Goal: Task Accomplishment & Management: Complete application form

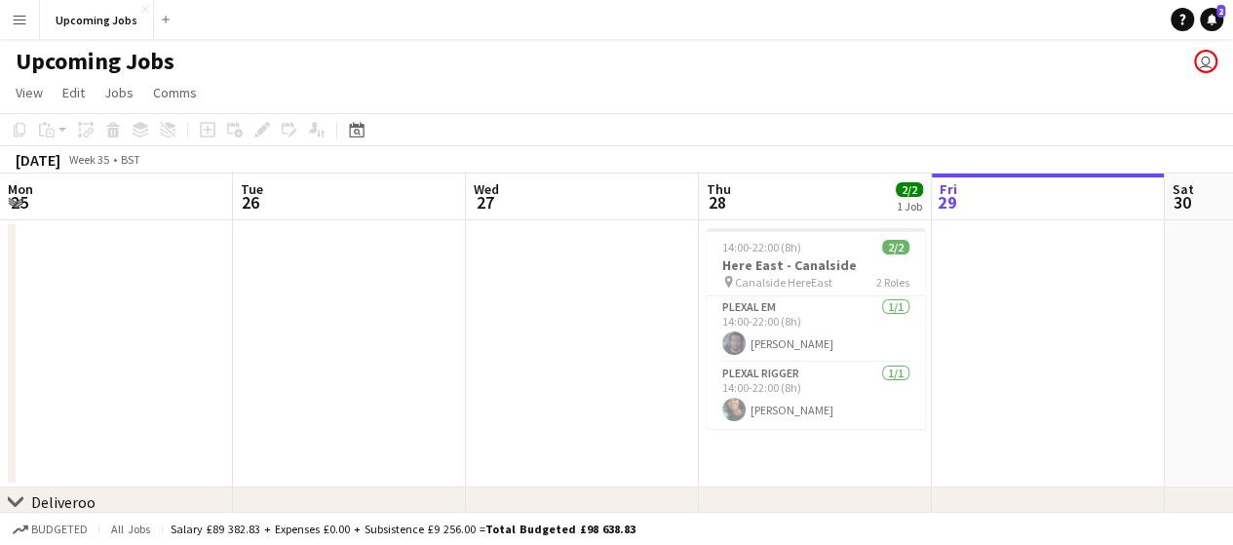
scroll to position [0, 466]
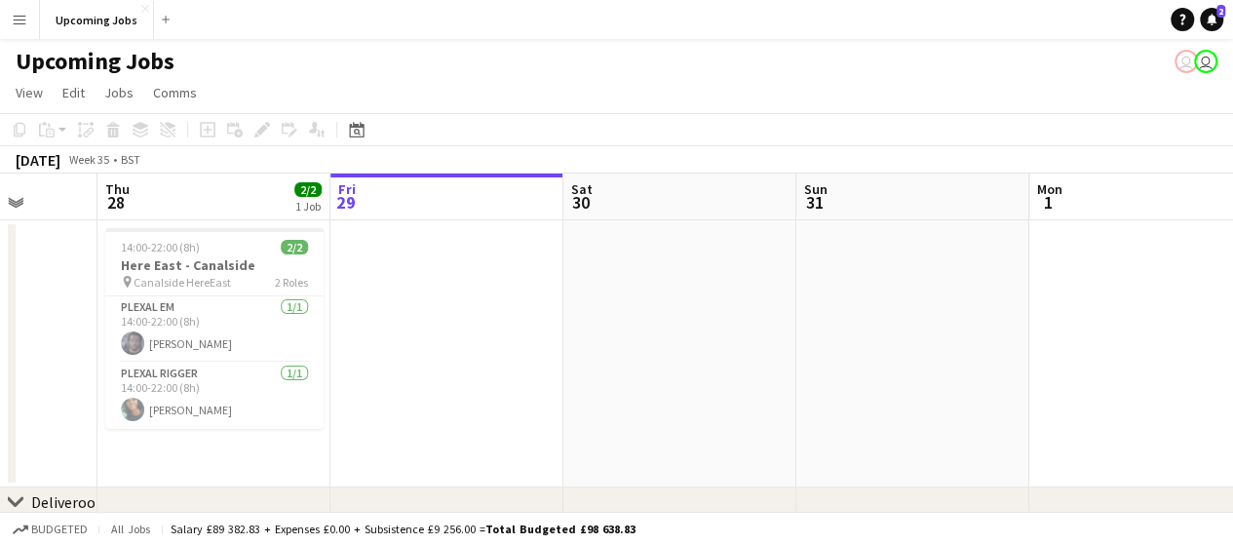
drag, startPoint x: 1043, startPoint y: 296, endPoint x: 453, endPoint y: 340, distance: 591.3
click at [449, 341] on app-calendar-viewport "Mon 25 Tue 26 Wed 27 Thu 28 2/2 1 Job Fri 29 Sat 30 Sun 31 Mon 1 Tue 2 Wed 3 Th…" at bounding box center [616, 509] width 1233 height 673
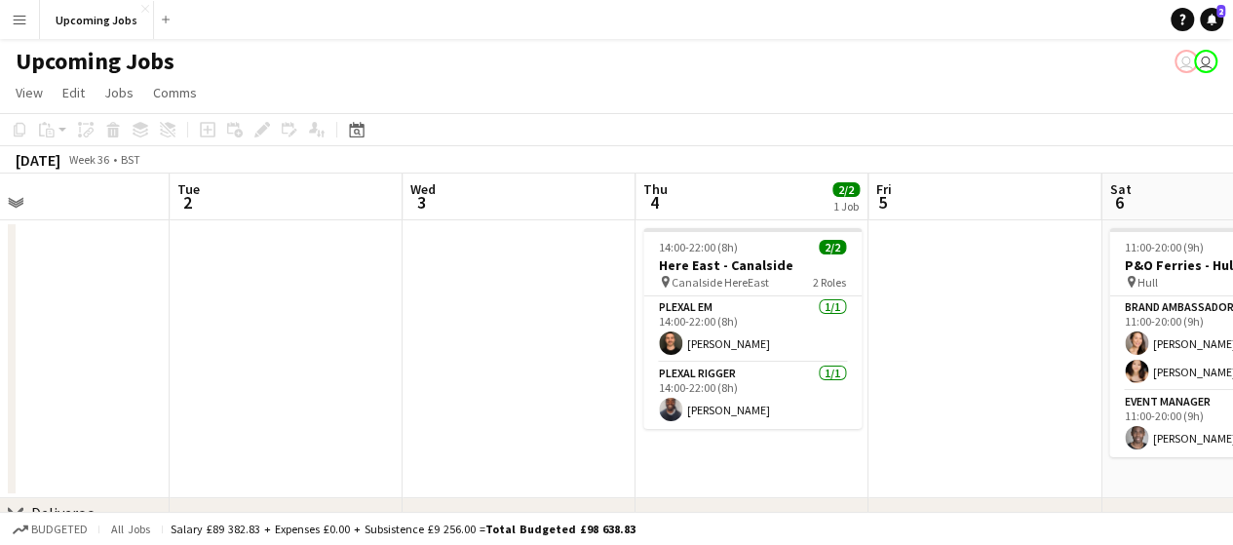
drag, startPoint x: 998, startPoint y: 319, endPoint x: 387, endPoint y: 327, distance: 611.2
click at [352, 327] on app-calendar-viewport "Fri 29 Sat 30 Sun 31 Mon 1 Tue 2 Wed 3 Thu 4 2/2 1 Job Fri 5 Sat 6 3/3 1 Job Su…" at bounding box center [616, 514] width 1233 height 683
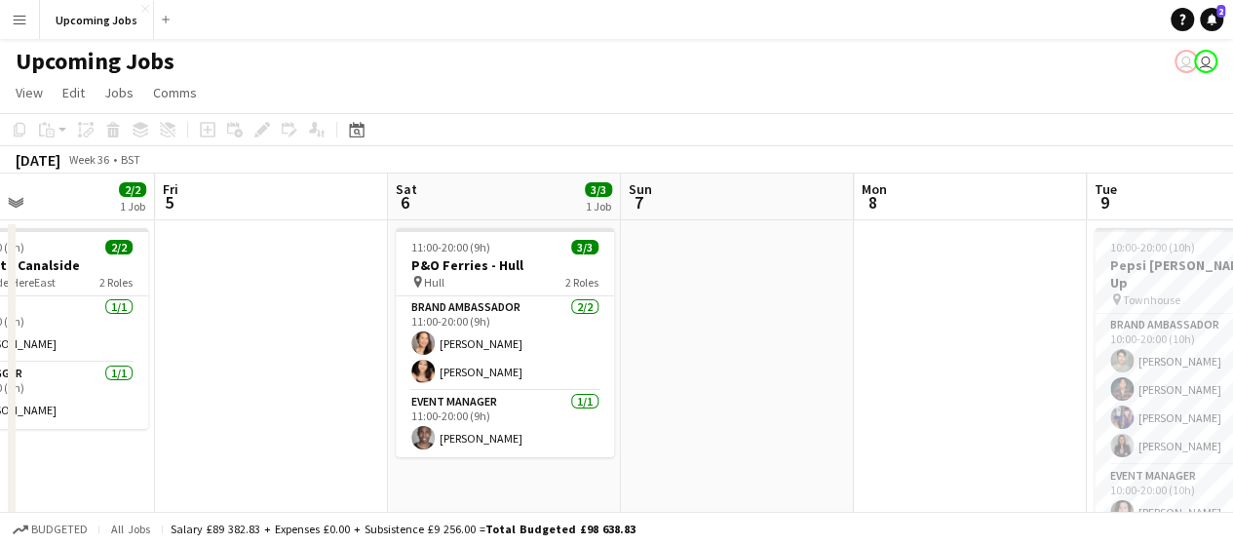
drag, startPoint x: 770, startPoint y: 332, endPoint x: 300, endPoint y: 335, distance: 469.8
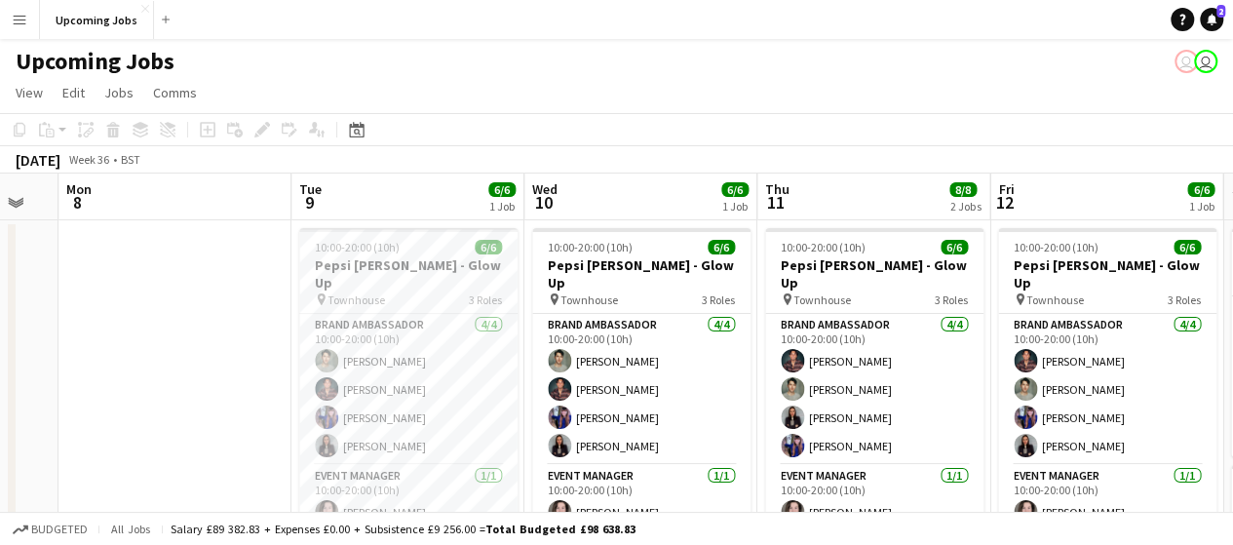
scroll to position [0, 901]
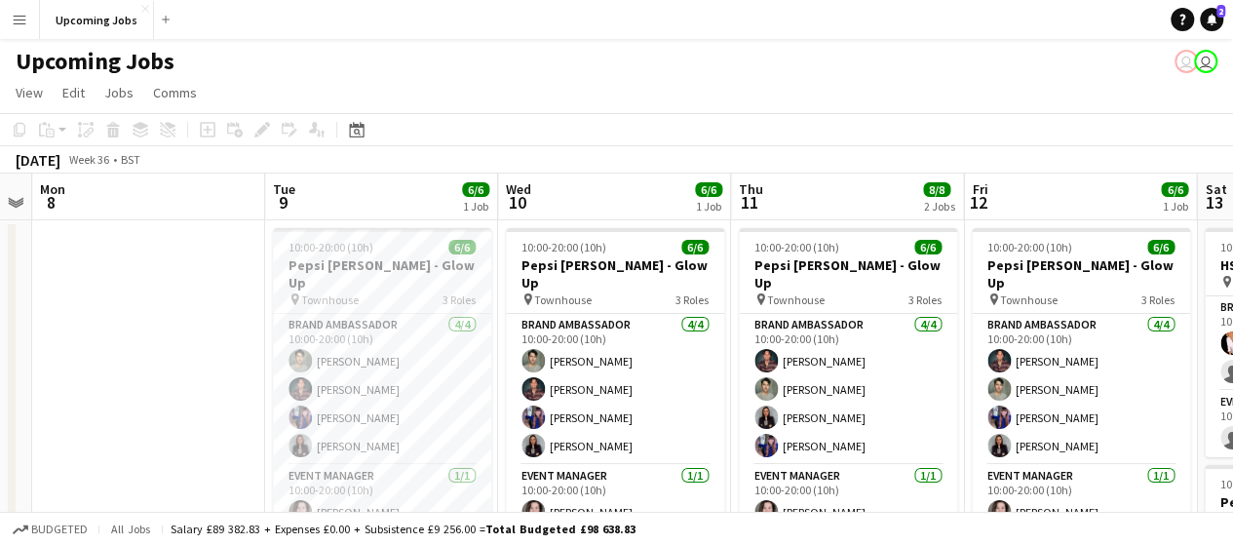
drag, startPoint x: 874, startPoint y: 299, endPoint x: 77, endPoint y: 334, distance: 798.0
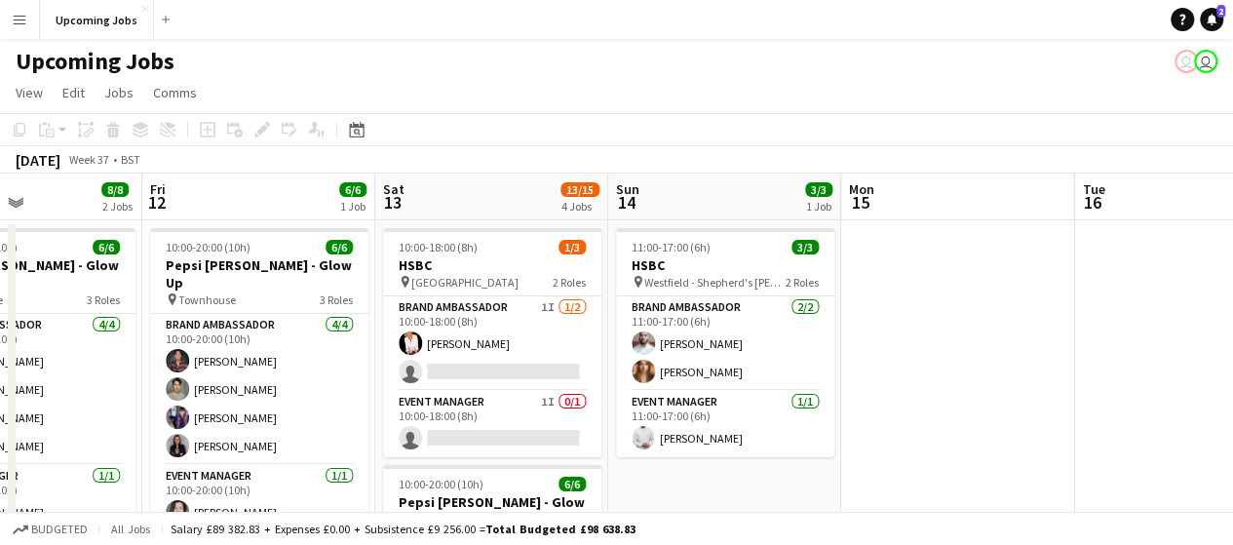
scroll to position [0, 538]
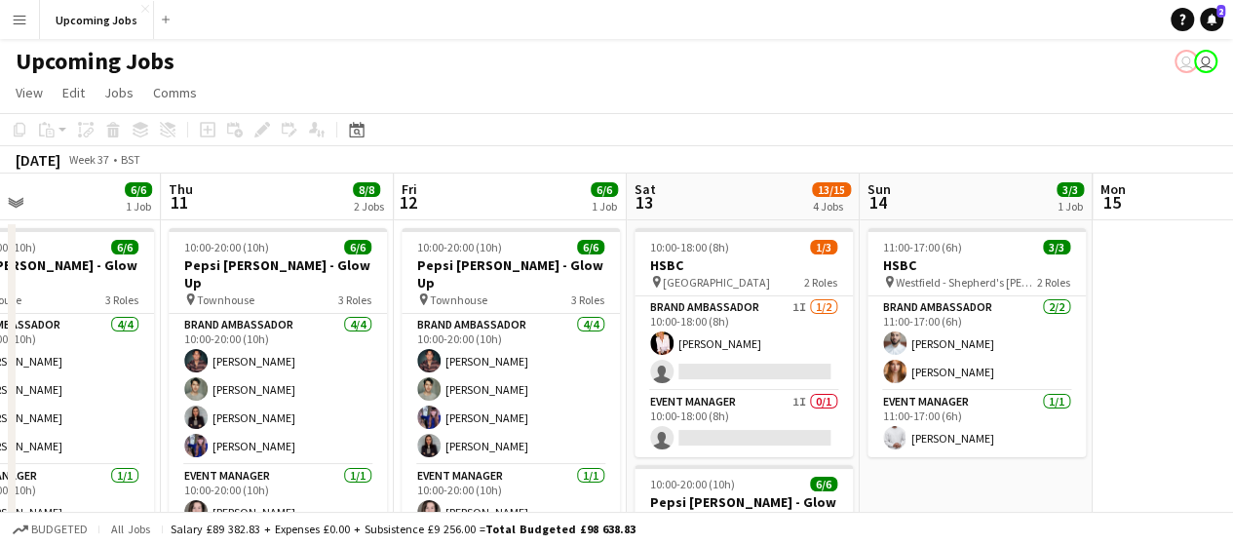
drag, startPoint x: 683, startPoint y: 196, endPoint x: 126, endPoint y: 191, distance: 557.5
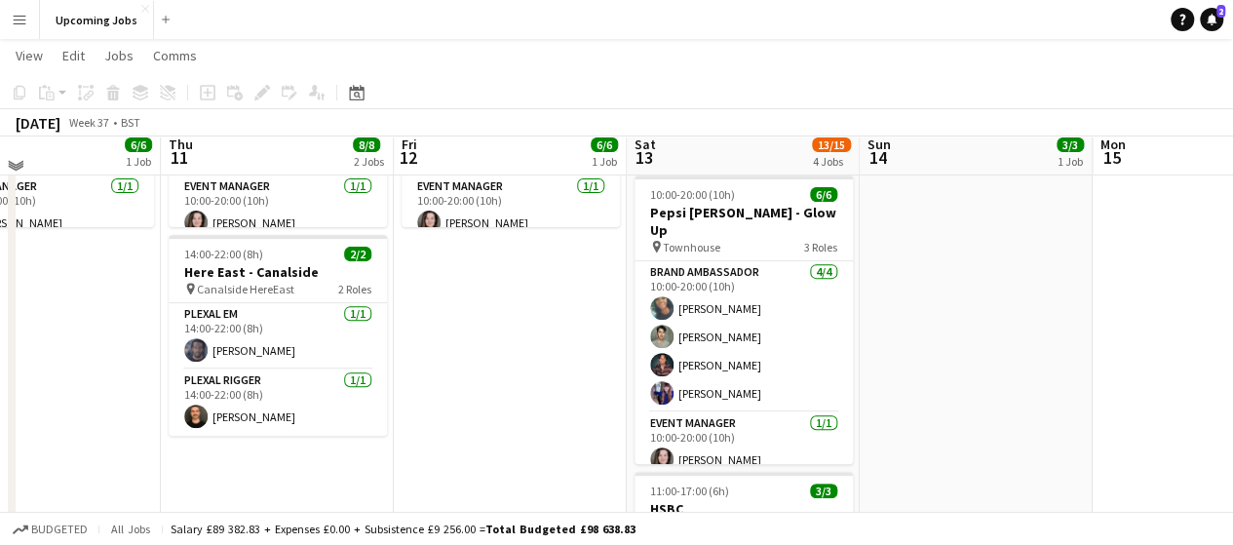
scroll to position [292, 0]
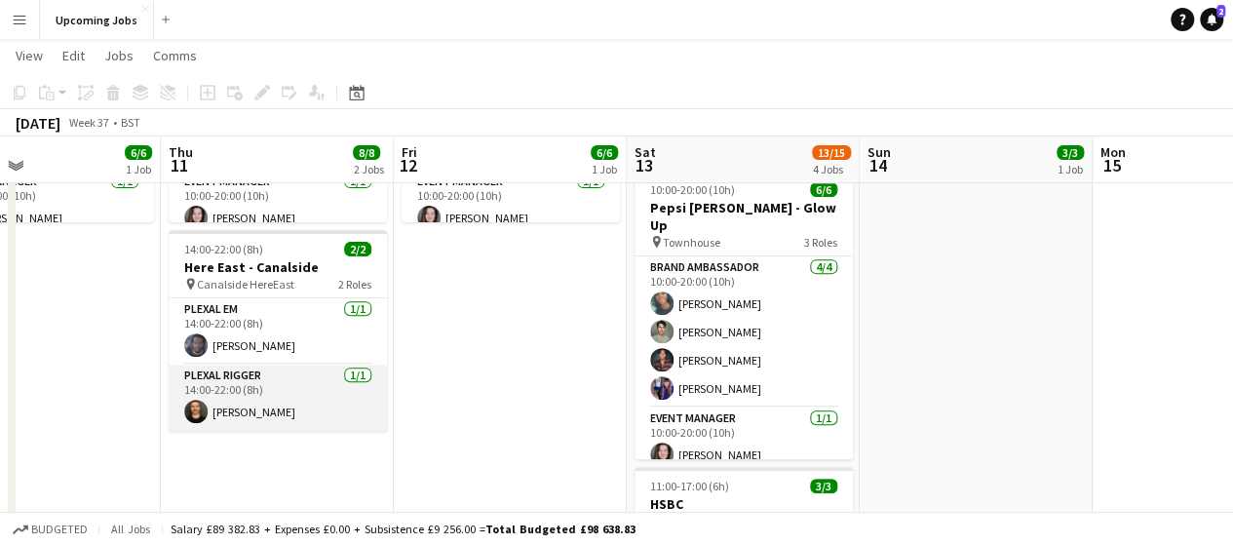
click at [242, 412] on app-card-role "Plexal Rigger [DATE] 14:00-22:00 (8h) [PERSON_NAME]" at bounding box center [278, 398] width 218 height 66
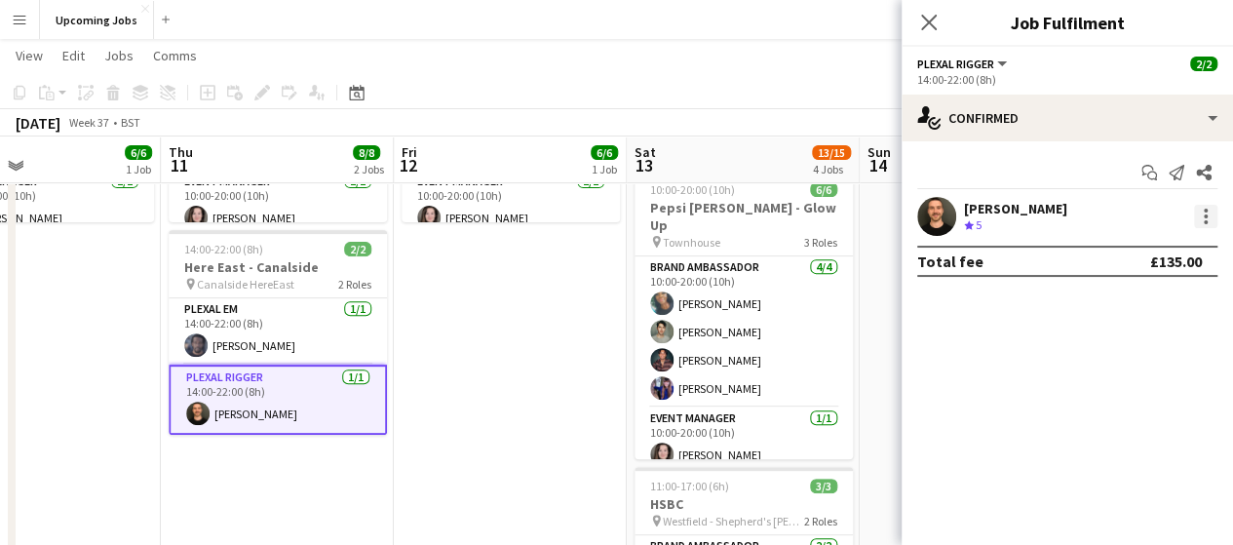
click at [1211, 218] on div at bounding box center [1205, 216] width 23 height 23
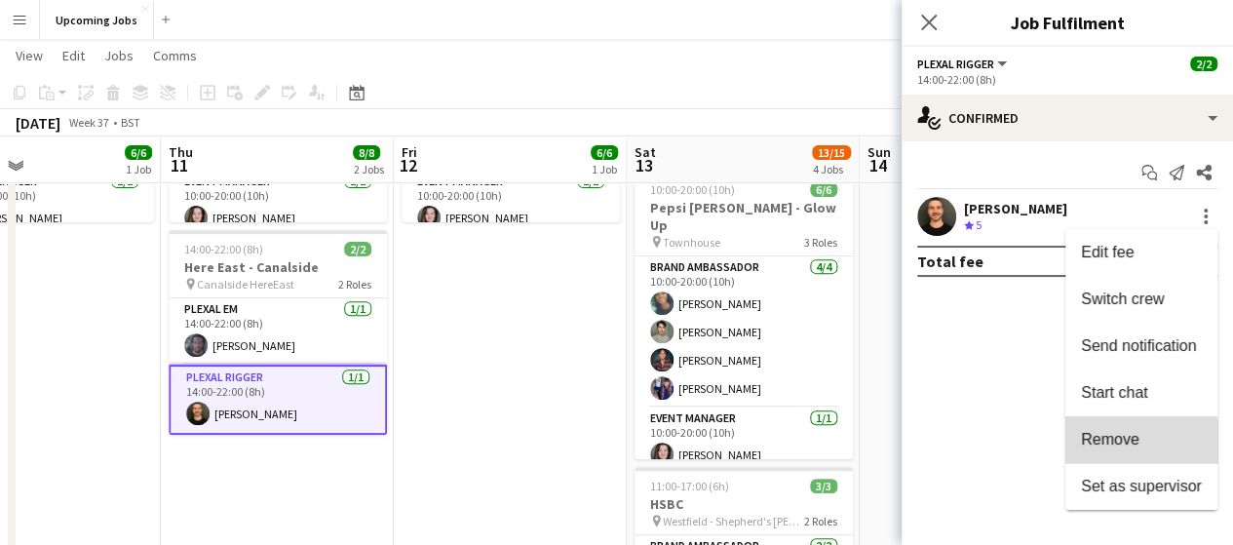
click at [1140, 442] on span "Remove" at bounding box center [1141, 440] width 121 height 18
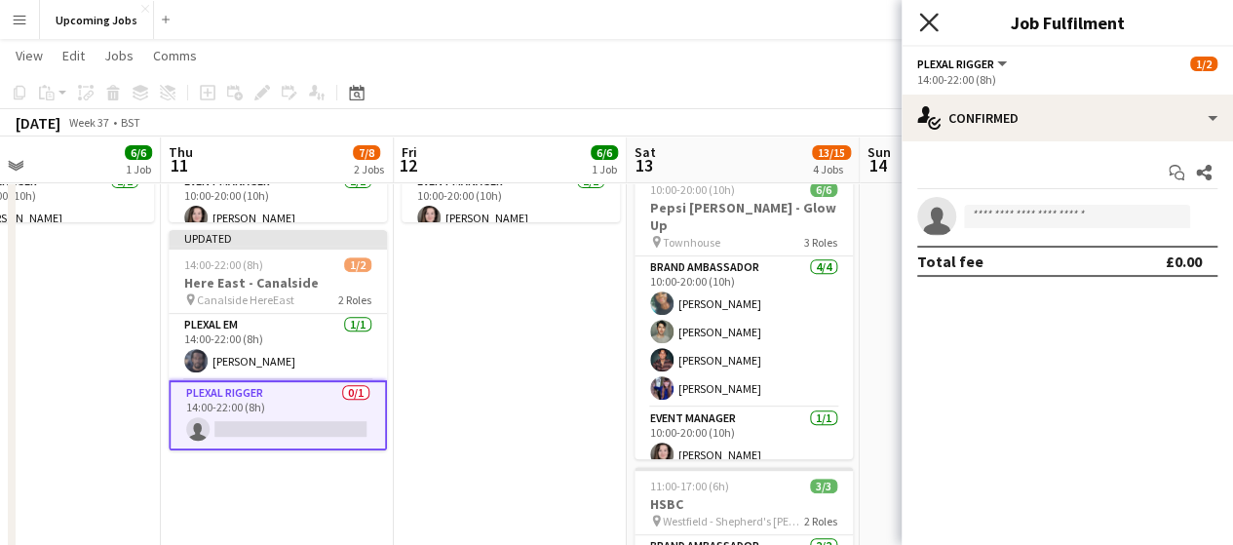
click at [934, 16] on icon at bounding box center [928, 22] width 19 height 19
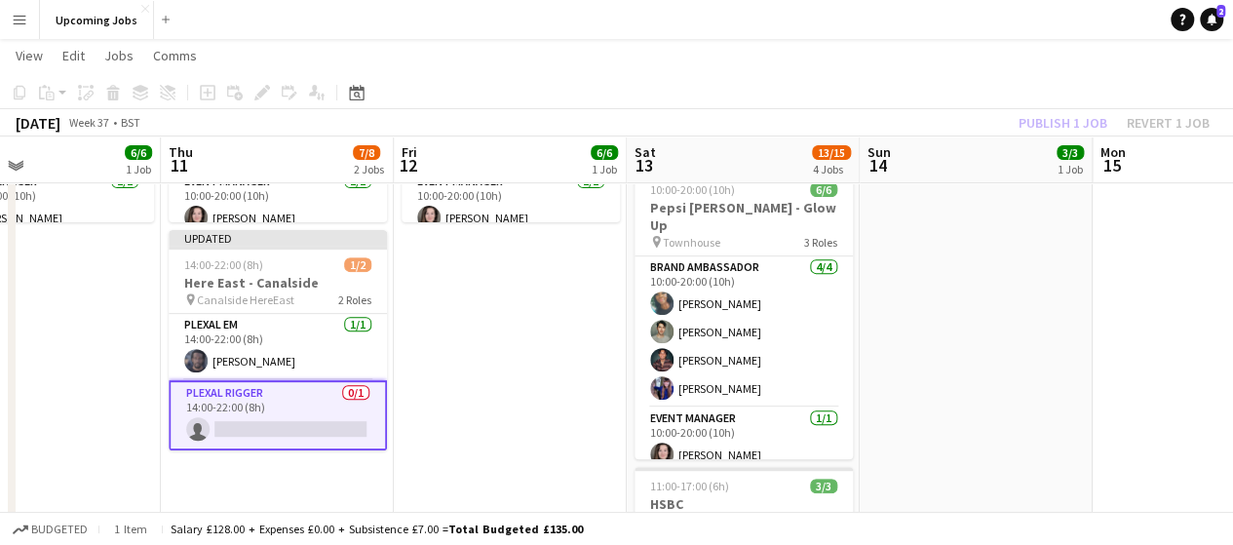
click at [1055, 128] on div "Publish 1 job Revert 1 job" at bounding box center [1114, 122] width 238 height 25
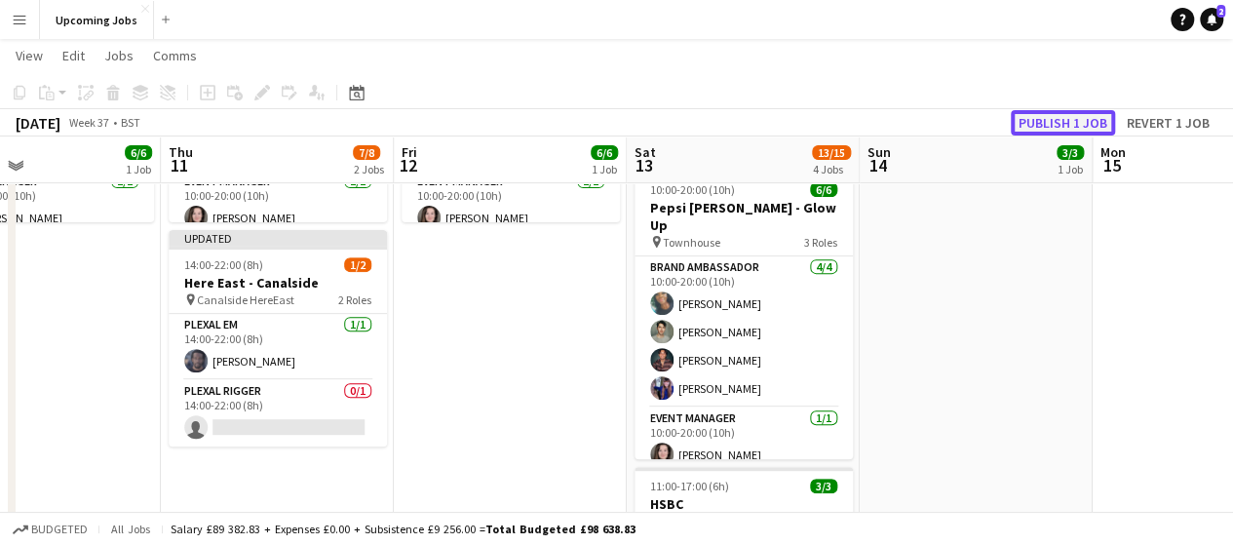
click at [1053, 128] on button "Publish 1 job" at bounding box center [1063, 122] width 104 height 25
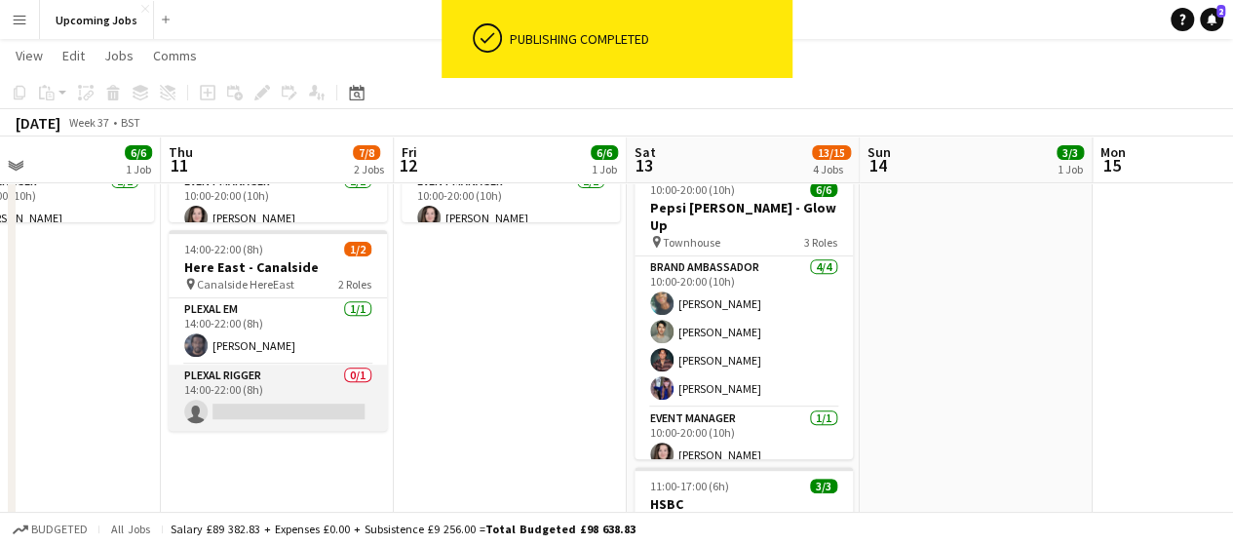
click at [303, 401] on app-card-role "Plexal Rigger 0/1 14:00-22:00 (8h) single-neutral-actions" at bounding box center [278, 398] width 218 height 66
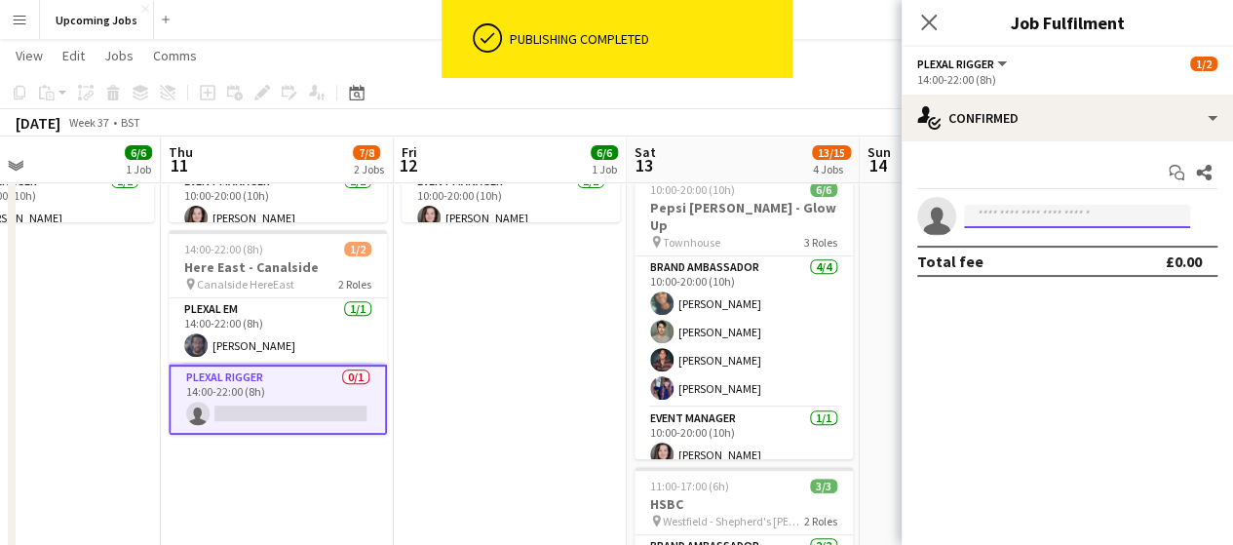
click at [1051, 212] on input at bounding box center [1077, 216] width 226 height 23
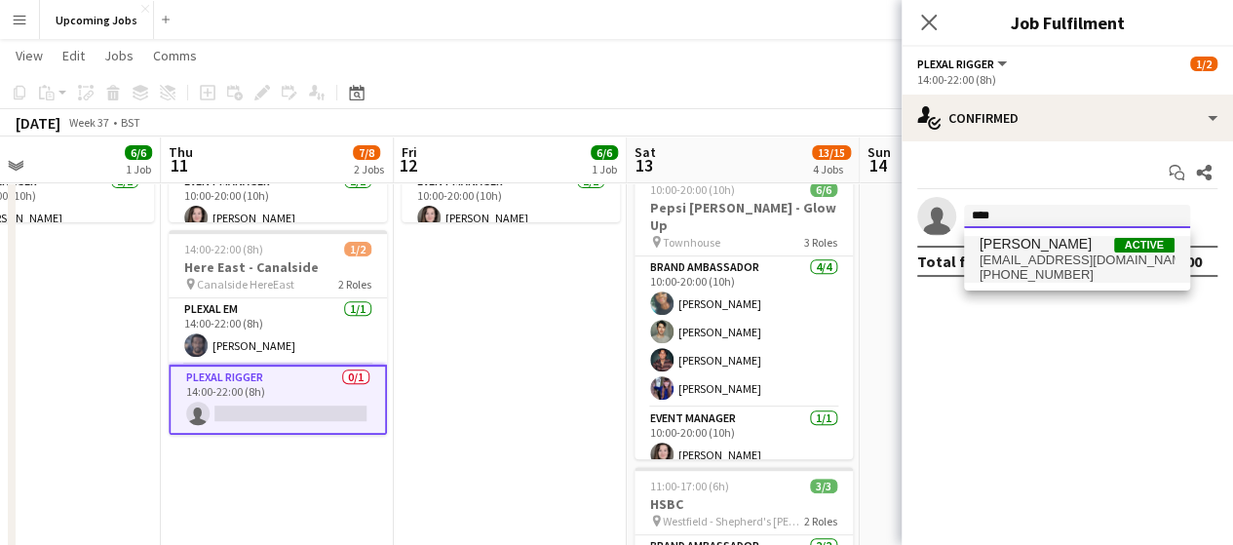
type input "****"
click at [1057, 260] on span "[EMAIL_ADDRESS][DOMAIN_NAME]" at bounding box center [1077, 260] width 195 height 16
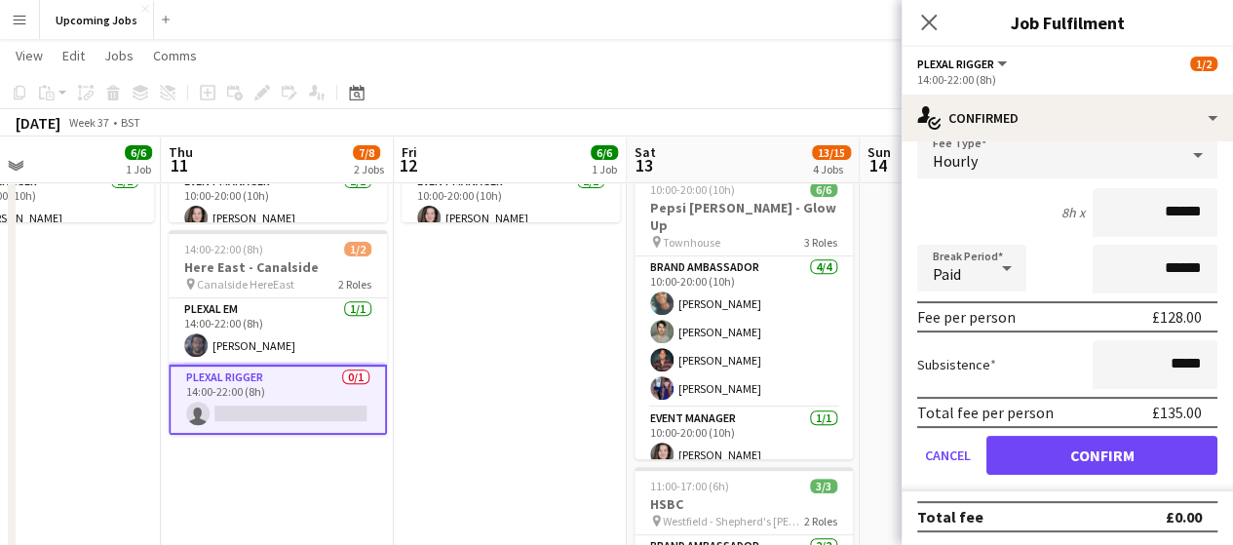
scroll to position [133, 0]
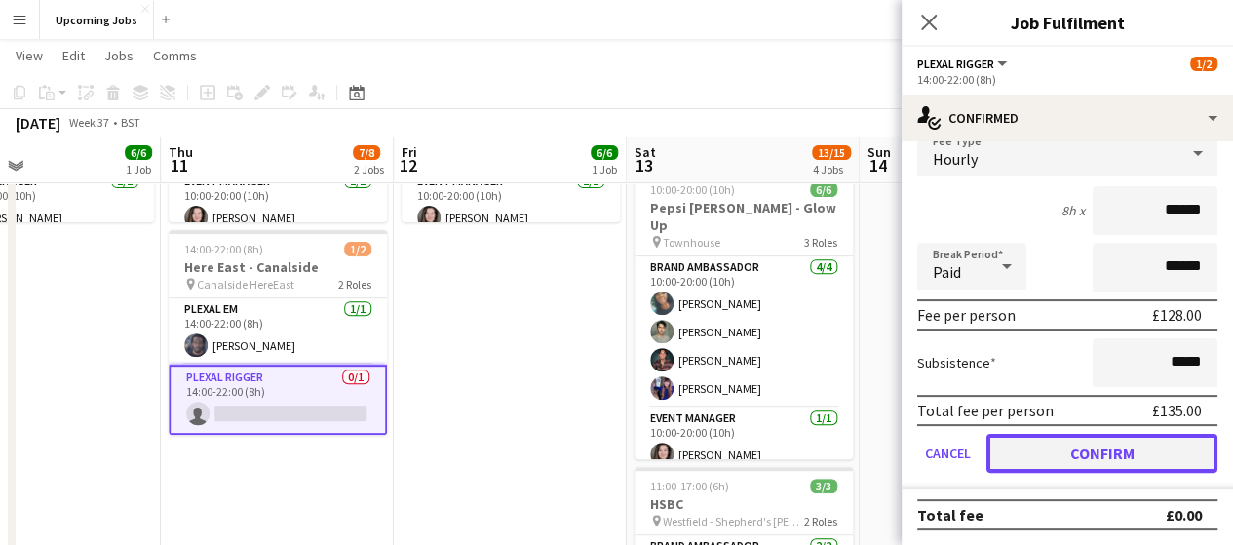
click at [1103, 447] on button "Confirm" at bounding box center [1101, 453] width 231 height 39
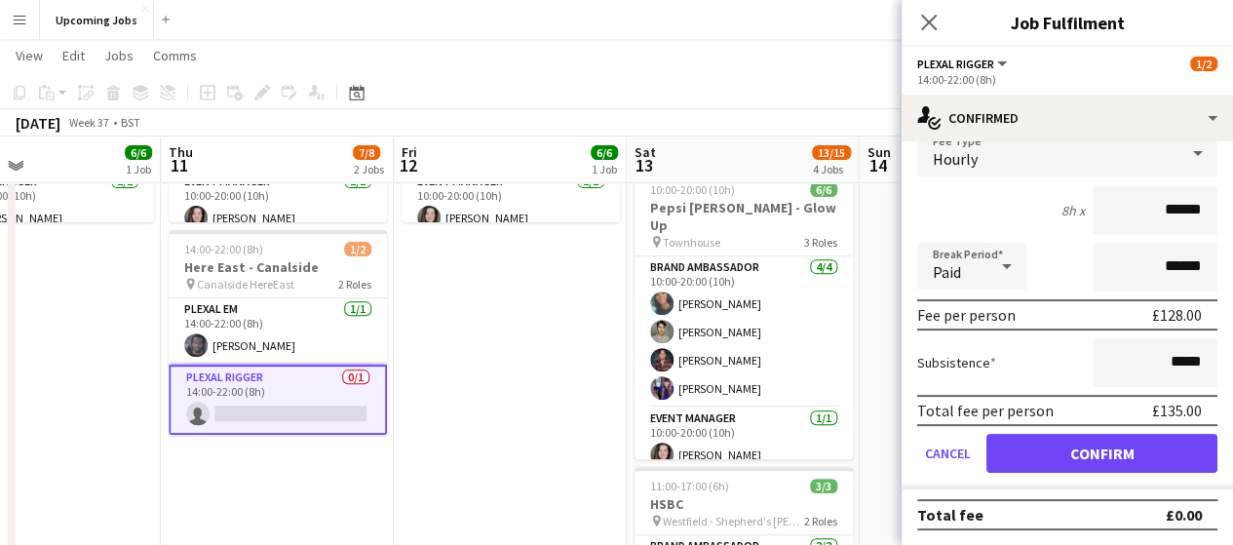
scroll to position [0, 0]
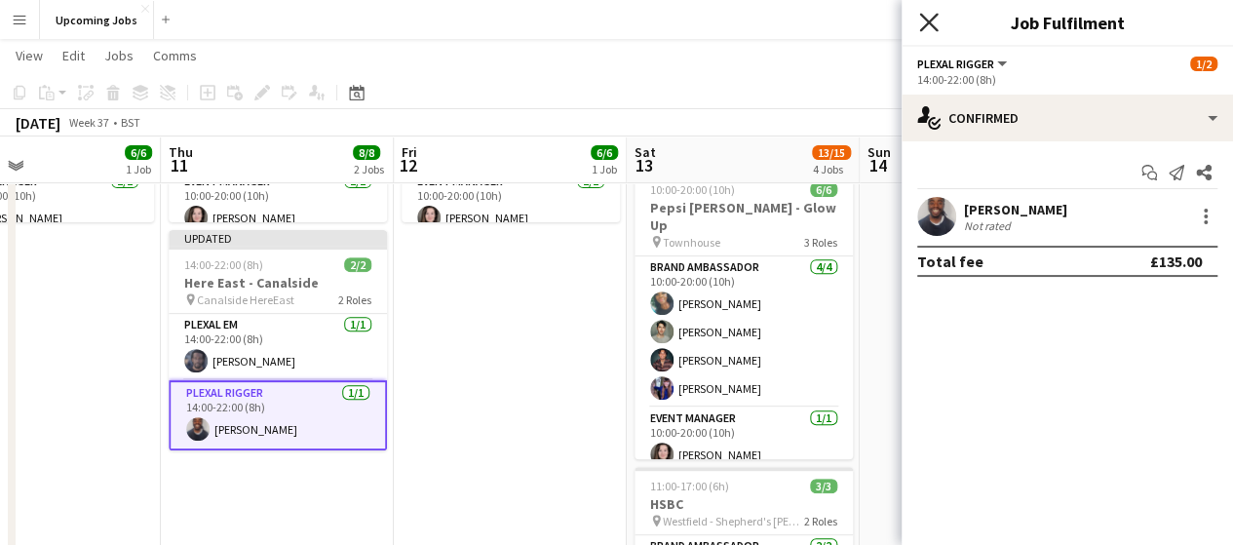
click at [919, 20] on icon "Close pop-in" at bounding box center [928, 22] width 19 height 19
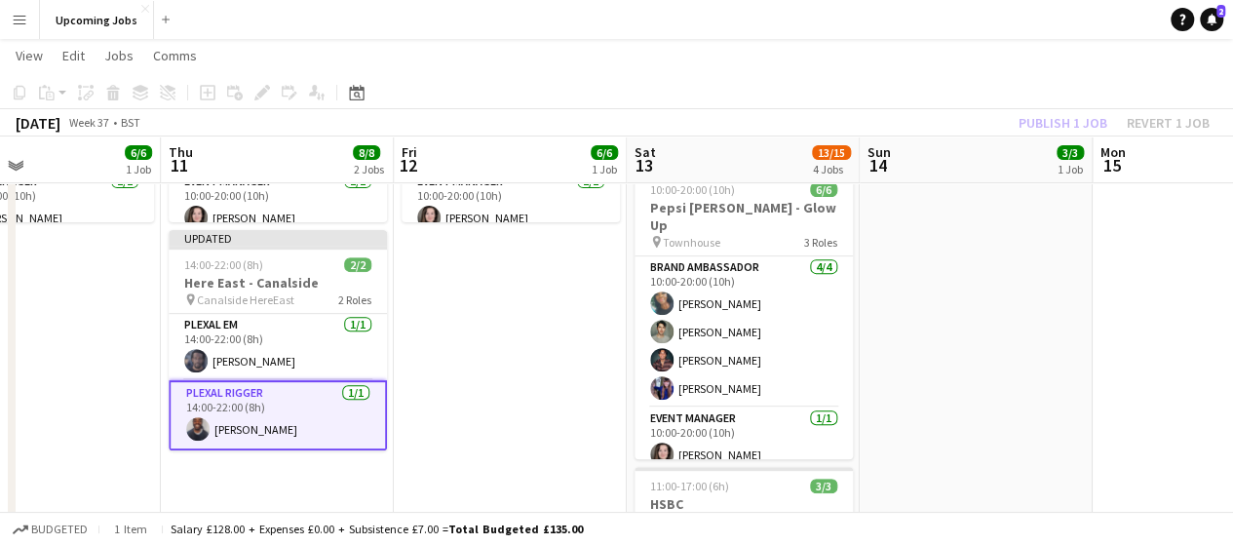
click at [1056, 128] on div "Publish 1 job Revert 1 job" at bounding box center [1114, 122] width 238 height 25
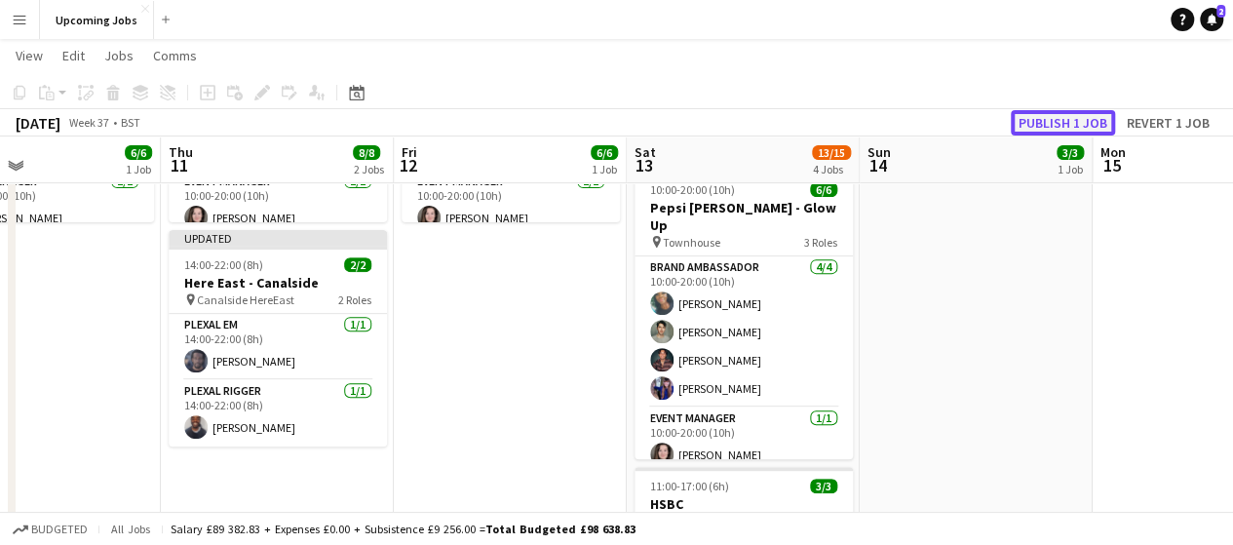
click at [1075, 120] on button "Publish 1 job" at bounding box center [1063, 122] width 104 height 25
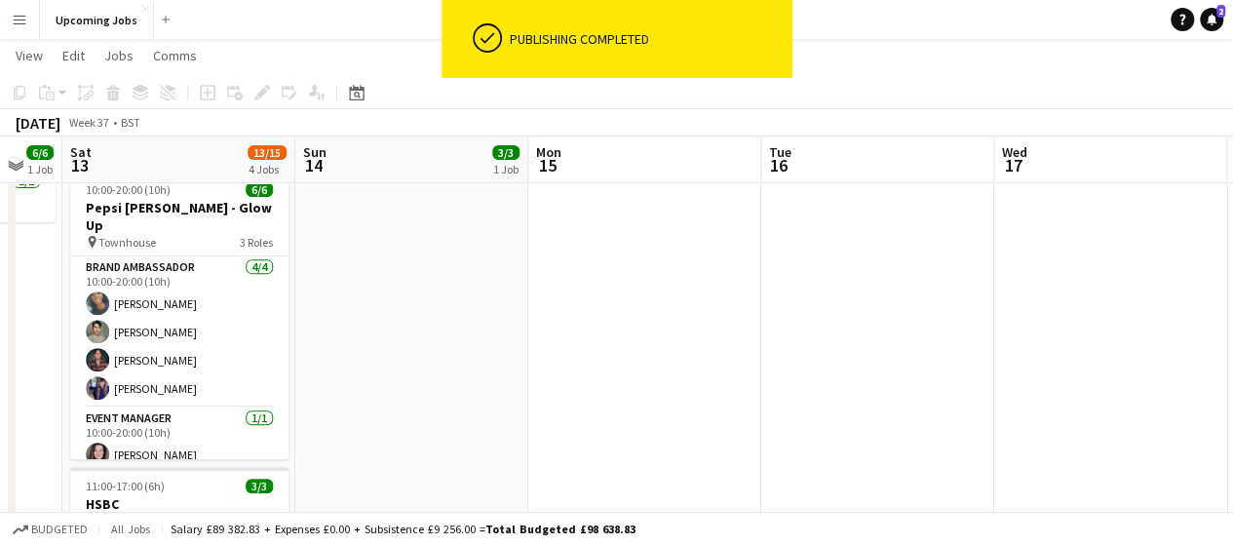
drag, startPoint x: 1076, startPoint y: 359, endPoint x: 697, endPoint y: 348, distance: 379.3
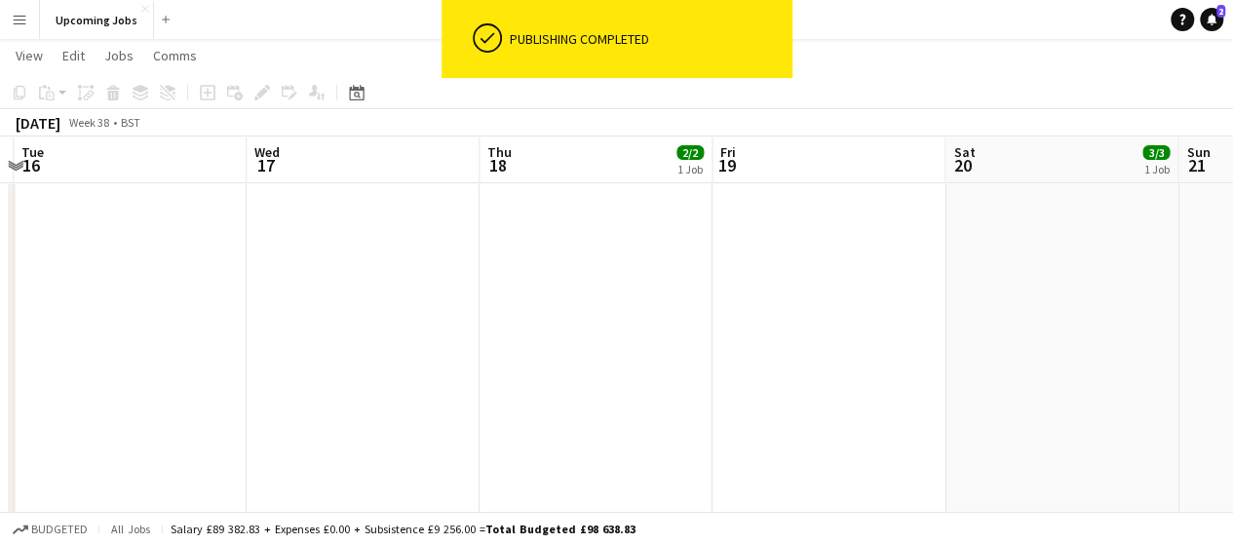
drag, startPoint x: 1133, startPoint y: 314, endPoint x: 408, endPoint y: 325, distance: 724.3
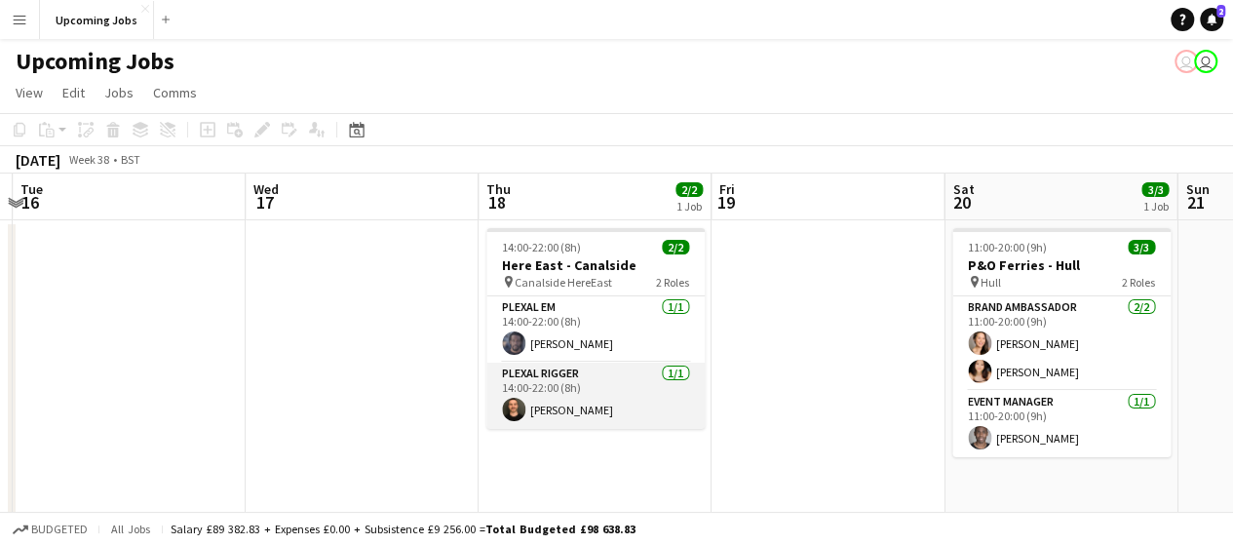
click at [606, 397] on app-card-role "Plexal Rigger [DATE] 14:00-22:00 (8h) [PERSON_NAME]" at bounding box center [595, 396] width 218 height 66
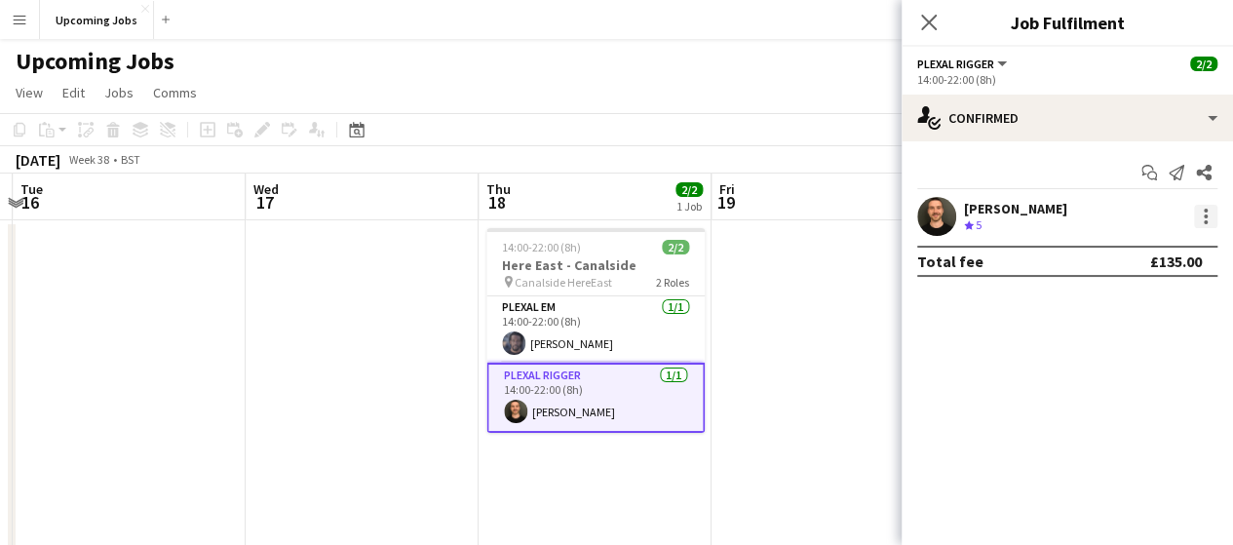
click at [1201, 212] on div at bounding box center [1205, 216] width 23 height 23
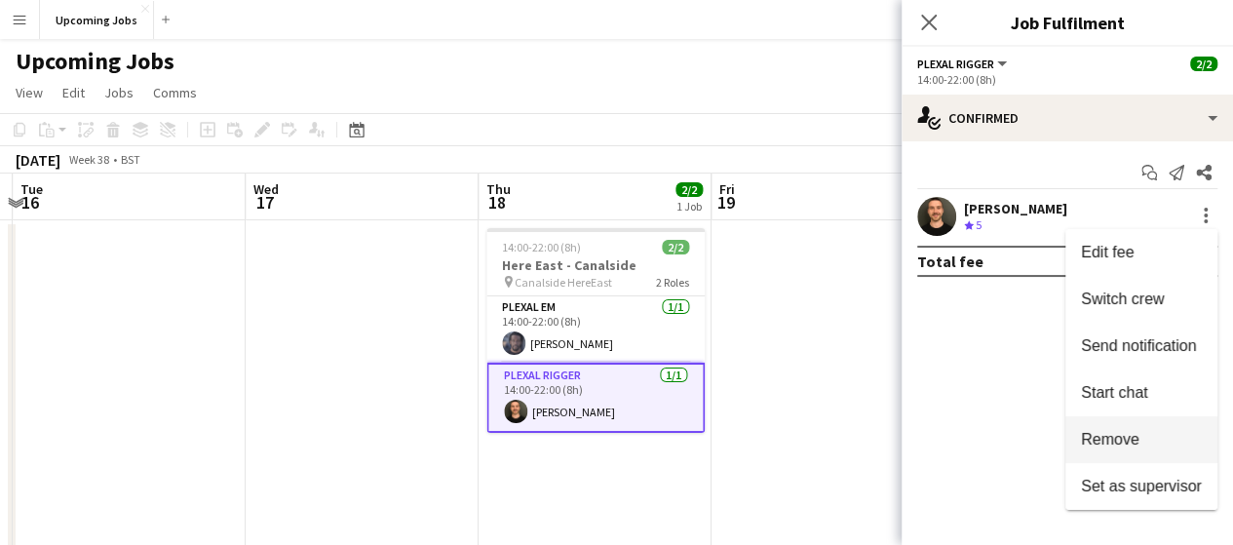
click at [1147, 443] on span "Remove" at bounding box center [1141, 440] width 121 height 18
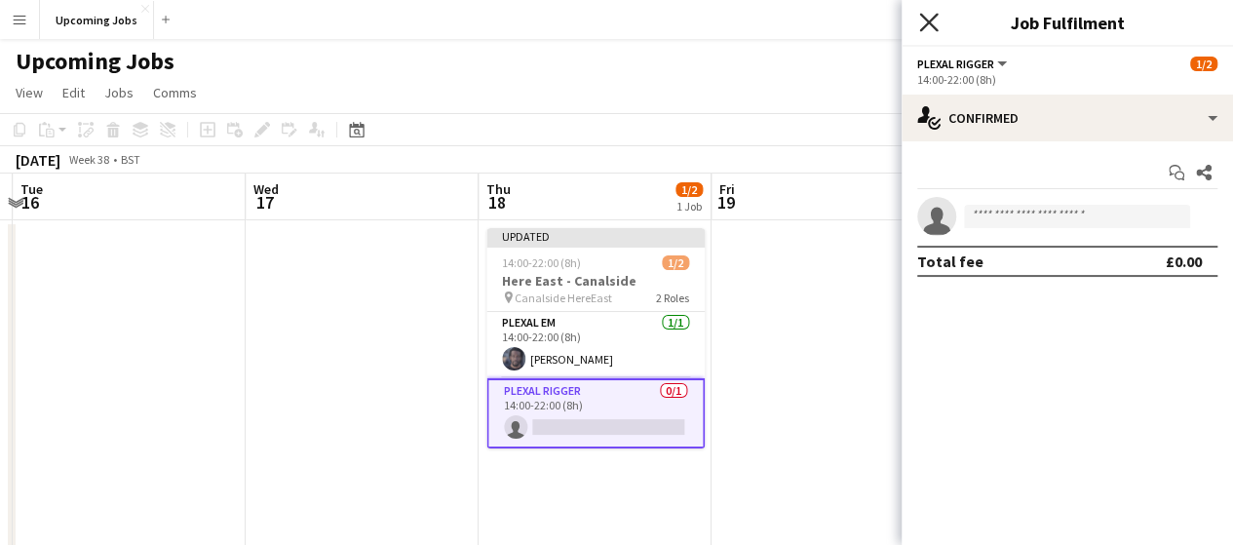
click at [930, 9] on div "Close pop-in" at bounding box center [929, 22] width 55 height 45
click at [934, 30] on icon "Close pop-in" at bounding box center [928, 22] width 19 height 19
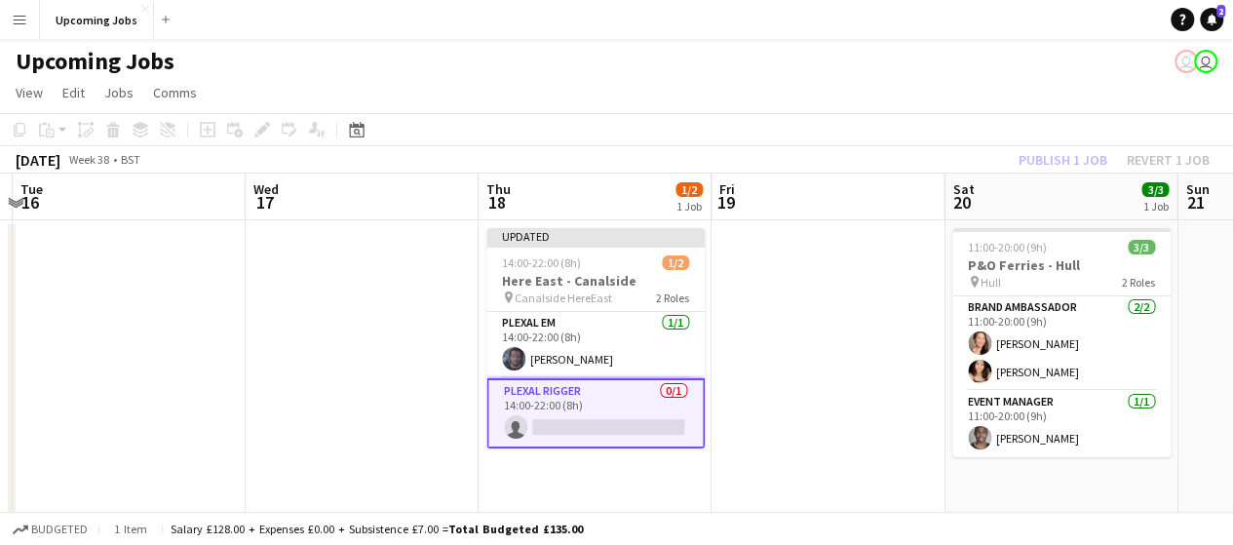
click at [1059, 158] on div "Publish 1 job Revert 1 job" at bounding box center [1114, 159] width 238 height 25
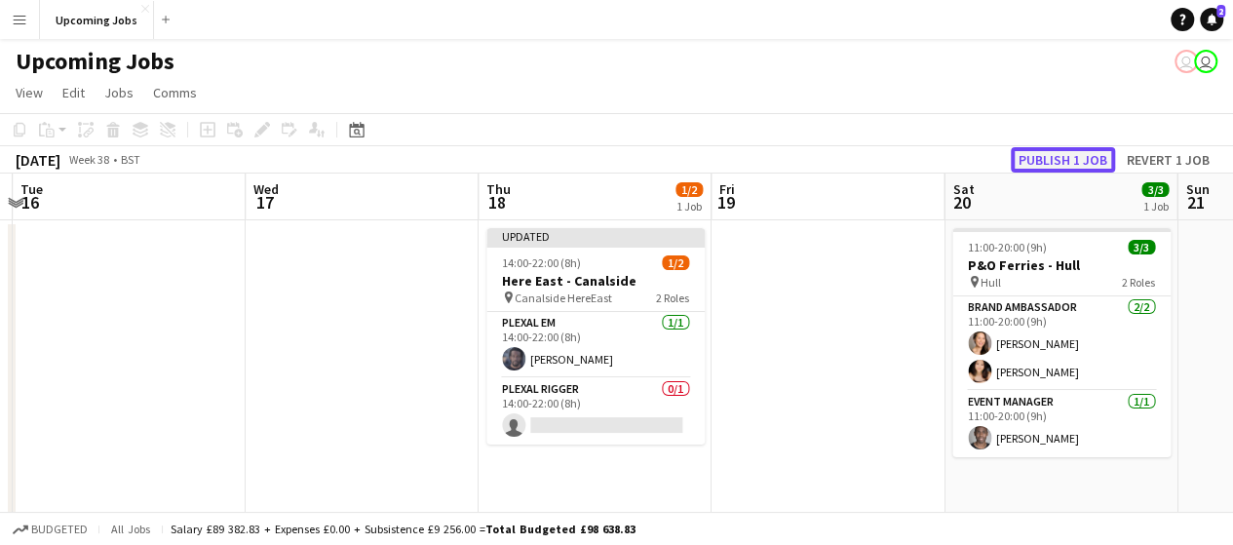
click at [1059, 158] on button "Publish 1 job" at bounding box center [1063, 159] width 104 height 25
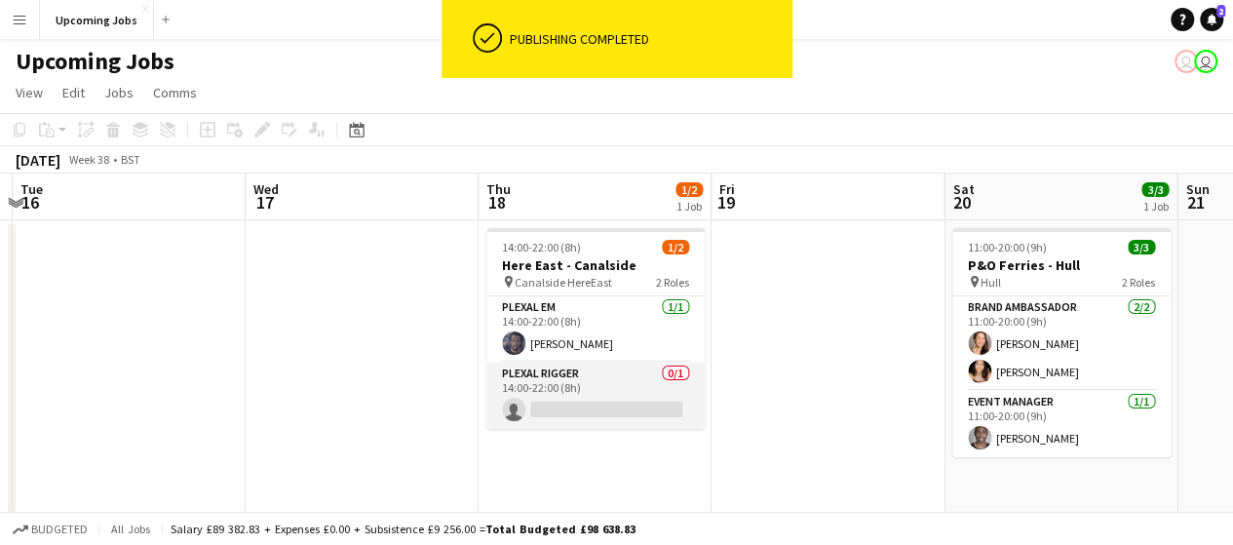
click at [537, 382] on app-card-role "Plexal Rigger 0/1 14:00-22:00 (8h) single-neutral-actions" at bounding box center [595, 396] width 218 height 66
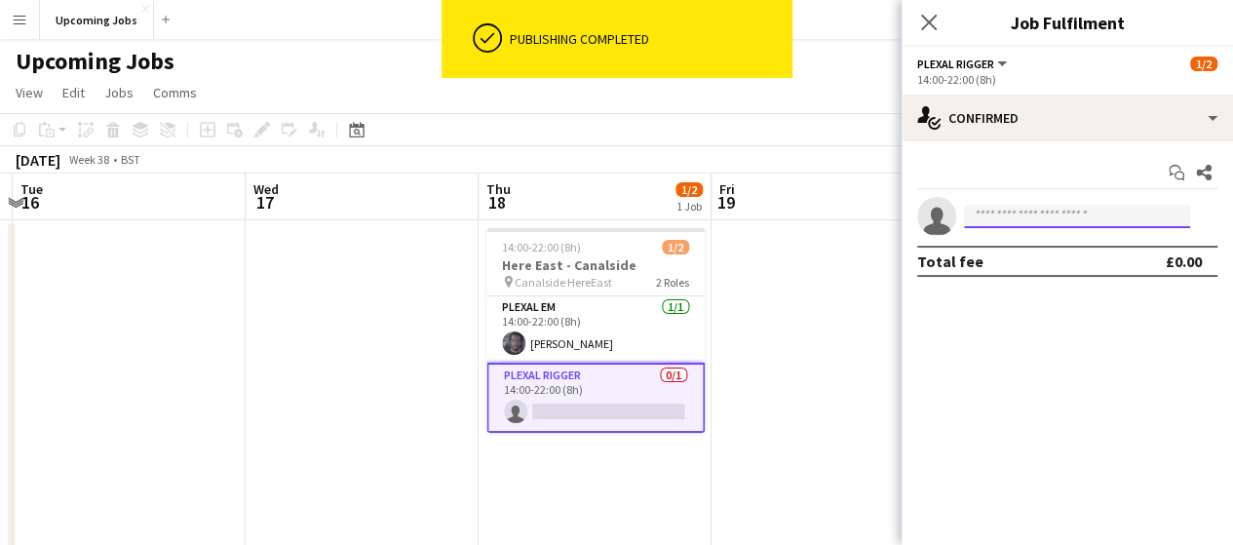
click at [1057, 212] on input at bounding box center [1077, 216] width 226 height 23
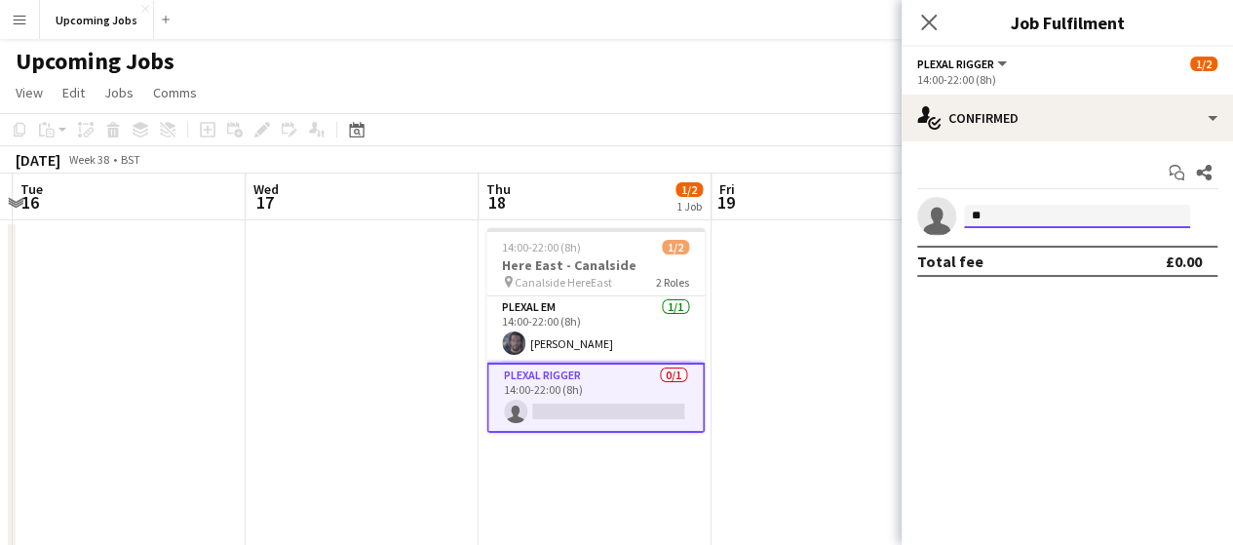
type input "*"
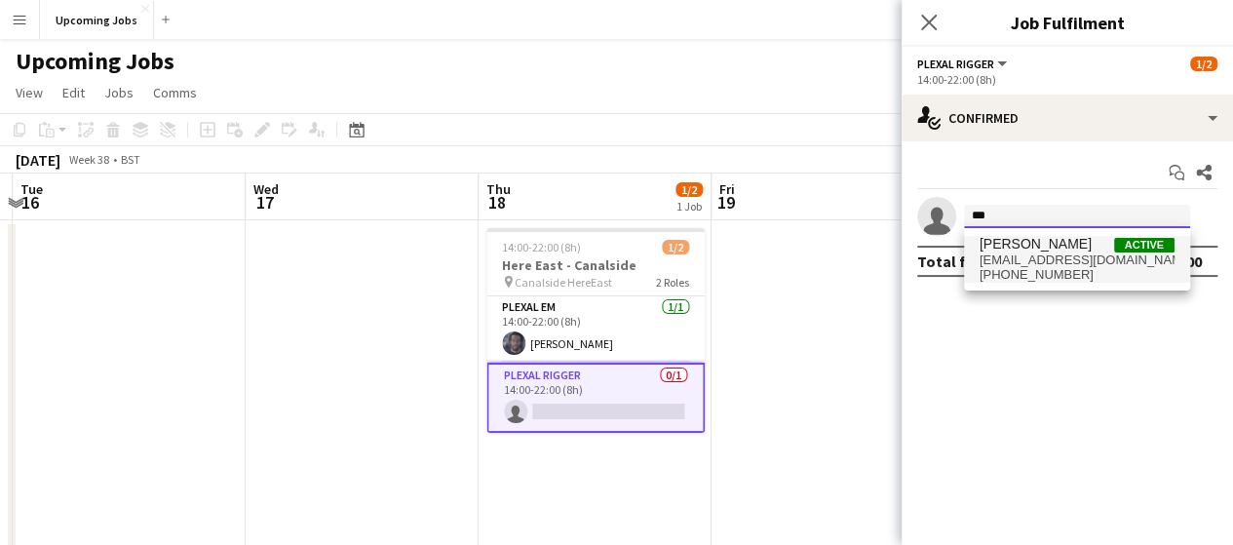
type input "***"
click at [1073, 278] on span "[PHONE_NUMBER]" at bounding box center [1077, 275] width 195 height 16
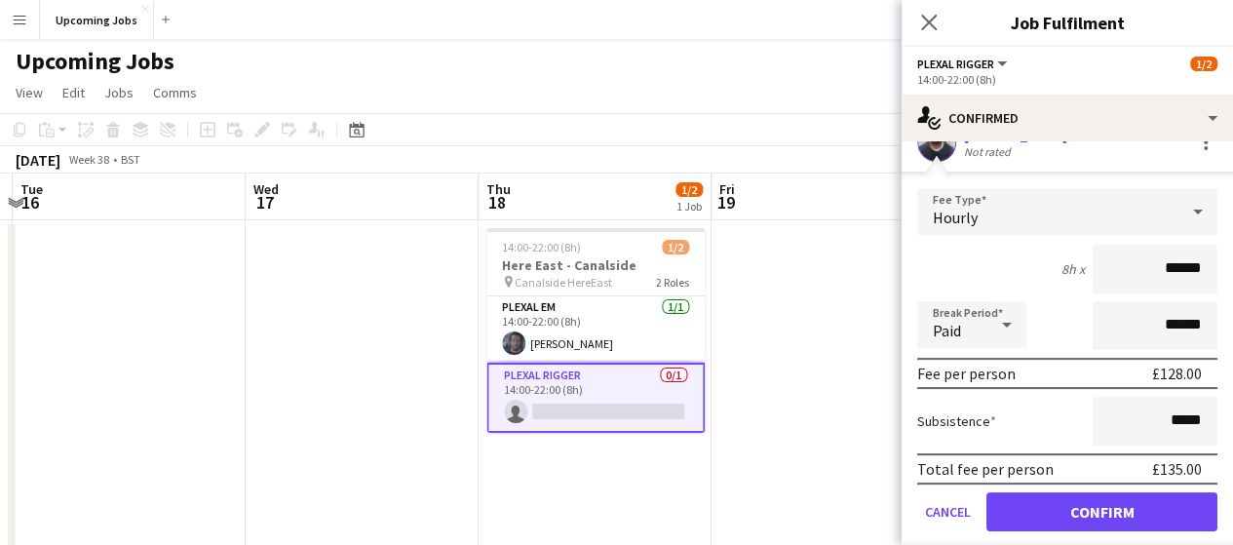
scroll to position [133, 0]
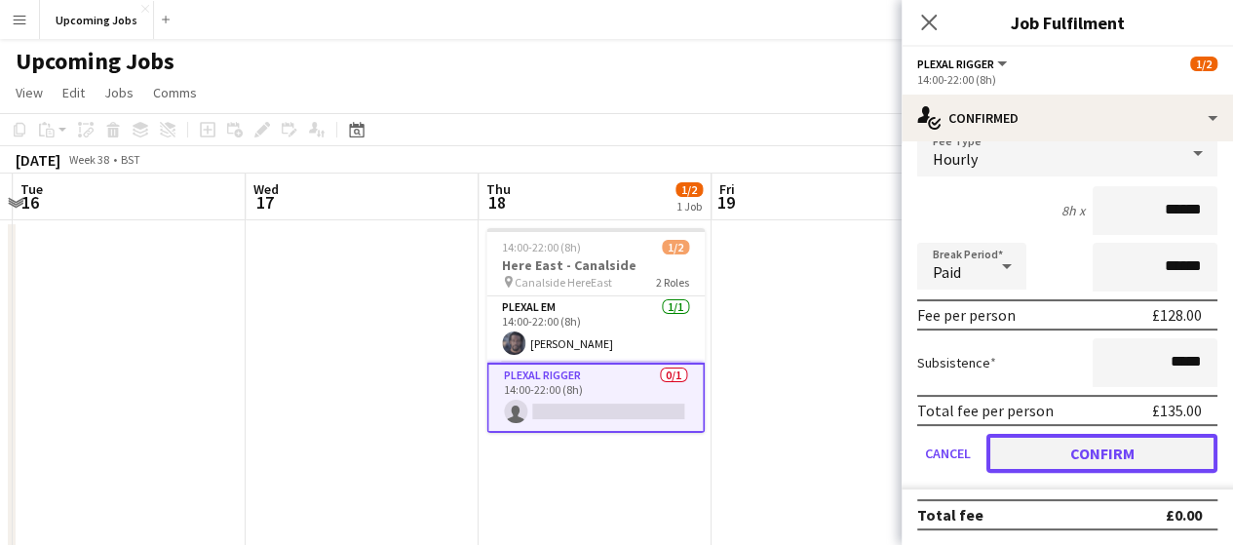
click at [1107, 451] on button "Confirm" at bounding box center [1101, 453] width 231 height 39
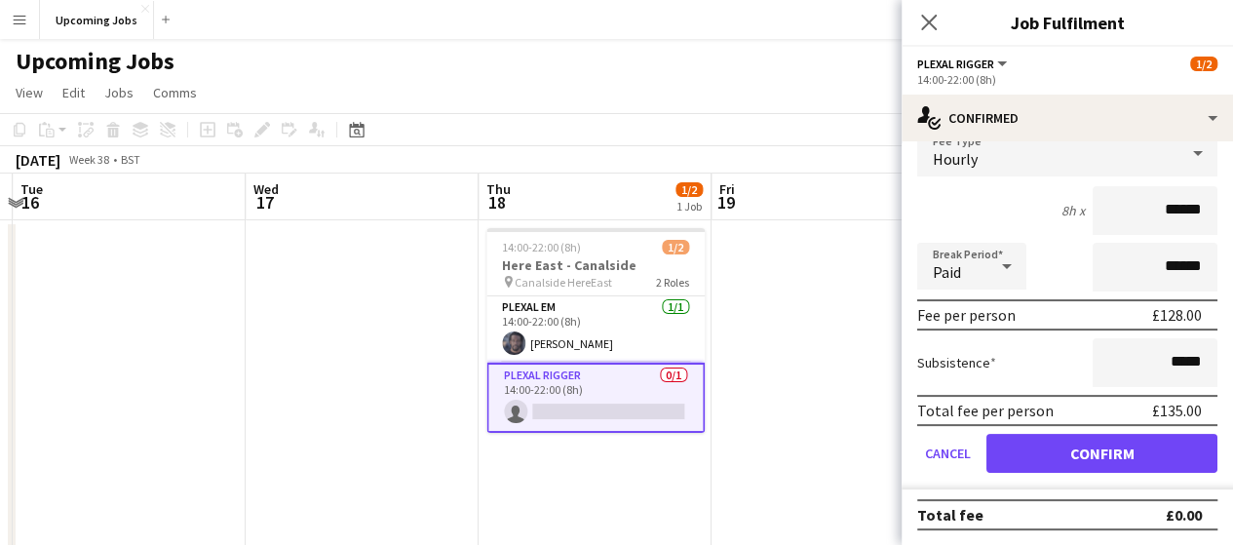
scroll to position [0, 0]
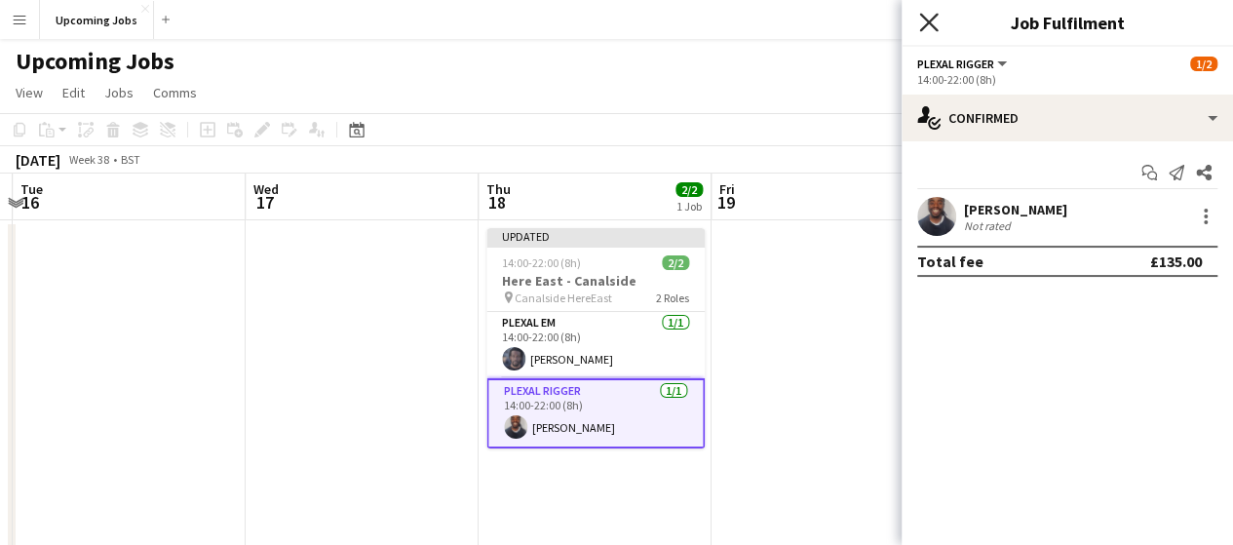
click at [922, 20] on icon "Close pop-in" at bounding box center [928, 22] width 19 height 19
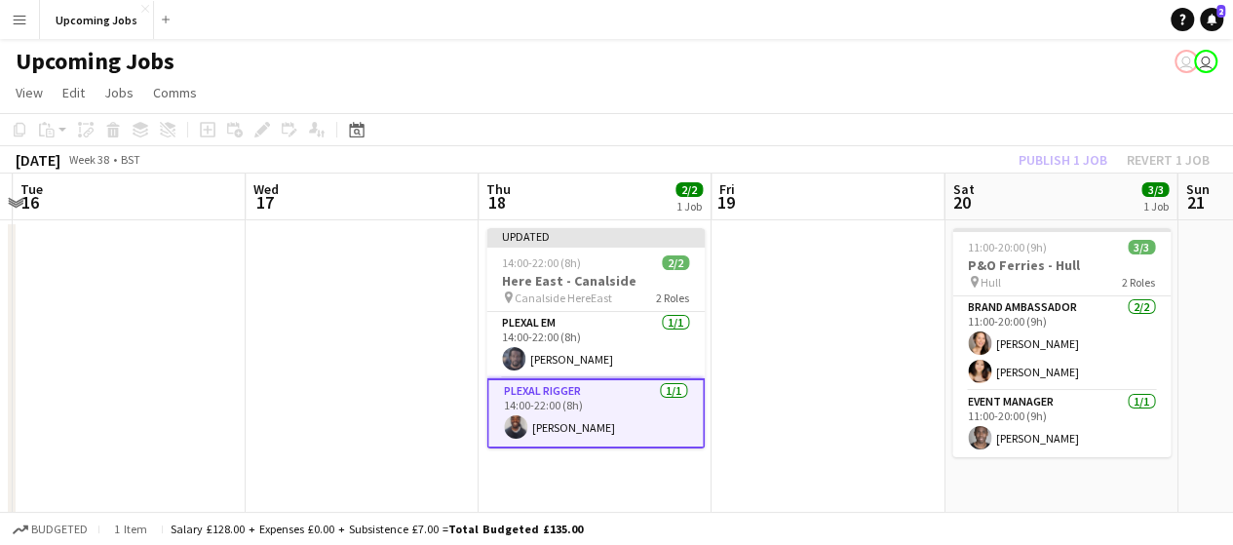
click at [1067, 164] on div "Publish 1 job Revert 1 job" at bounding box center [1114, 159] width 238 height 25
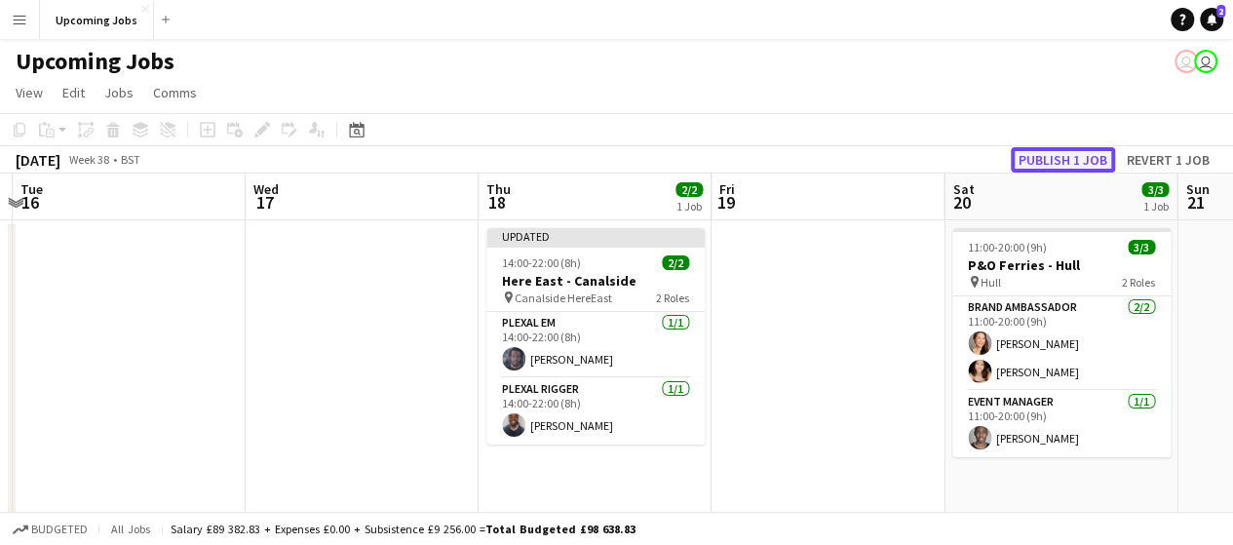
click at [1064, 163] on button "Publish 1 job" at bounding box center [1063, 159] width 104 height 25
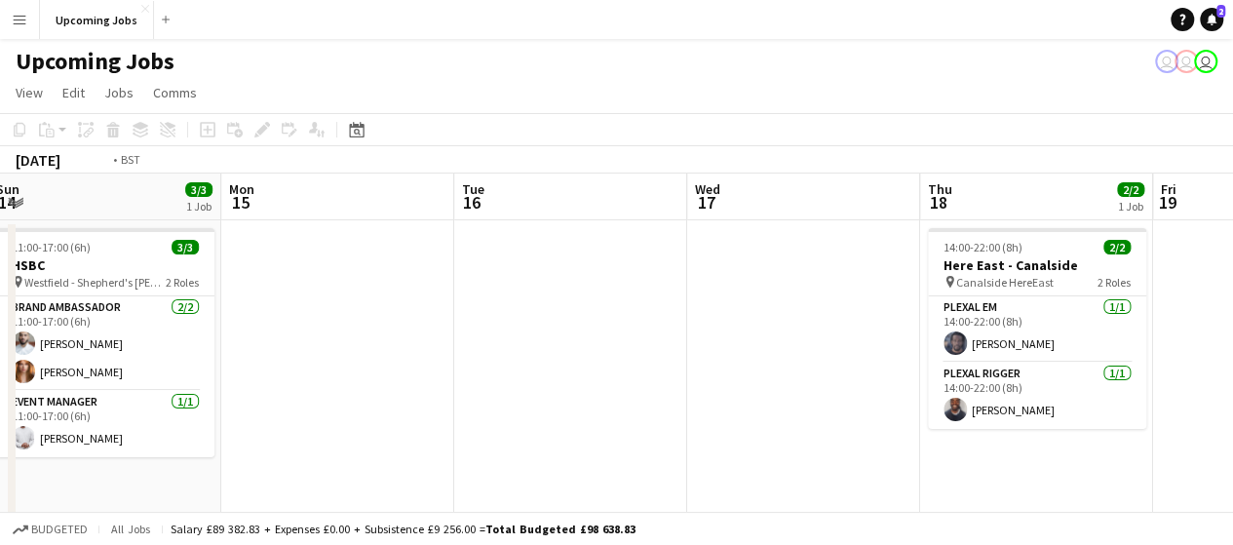
drag, startPoint x: 322, startPoint y: 308, endPoint x: 997, endPoint y: 260, distance: 677.1
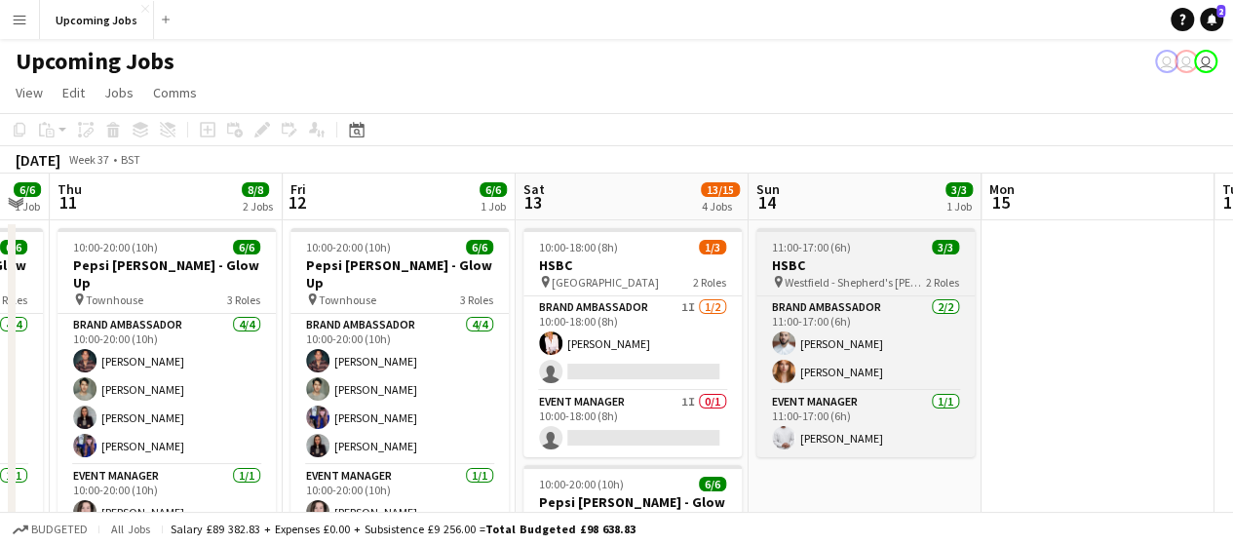
drag, startPoint x: 497, startPoint y: 301, endPoint x: 844, endPoint y: 263, distance: 349.1
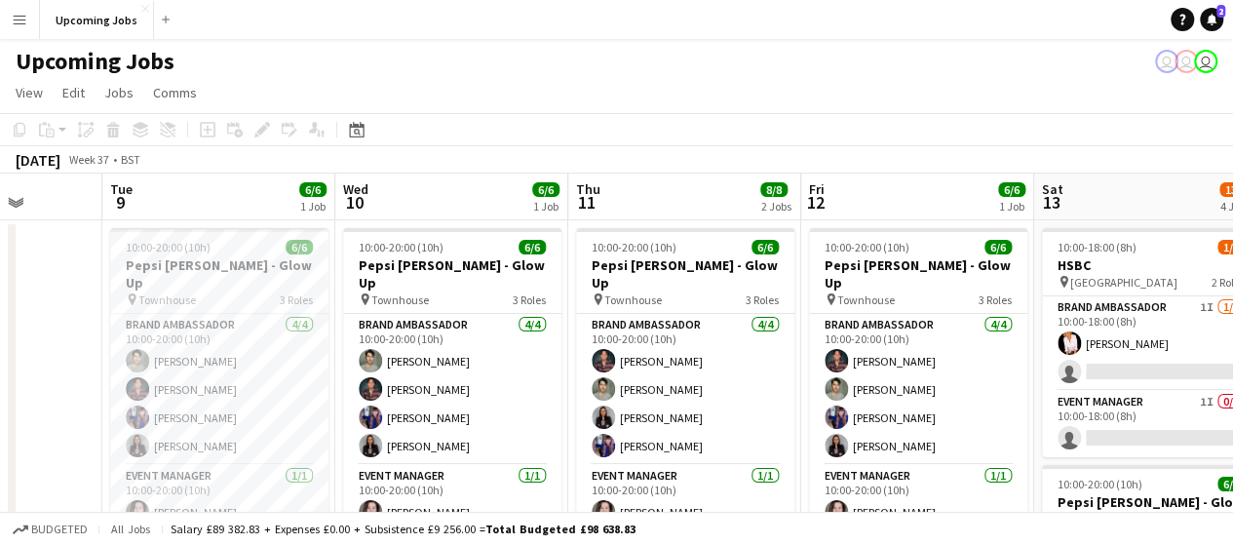
drag, startPoint x: 472, startPoint y: 301, endPoint x: 970, endPoint y: 299, distance: 498.1
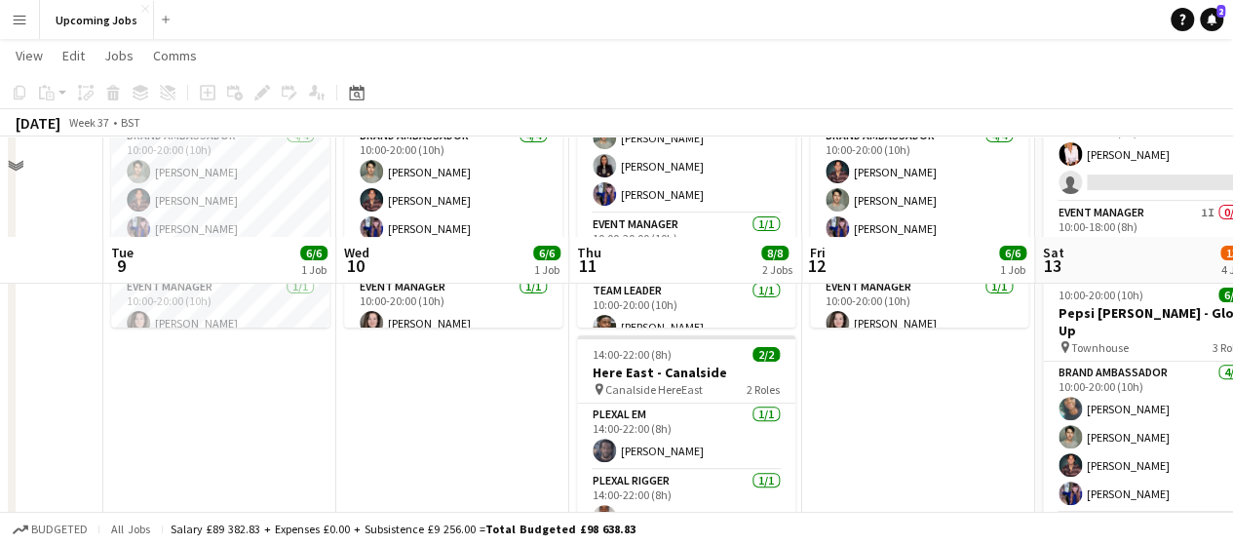
scroll to position [292, 0]
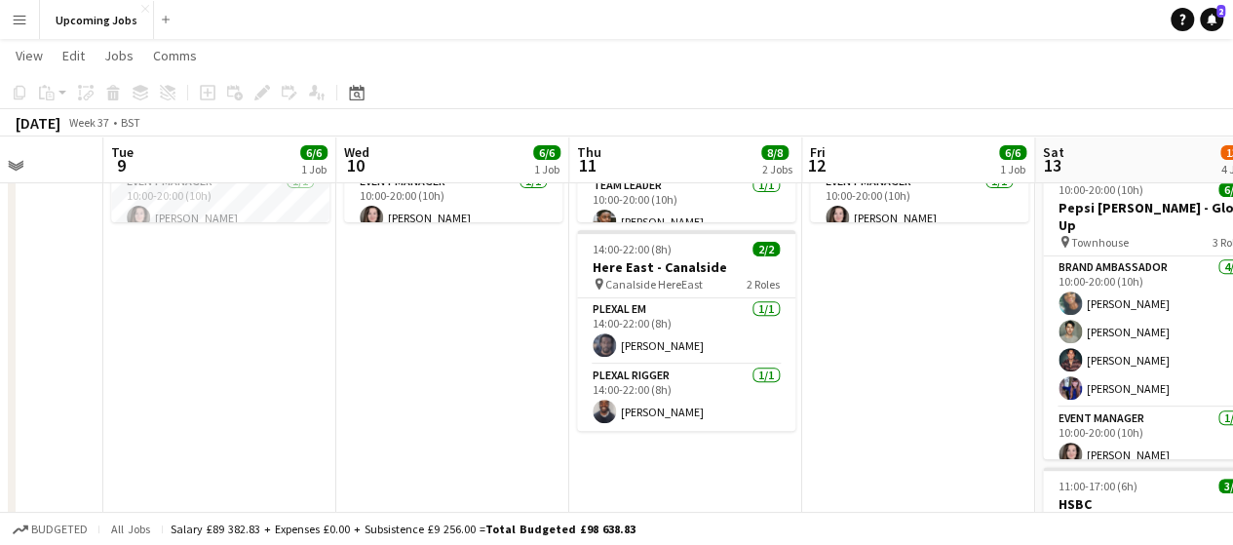
click at [425, 256] on app-date-cell "10:00-20:00 (10h) 6/6 Pepsi [PERSON_NAME] - Glow Up pin Townhouse 3 Roles Brand…" at bounding box center [452, 451] width 233 height 1051
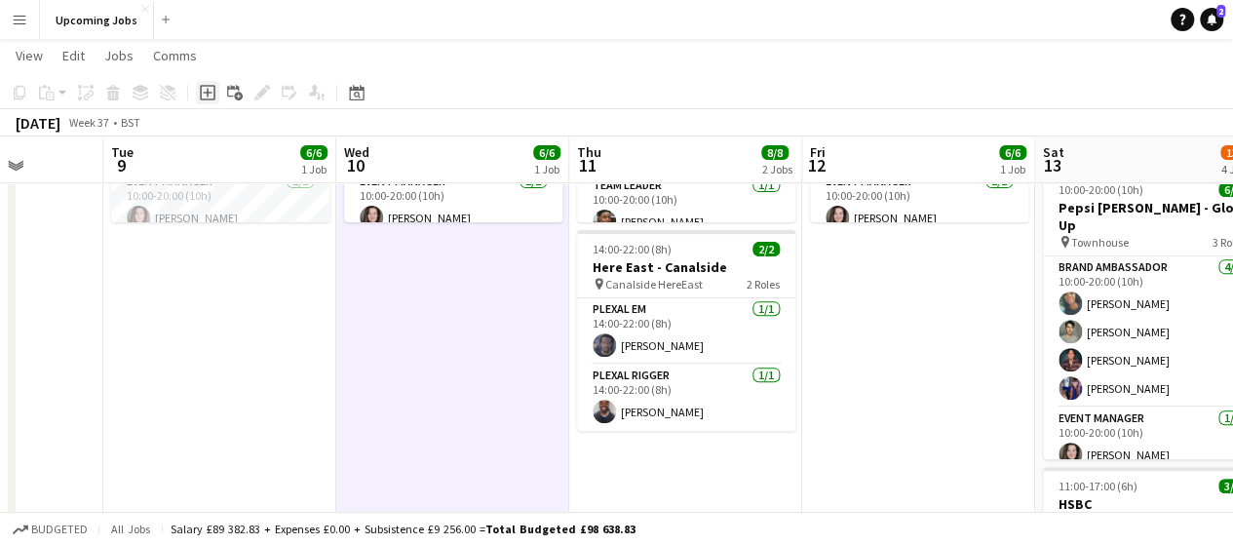
click at [209, 86] on icon at bounding box center [208, 93] width 16 height 16
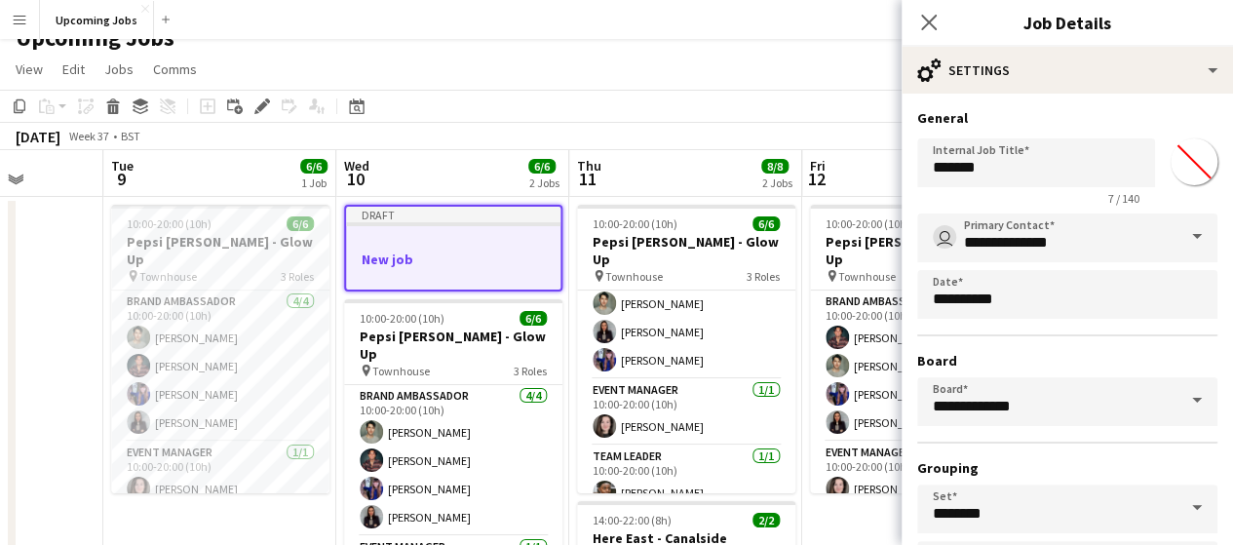
scroll to position [0, 0]
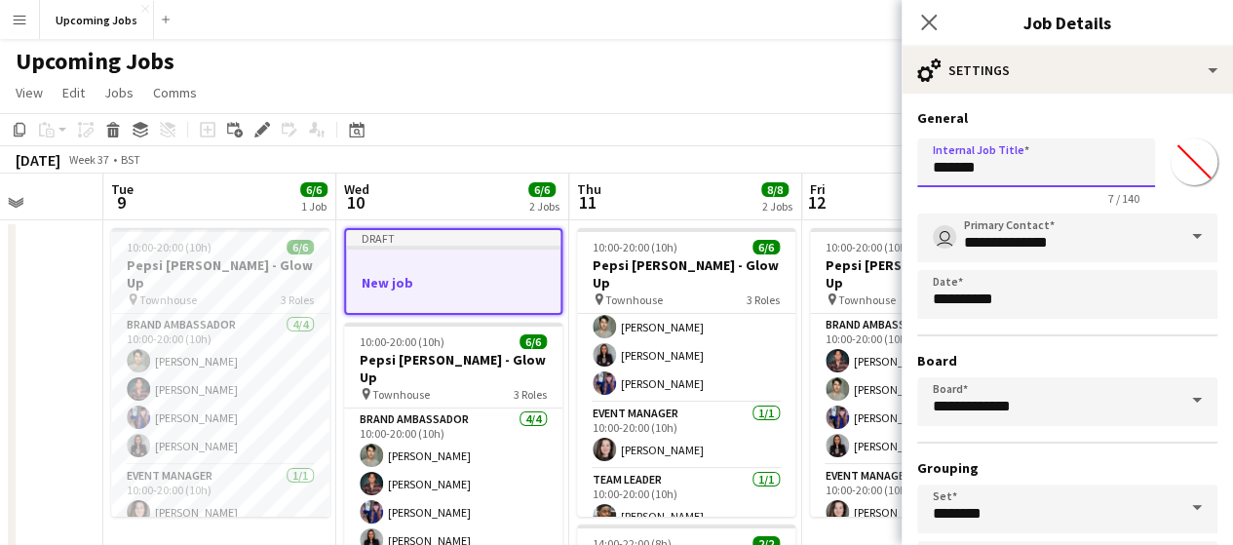
drag, startPoint x: 1006, startPoint y: 164, endPoint x: 908, endPoint y: 169, distance: 97.6
click at [911, 169] on form "**********" at bounding box center [1067, 396] width 331 height 575
click at [988, 163] on input "**********" at bounding box center [1036, 162] width 238 height 49
click at [987, 171] on input "**********" at bounding box center [1036, 162] width 238 height 49
click at [981, 172] on input "**********" at bounding box center [1036, 162] width 238 height 49
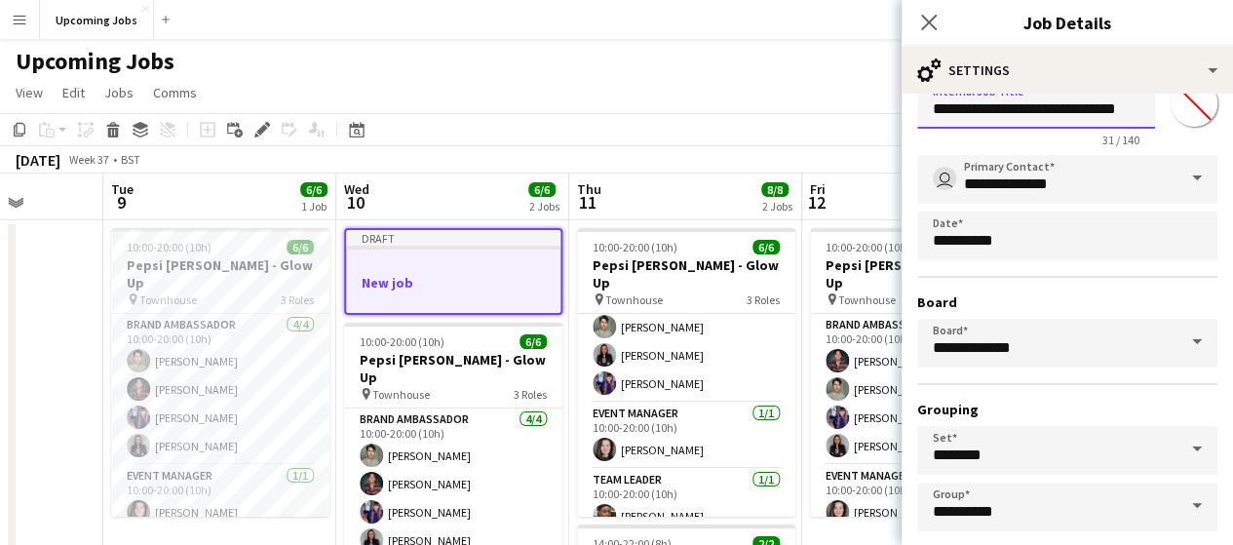
scroll to position [154, 0]
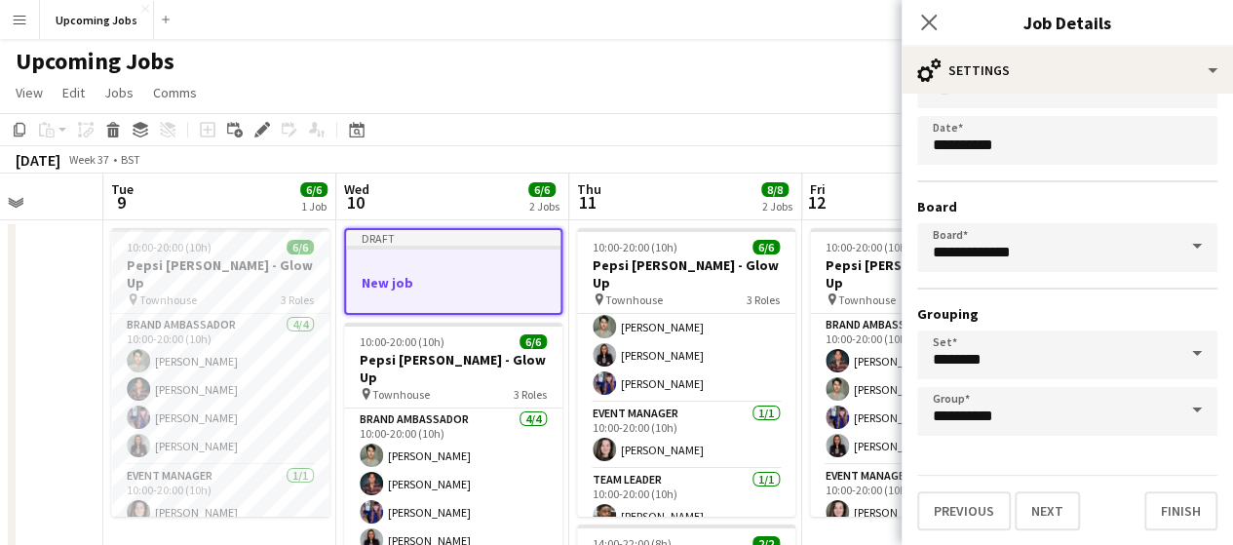
type input "**********"
click at [1112, 247] on input "**********" at bounding box center [1067, 247] width 300 height 49
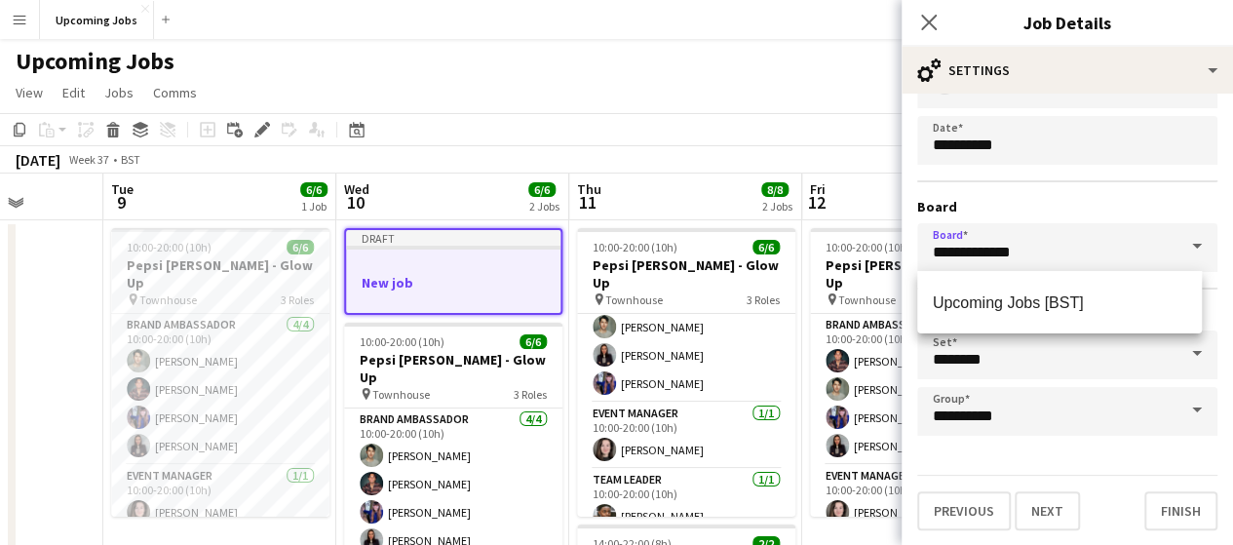
click at [1090, 200] on h3 "Board" at bounding box center [1067, 207] width 300 height 18
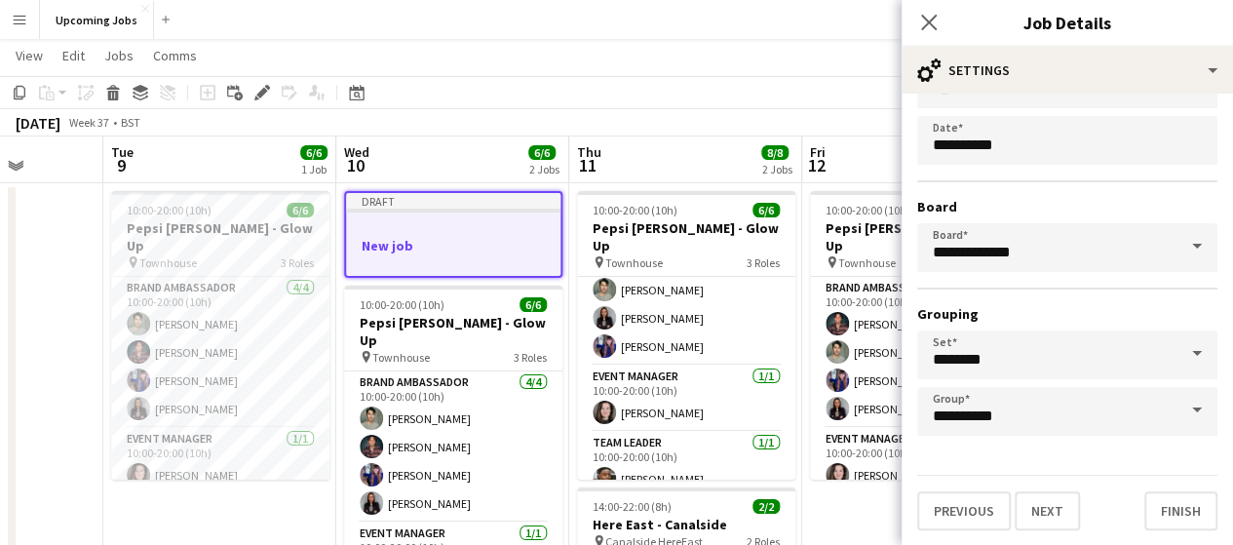
scroll to position [0, 0]
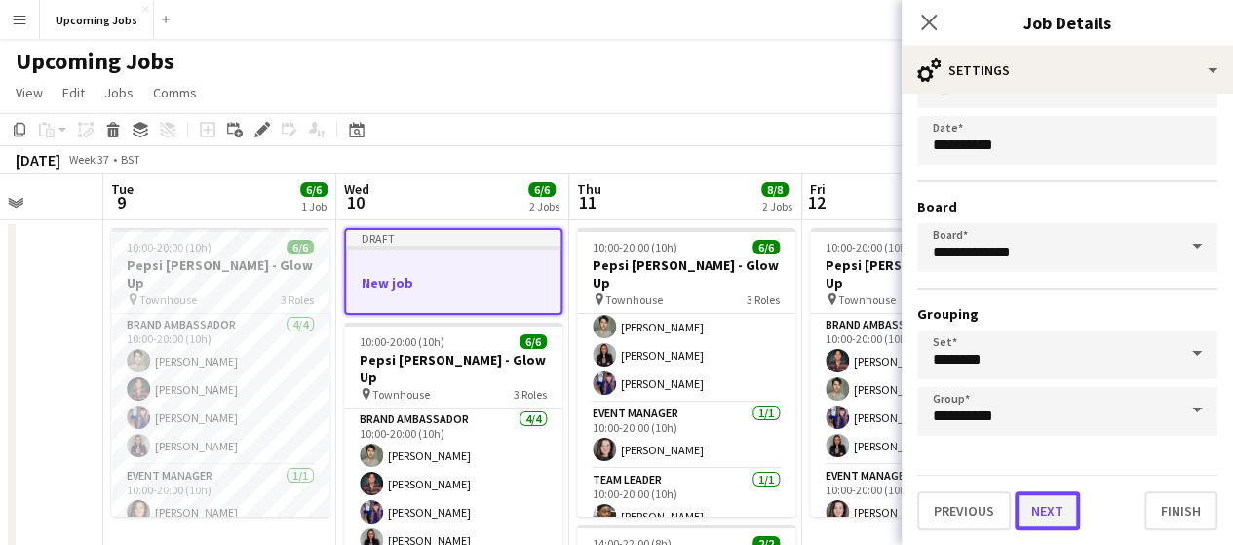
click at [1057, 510] on button "Next" at bounding box center [1047, 510] width 65 height 39
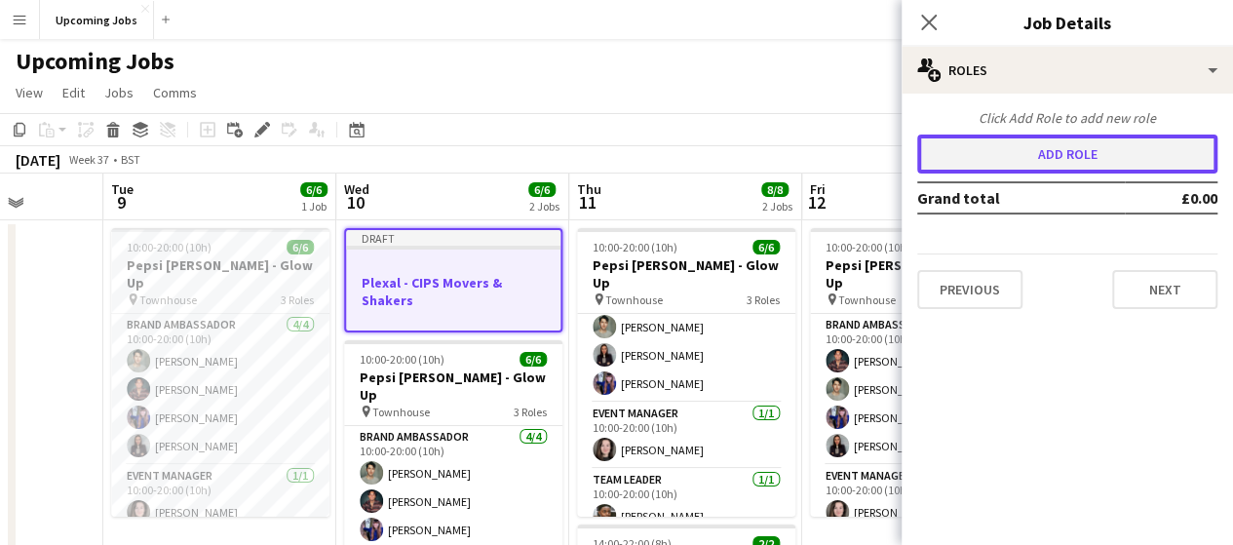
click at [1059, 142] on button "Add role" at bounding box center [1067, 154] width 300 height 39
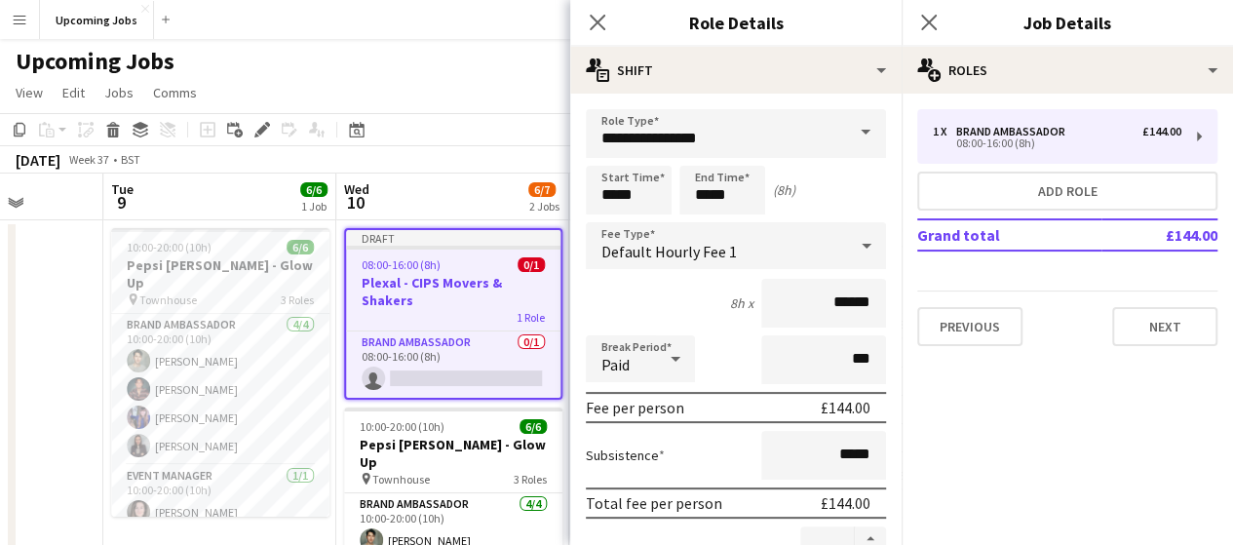
click at [845, 122] on span at bounding box center [865, 132] width 41 height 47
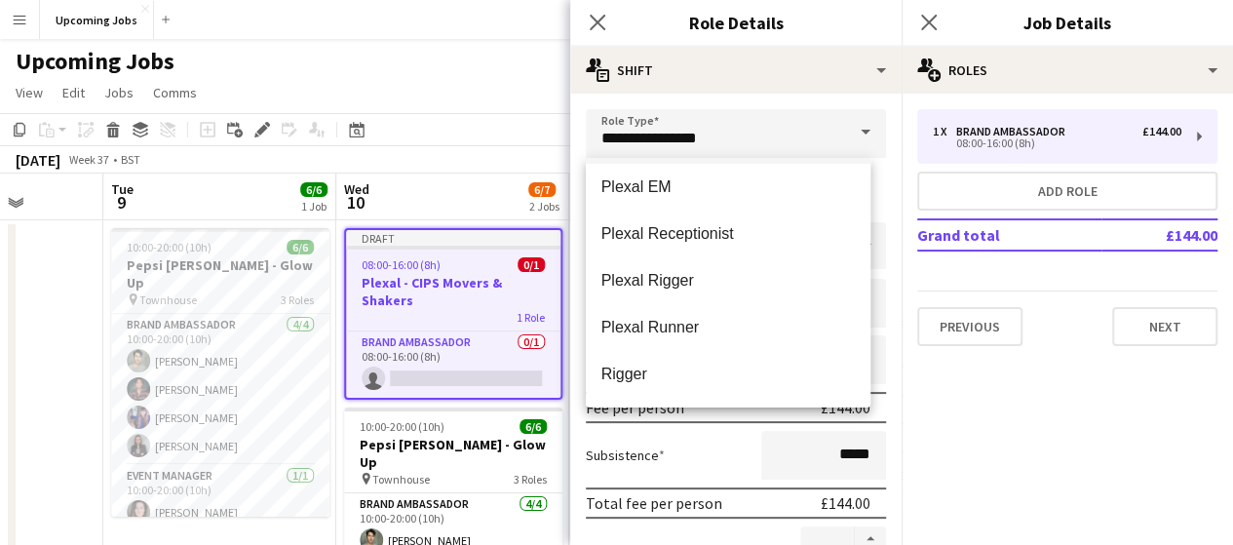
scroll to position [195, 0]
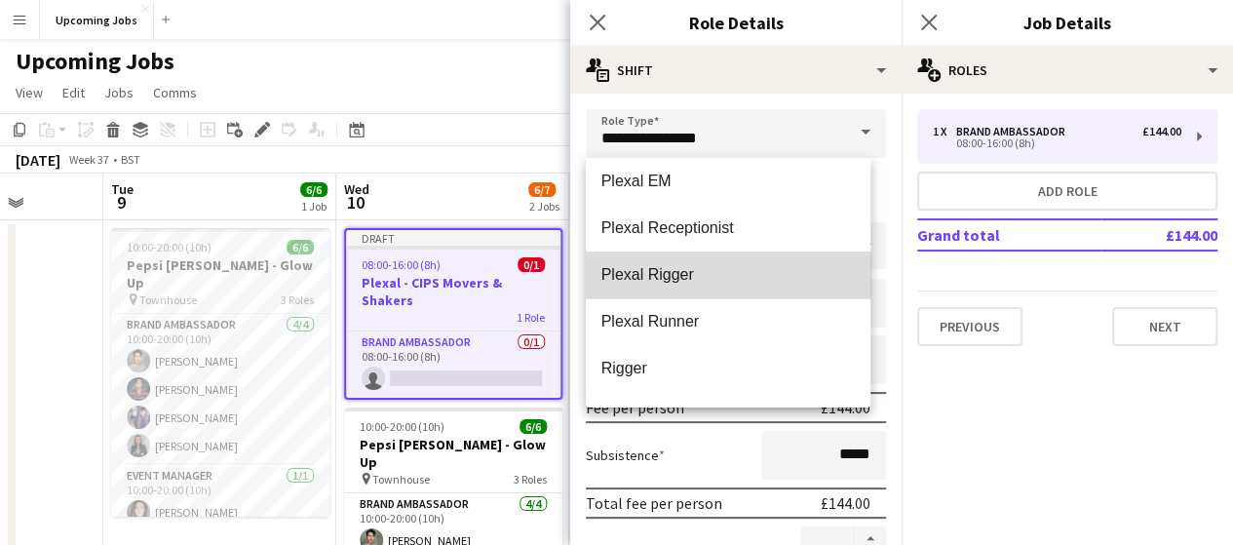
click at [738, 275] on span "Plexal Rigger" at bounding box center [728, 274] width 254 height 19
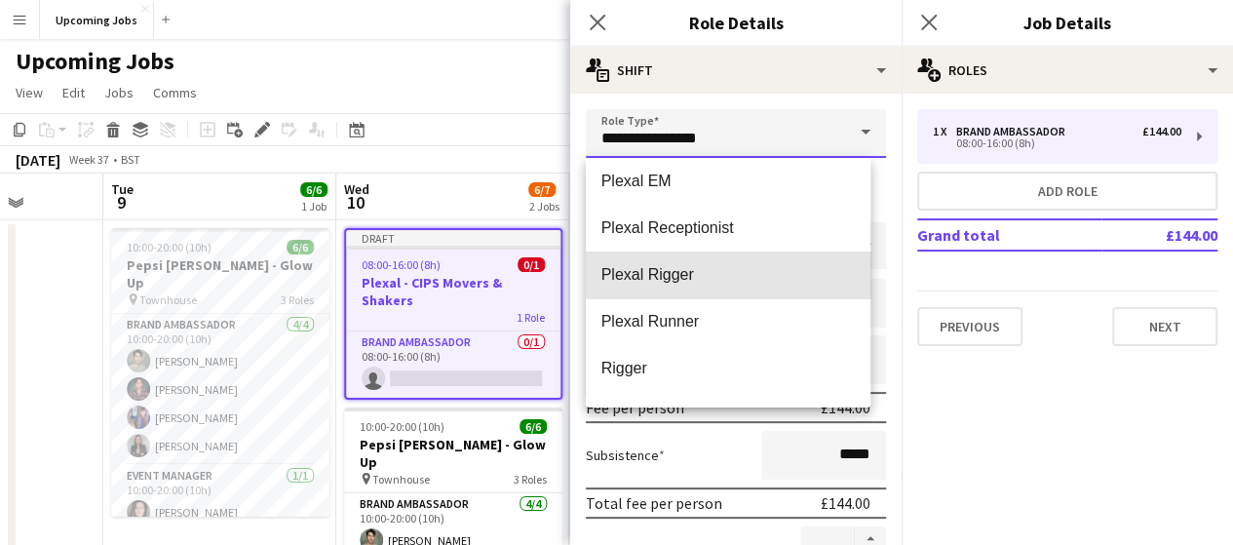
type input "**********"
type input "******"
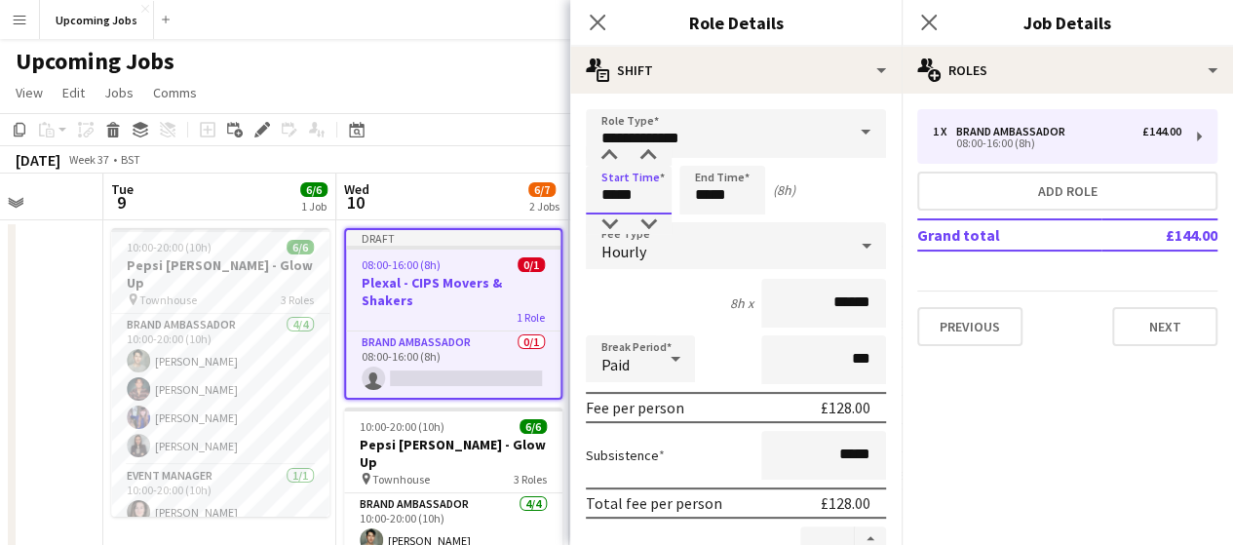
click at [641, 198] on input "*****" at bounding box center [629, 190] width 86 height 49
type input "*****"
click at [607, 229] on div at bounding box center [609, 223] width 39 height 19
click at [739, 176] on input "*****" at bounding box center [722, 190] width 86 height 49
click at [707, 224] on div at bounding box center [702, 223] width 39 height 19
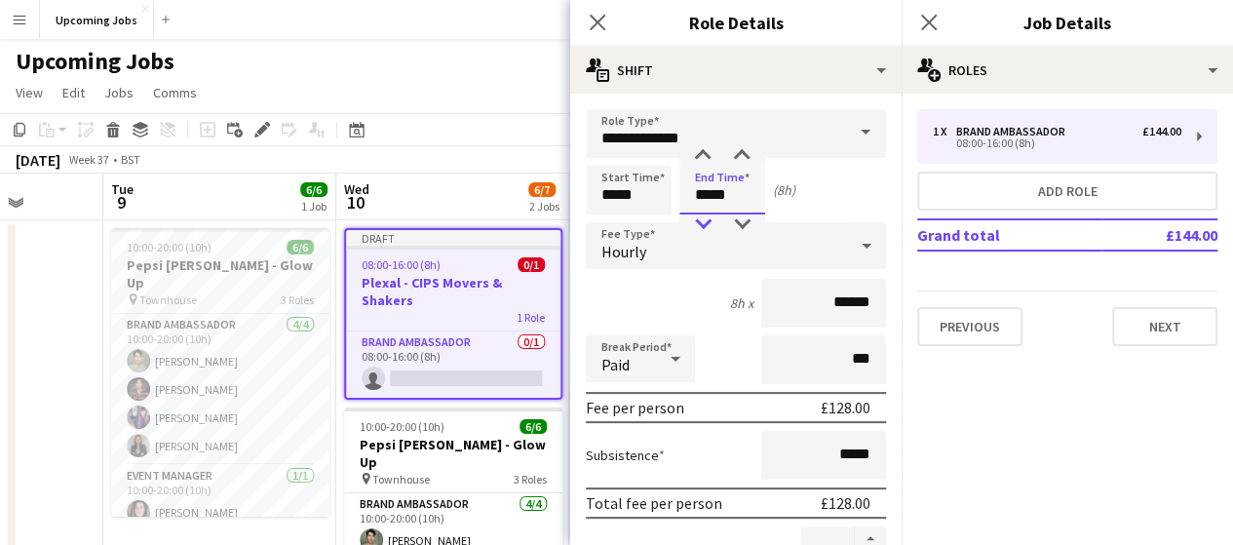
click at [707, 224] on div at bounding box center [702, 223] width 39 height 19
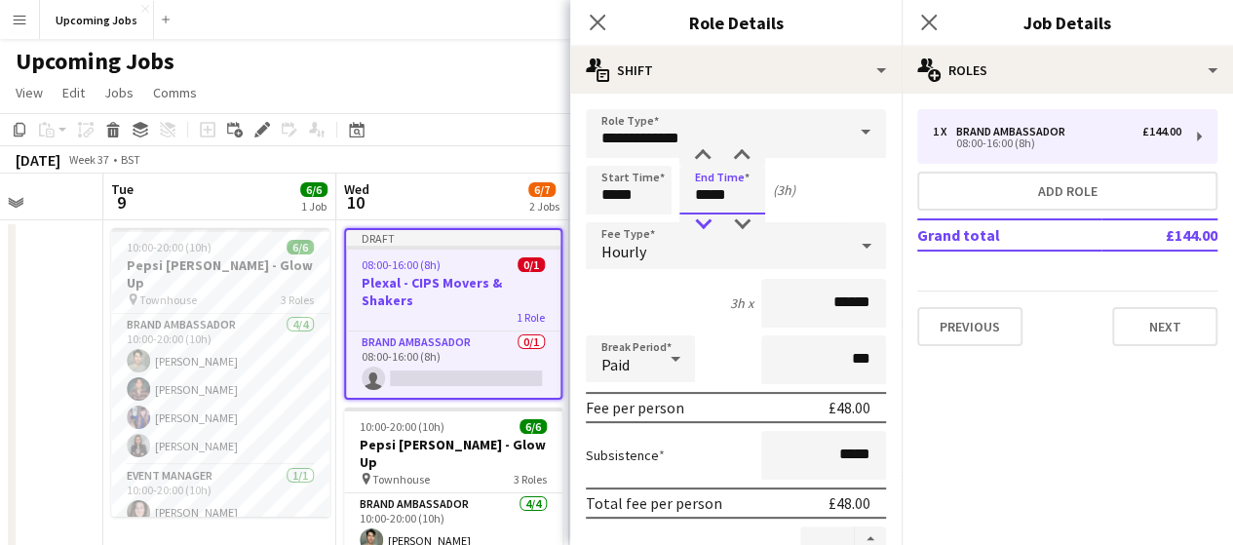
click at [707, 224] on div at bounding box center [702, 223] width 39 height 19
click at [708, 222] on div at bounding box center [702, 223] width 39 height 19
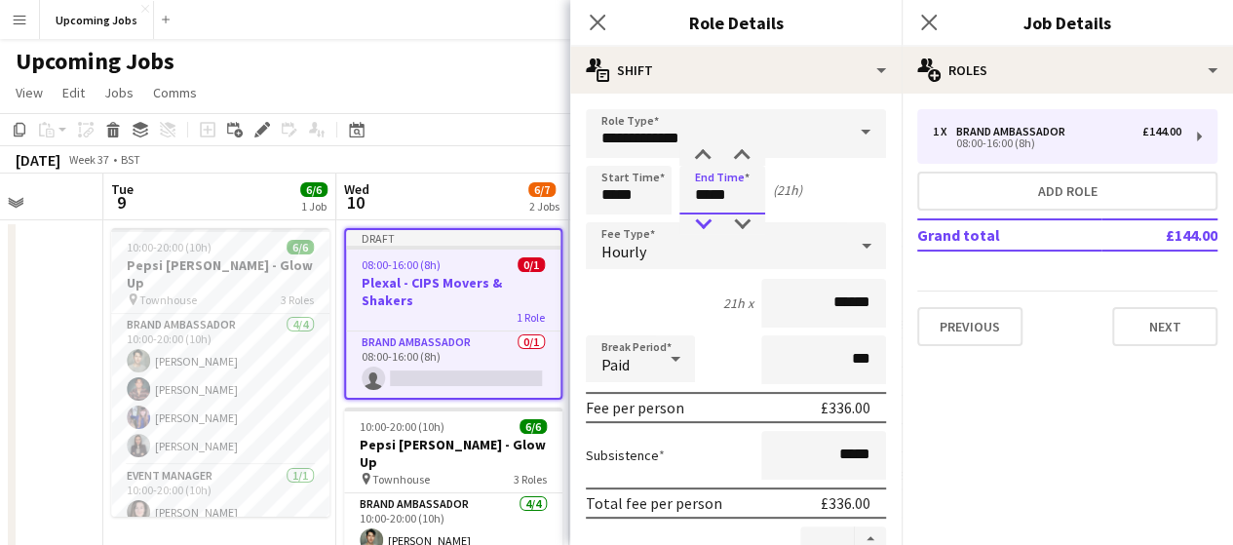
click at [708, 222] on div at bounding box center [702, 223] width 39 height 19
click at [703, 152] on div at bounding box center [702, 155] width 39 height 19
click at [703, 151] on div at bounding box center [702, 155] width 39 height 19
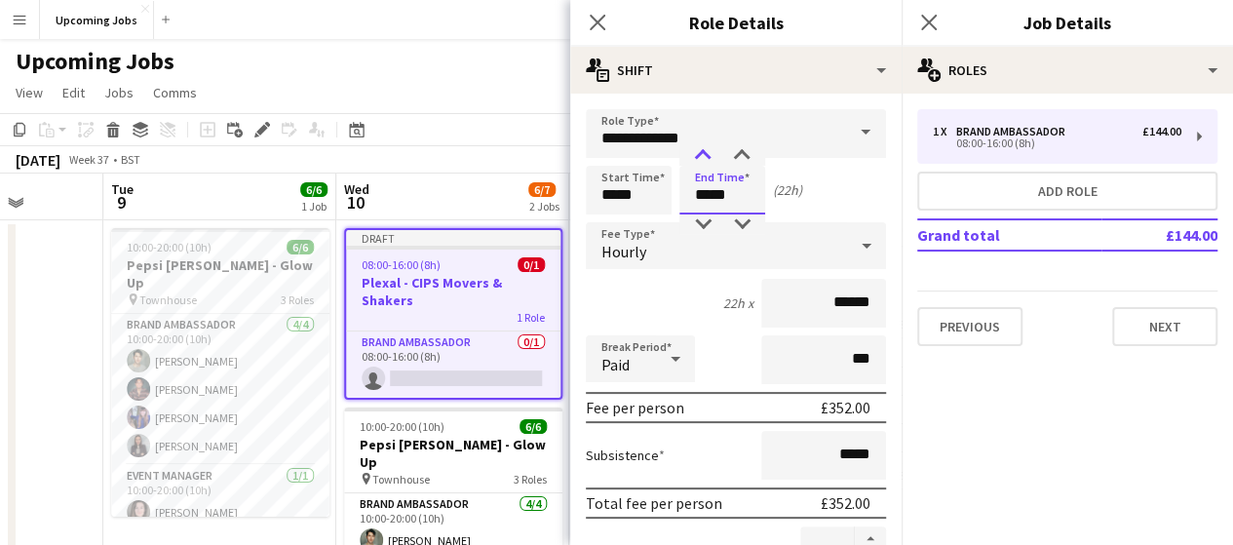
click at [703, 151] on div at bounding box center [702, 155] width 39 height 19
click at [702, 151] on div at bounding box center [702, 155] width 39 height 19
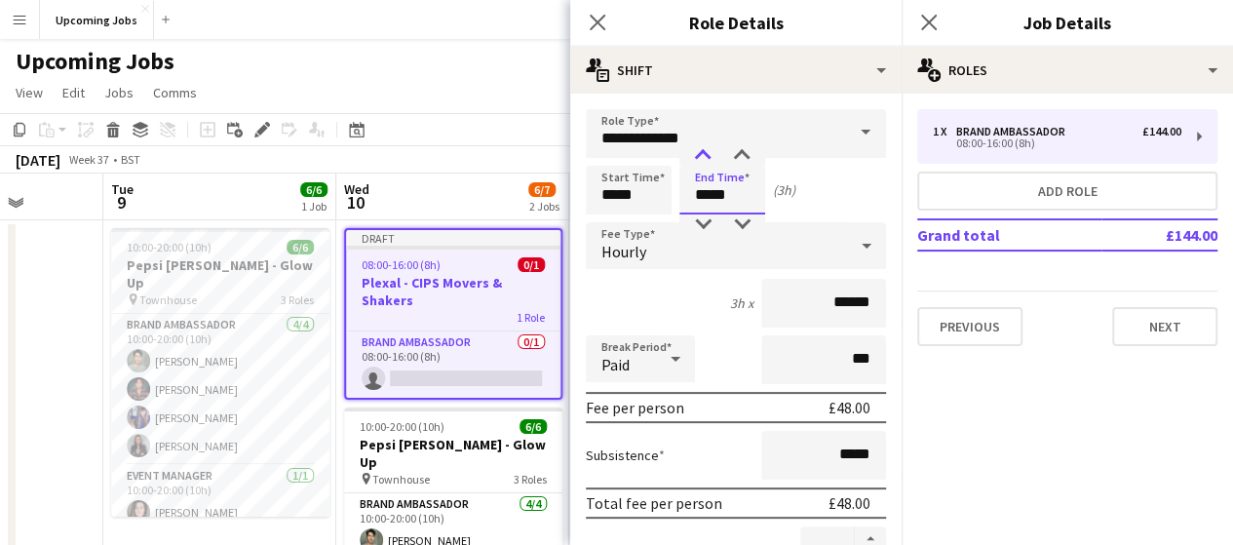
click at [695, 153] on div at bounding box center [702, 155] width 39 height 19
click at [705, 223] on div at bounding box center [702, 223] width 39 height 19
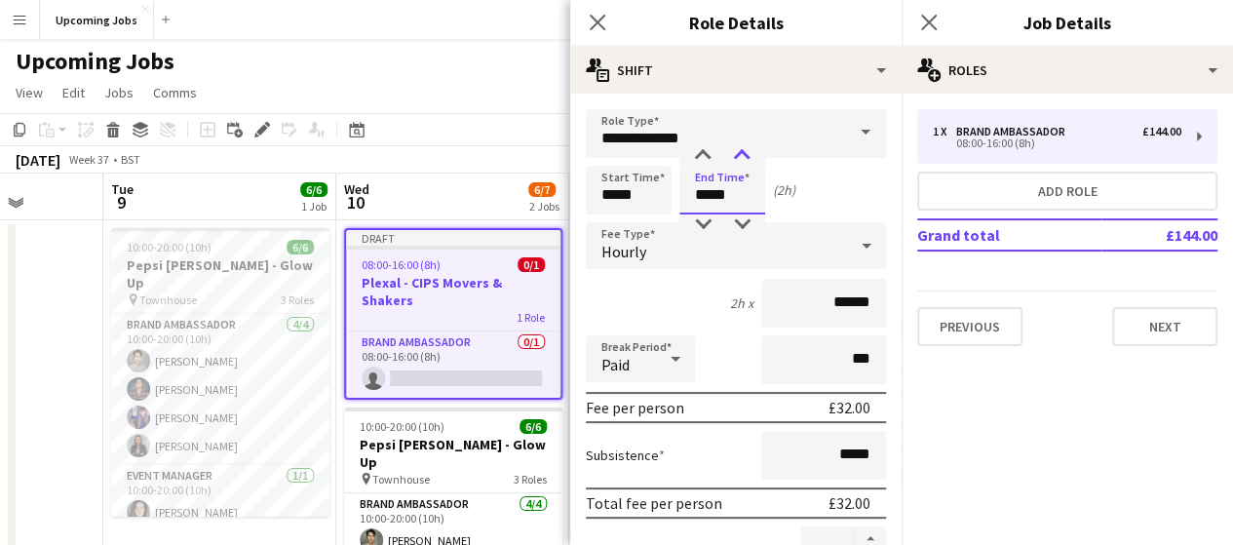
click at [740, 154] on div at bounding box center [741, 155] width 39 height 19
type input "*****"
click at [740, 154] on div at bounding box center [741, 155] width 39 height 19
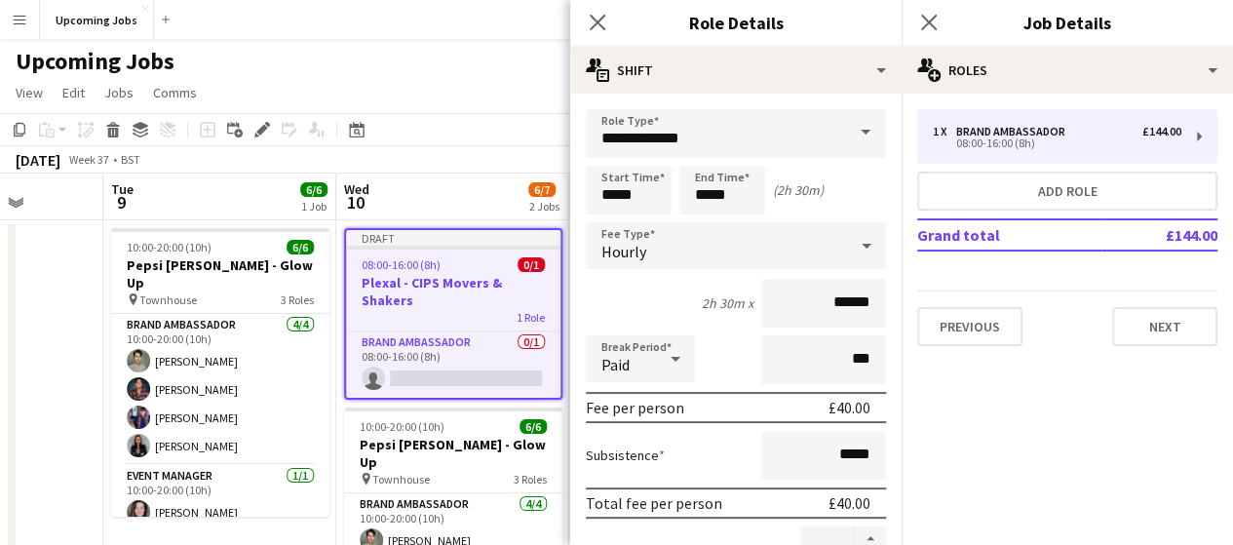
click at [848, 176] on div "Start Time ***** End Time ***** (2h 30m)" at bounding box center [736, 190] width 300 height 49
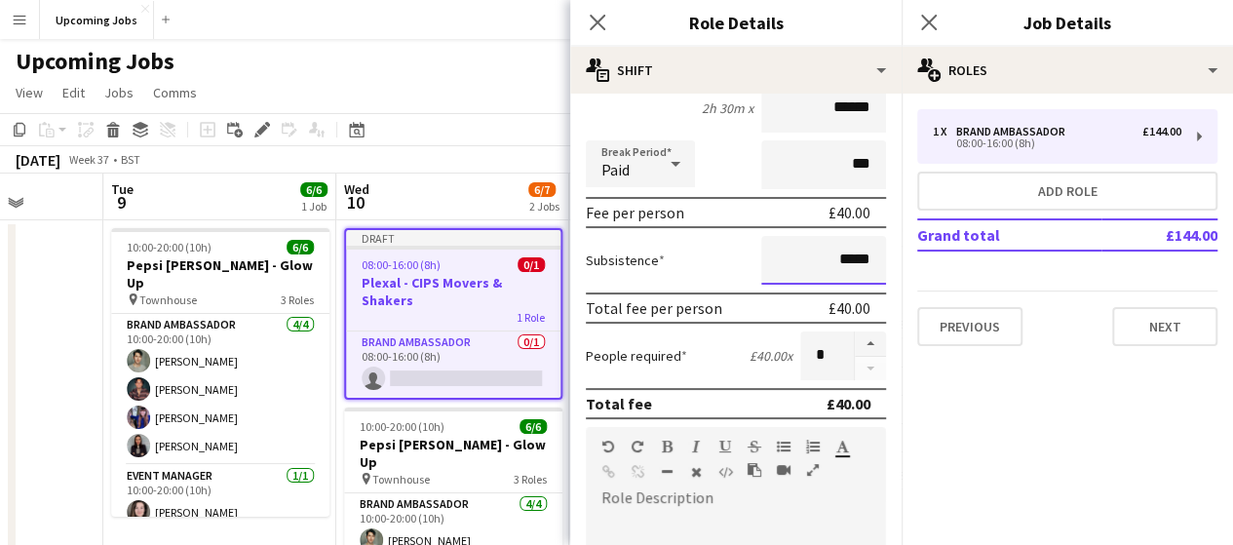
click at [840, 260] on input "*****" at bounding box center [823, 260] width 125 height 49
click at [835, 260] on input "*****" at bounding box center [823, 260] width 125 height 49
type input "**"
type input "*****"
click at [693, 254] on div "Subsistence *****" at bounding box center [736, 260] width 300 height 49
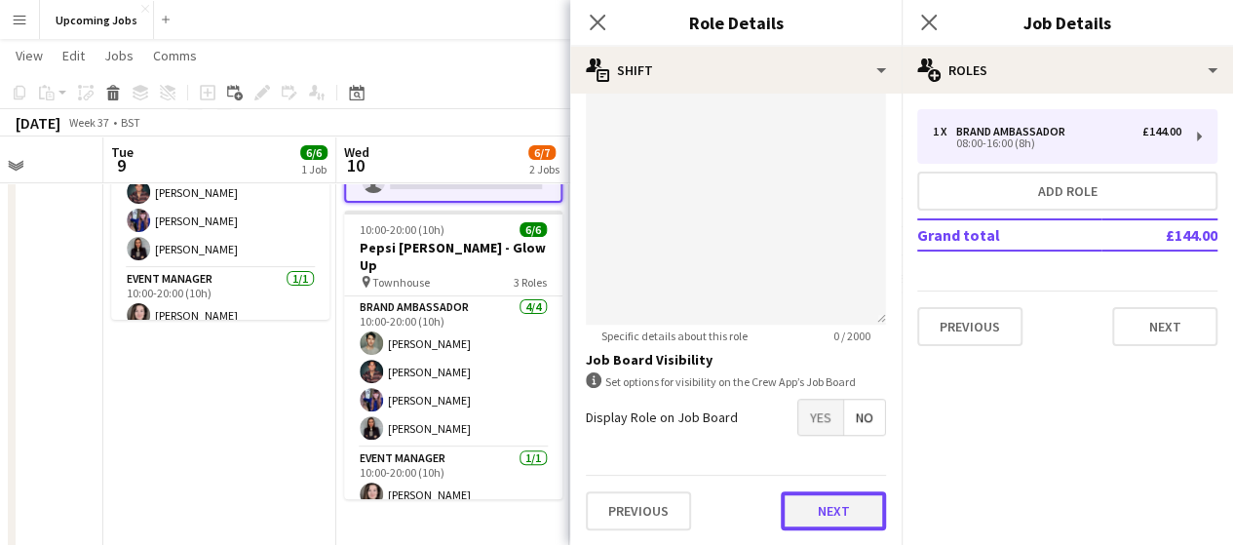
click at [827, 502] on button "Next" at bounding box center [833, 510] width 105 height 39
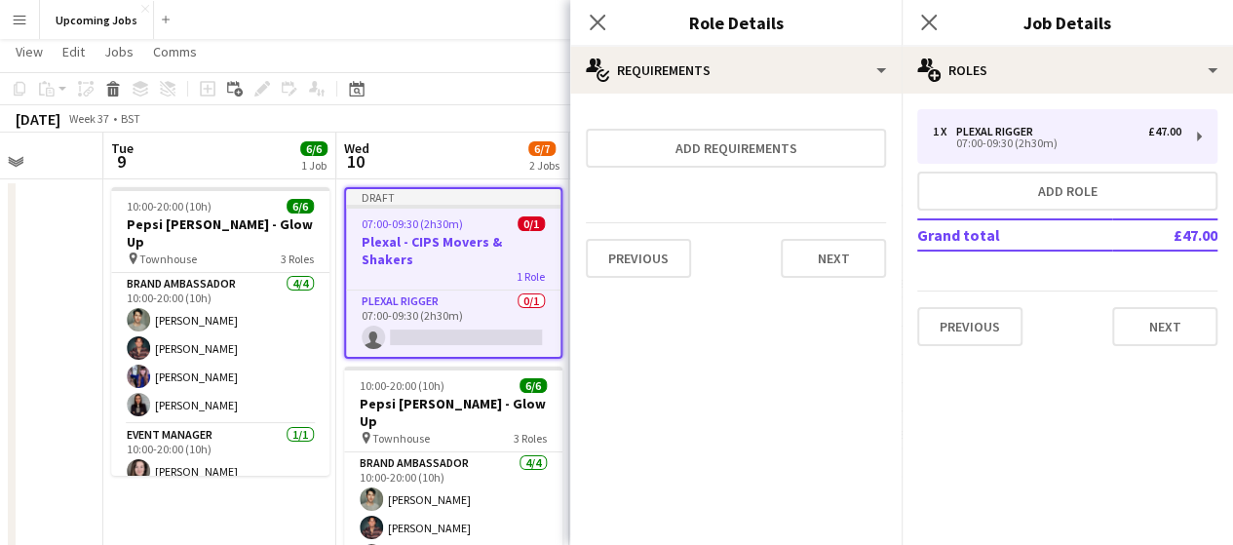
scroll to position [0, 0]
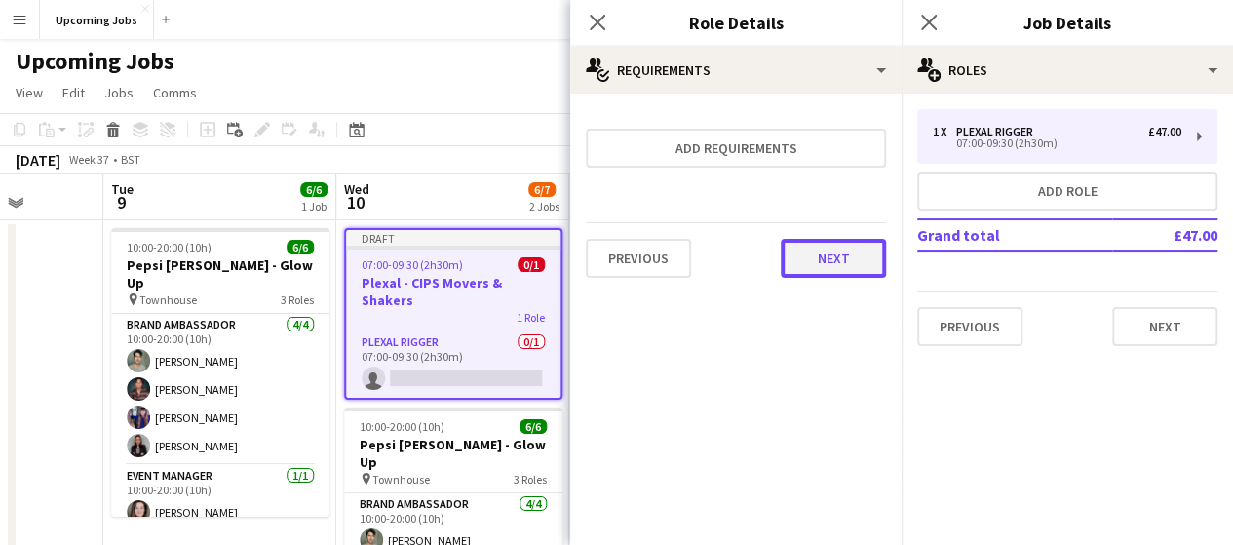
click at [809, 250] on button "Next" at bounding box center [833, 258] width 105 height 39
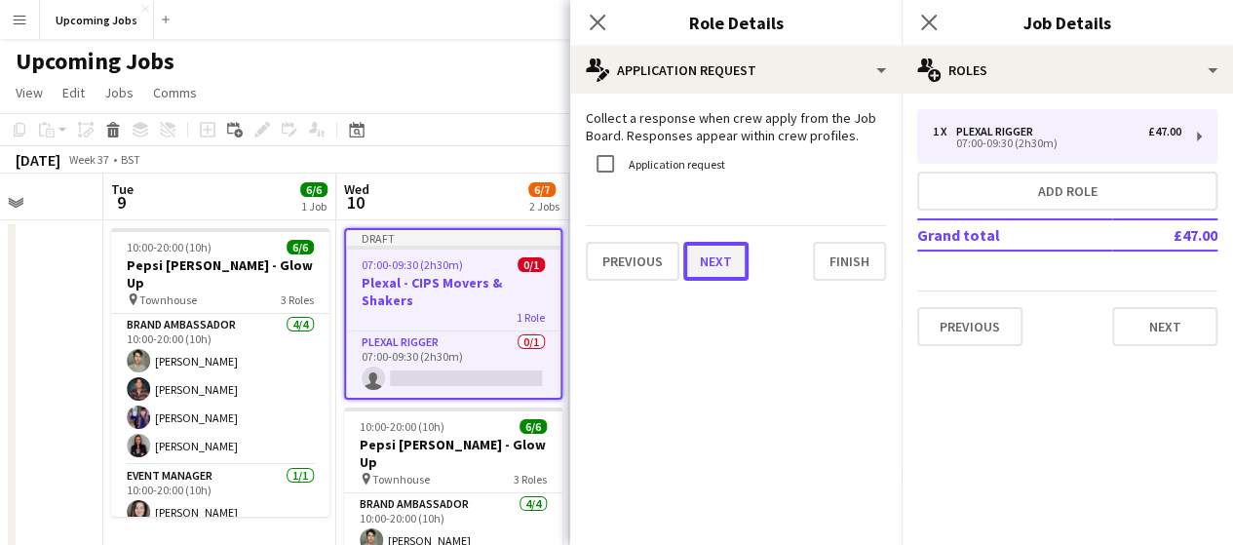
click at [712, 268] on button "Next" at bounding box center [715, 261] width 65 height 39
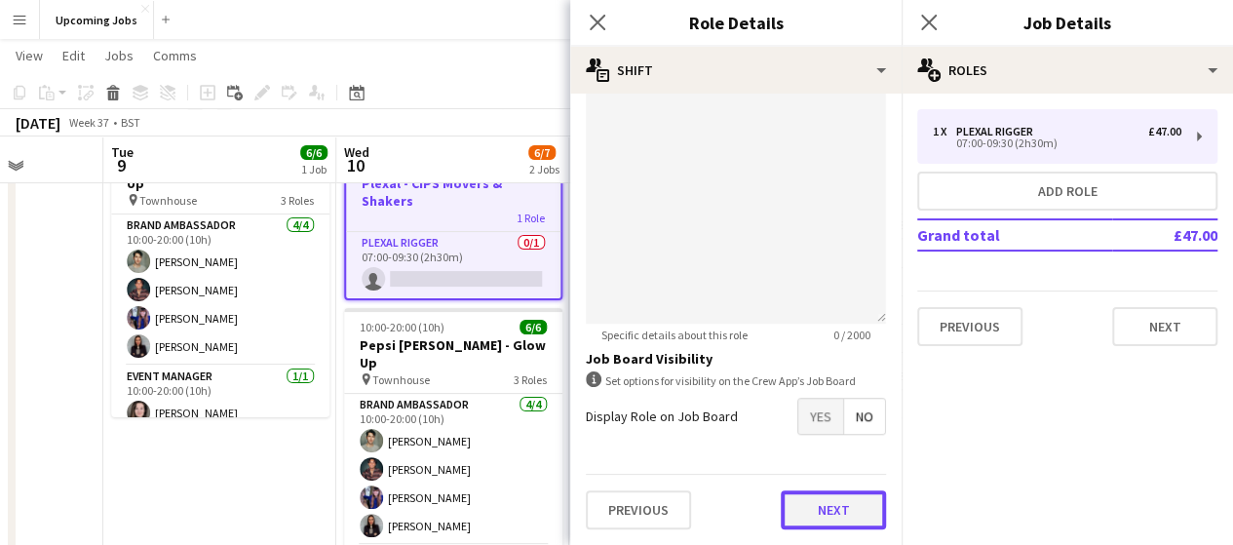
scroll to position [618, 0]
click at [817, 465] on form "**********" at bounding box center [735, 18] width 331 height 1055
click at [812, 502] on button "Next" at bounding box center [833, 510] width 105 height 39
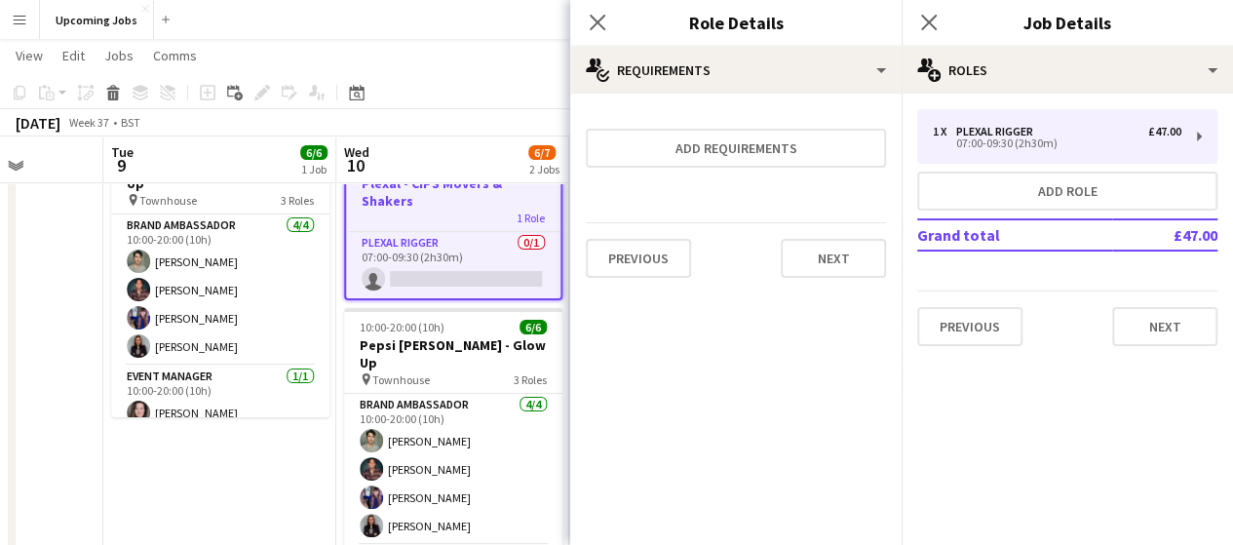
scroll to position [0, 0]
click at [824, 264] on button "Next" at bounding box center [833, 258] width 105 height 39
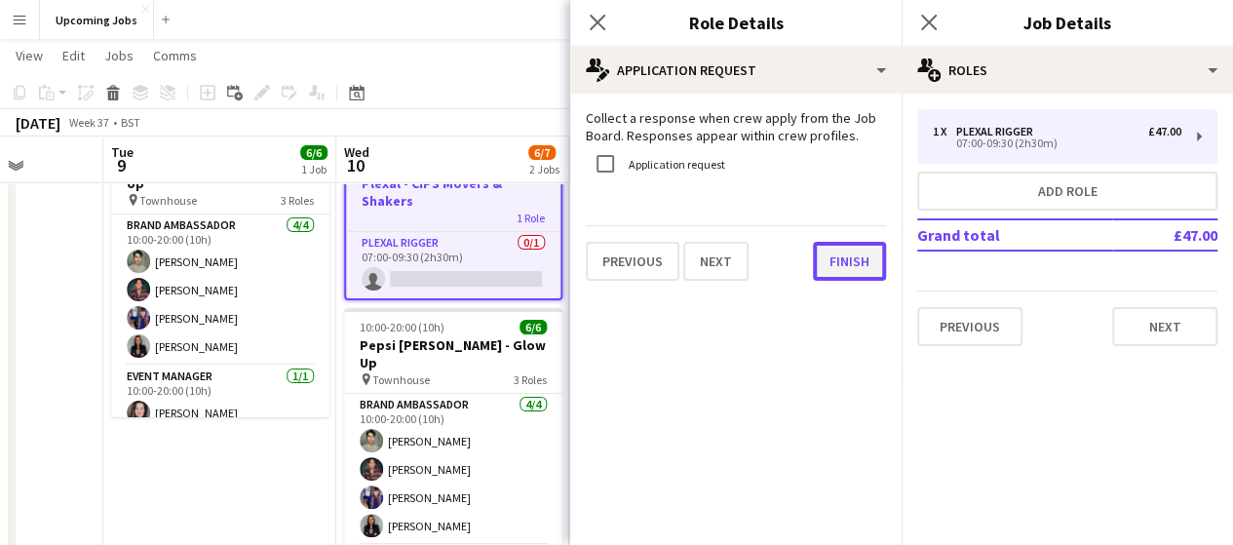
click at [836, 256] on button "Finish" at bounding box center [849, 261] width 73 height 39
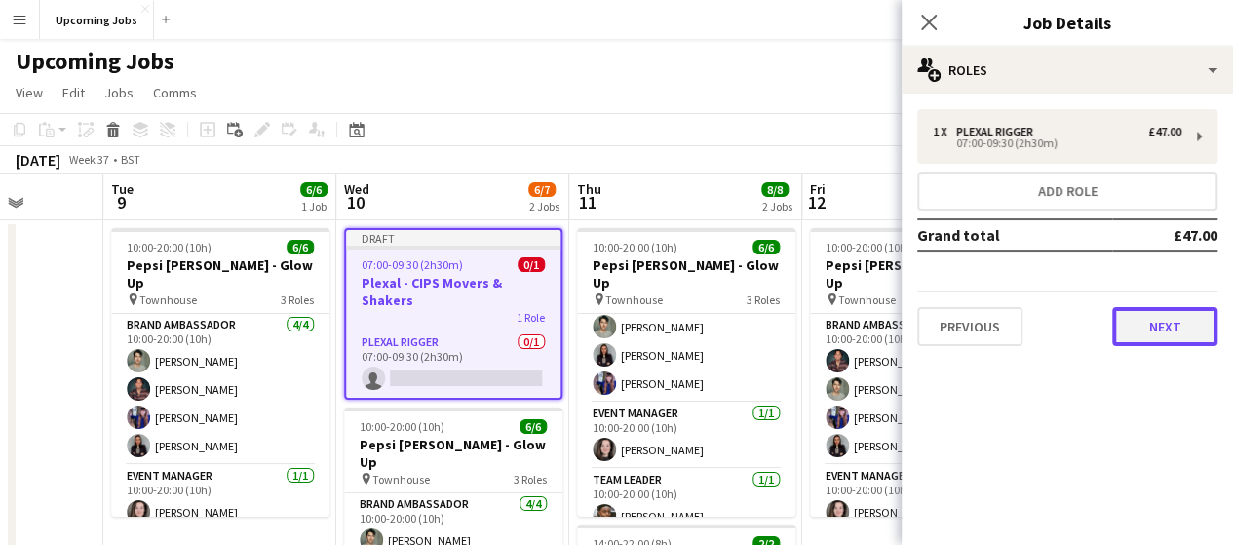
click at [1167, 323] on button "Next" at bounding box center [1164, 326] width 105 height 39
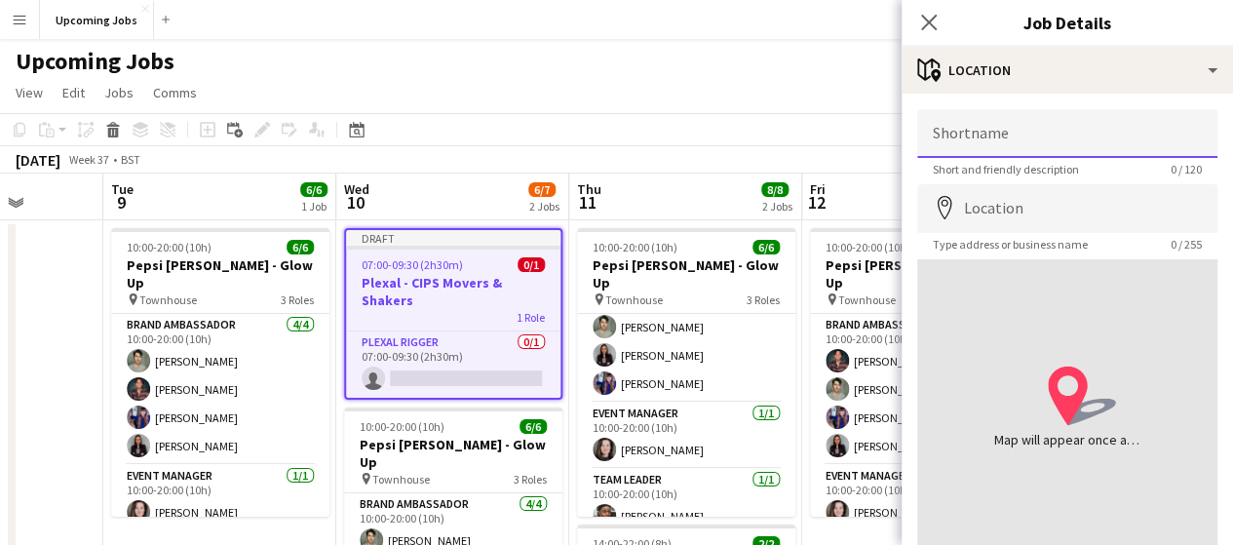
click at [1022, 134] on input "Shortname" at bounding box center [1067, 133] width 300 height 49
type input "*"
type input "******"
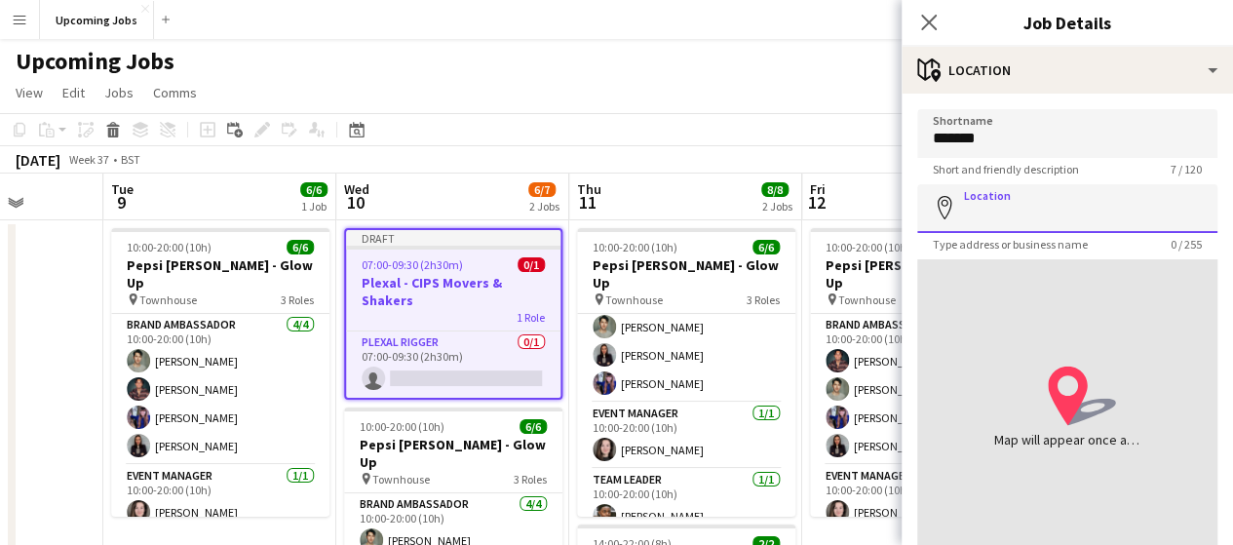
click at [1020, 221] on input "Location" at bounding box center [1067, 208] width 300 height 49
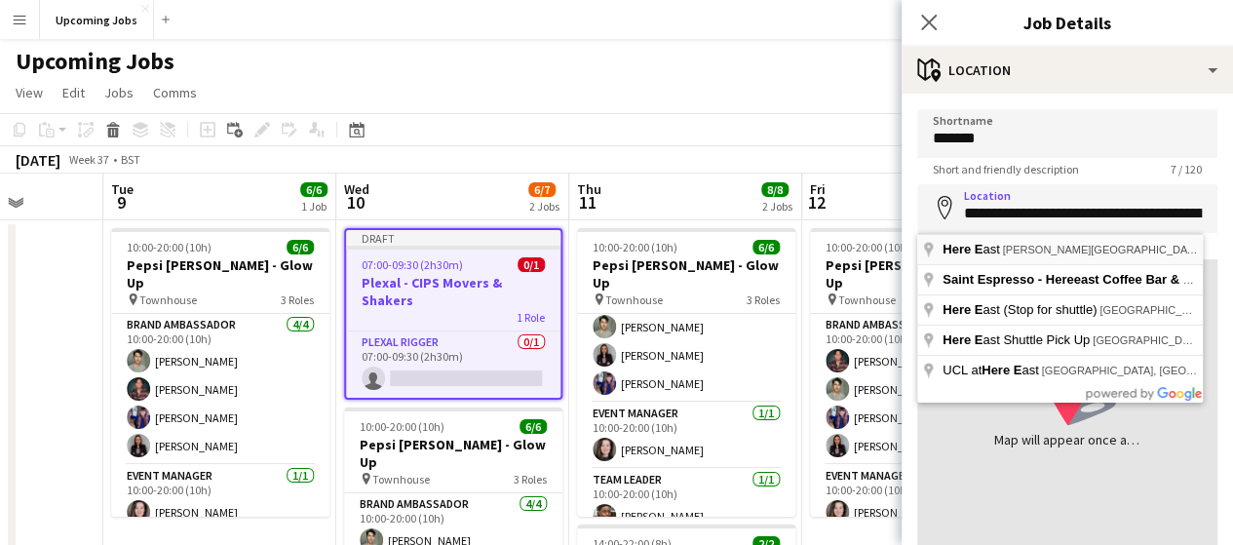
type input "**********"
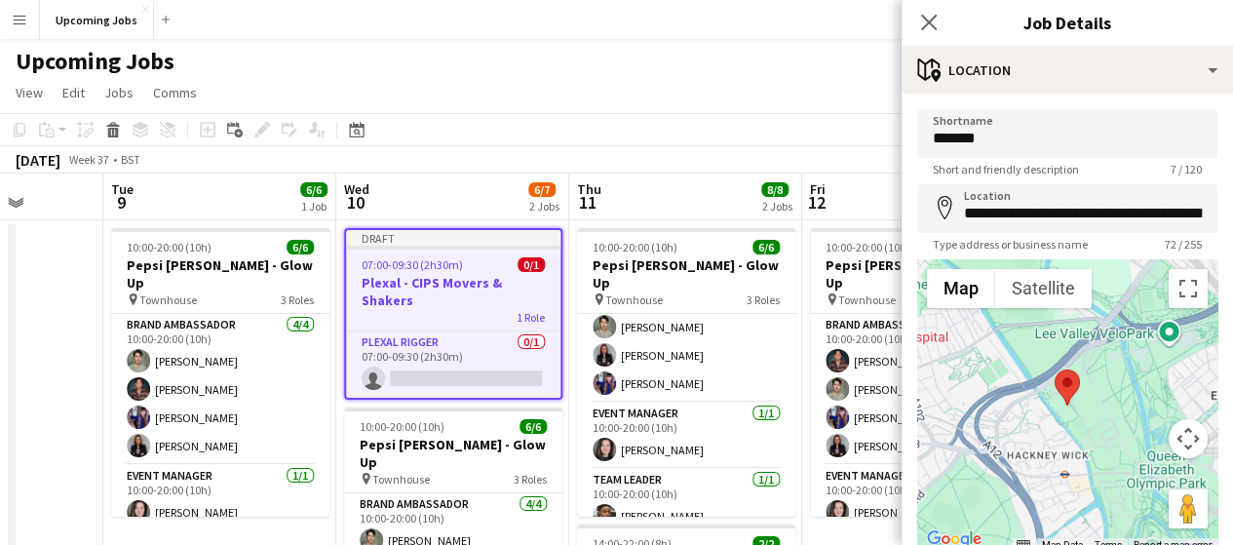
scroll to position [143, 0]
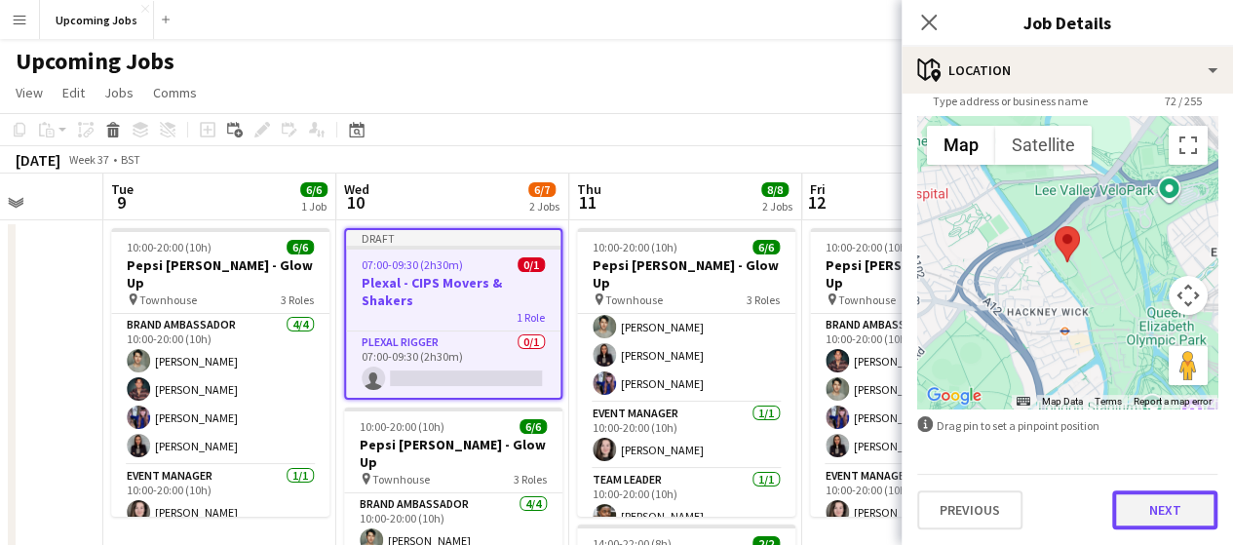
click at [1166, 519] on button "Next" at bounding box center [1164, 509] width 105 height 39
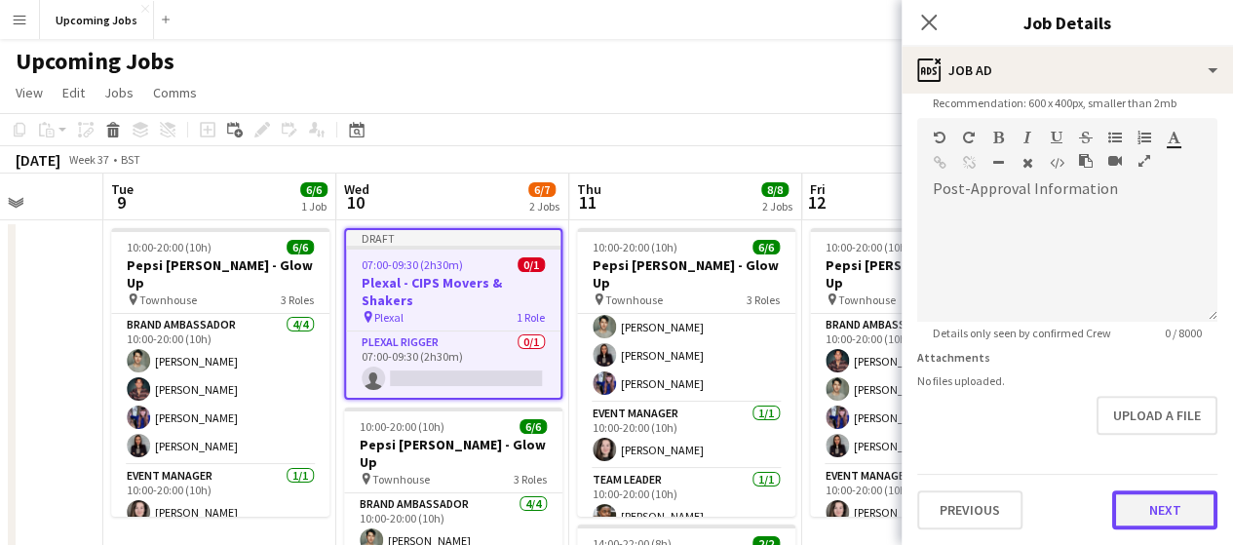
scroll to position [418, 0]
click at [1146, 428] on form "**********" at bounding box center [1067, 110] width 331 height 839
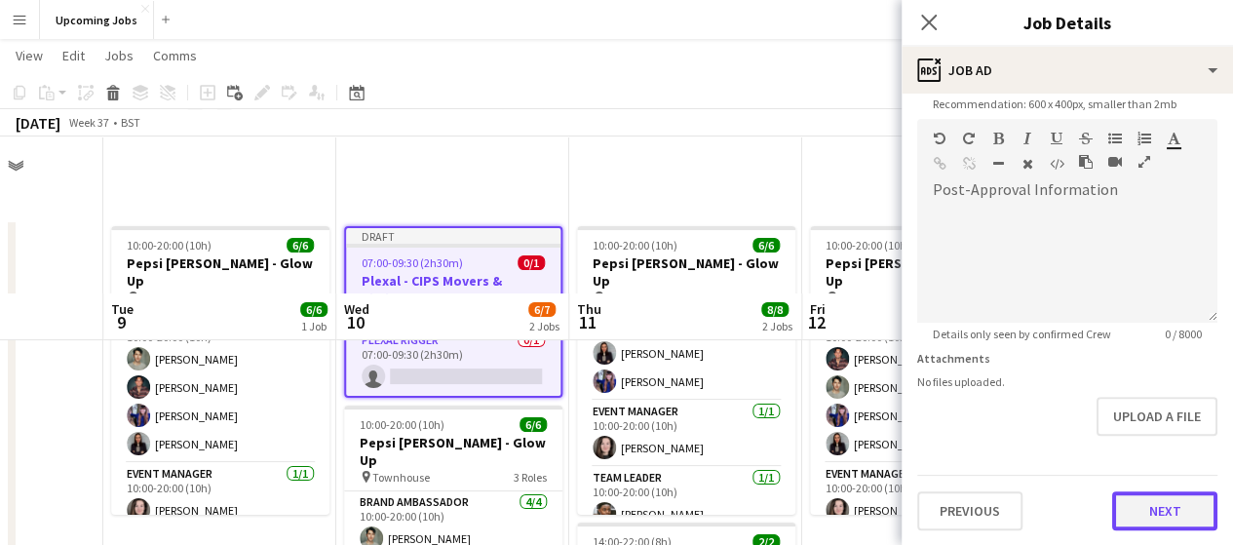
scroll to position [195, 0]
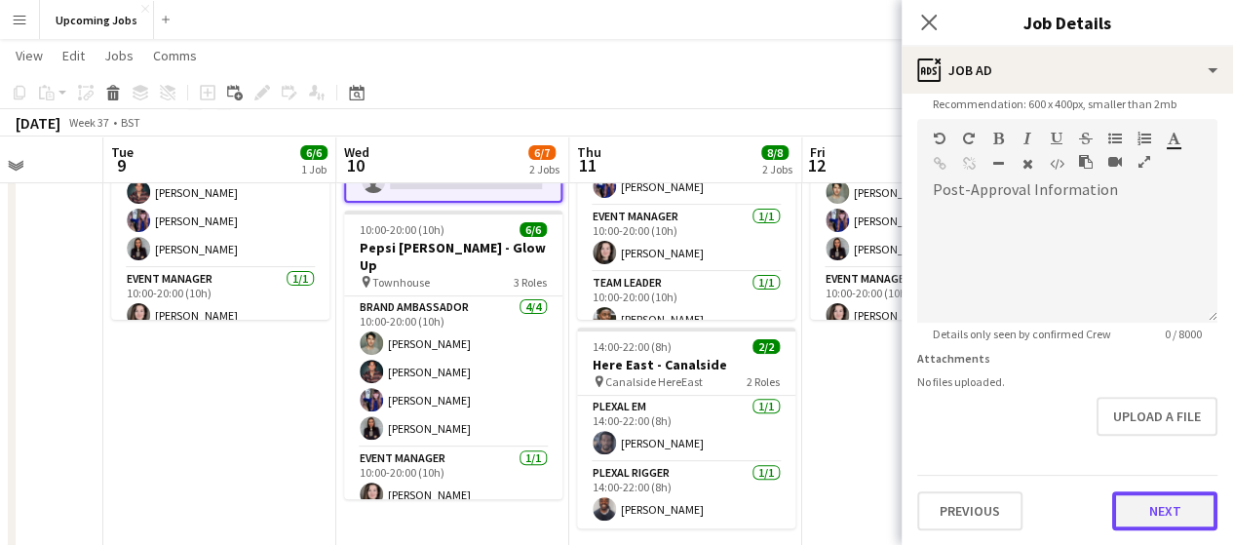
click at [1158, 520] on button "Next" at bounding box center [1164, 510] width 105 height 39
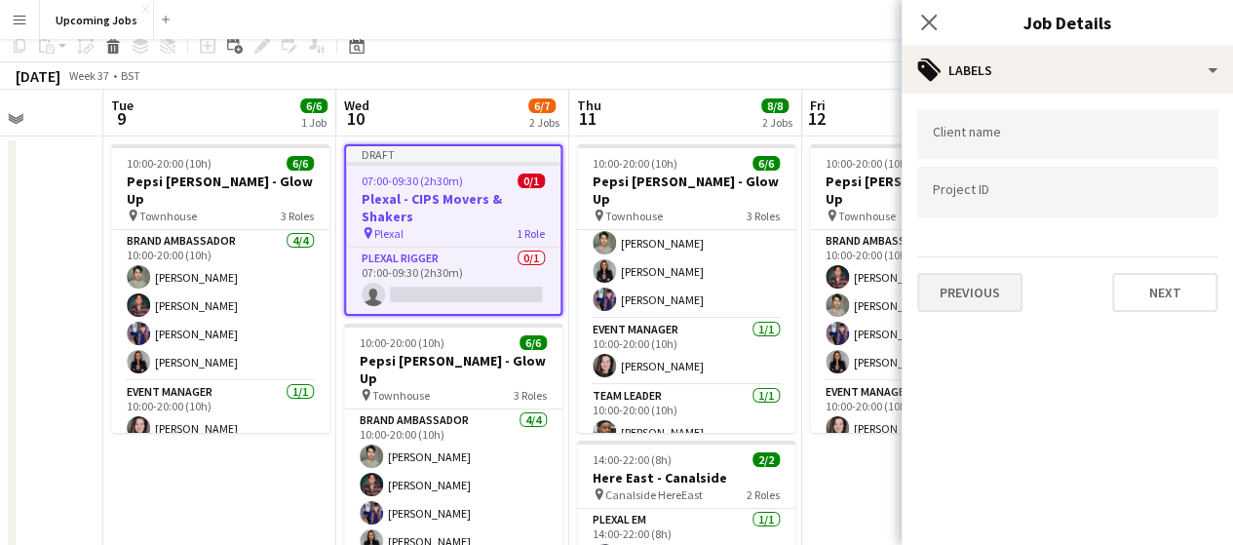
scroll to position [0, 0]
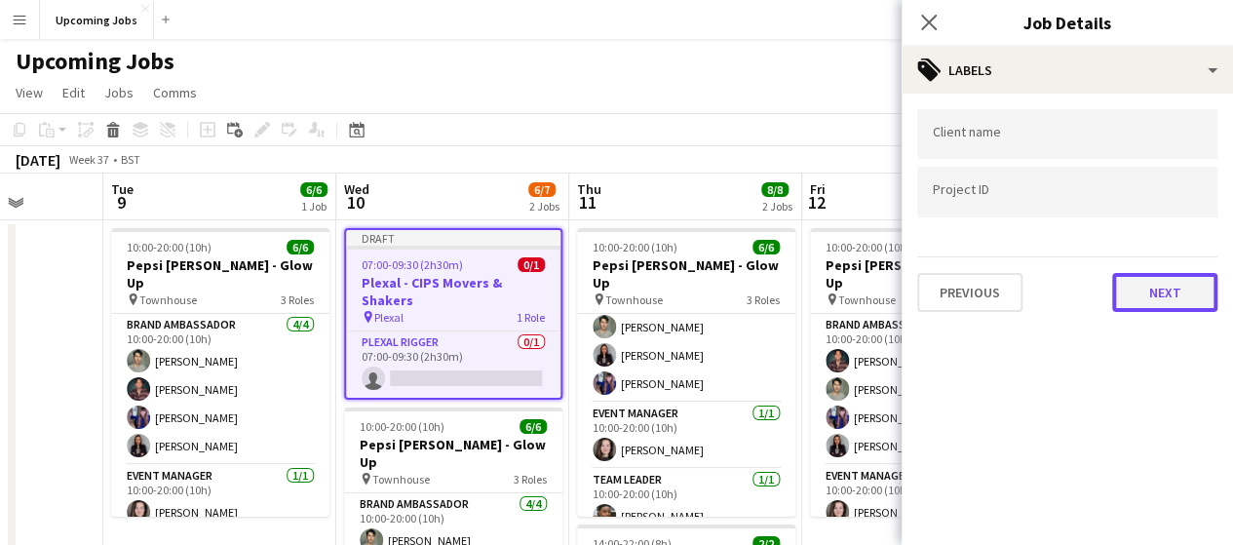
click at [1189, 284] on button "Next" at bounding box center [1164, 292] width 105 height 39
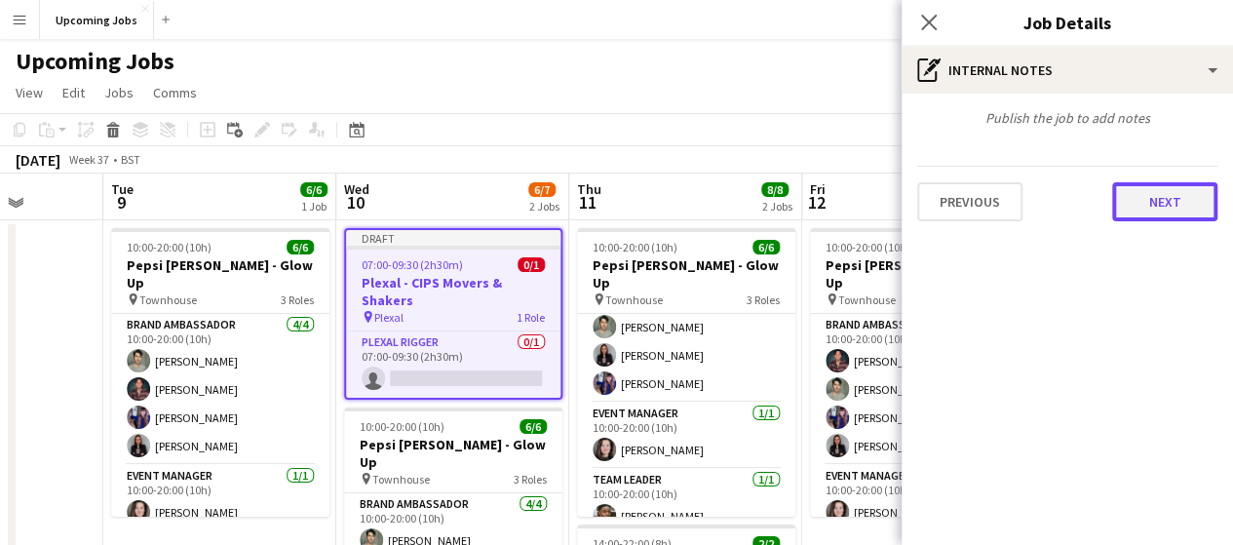
click at [1164, 210] on button "Next" at bounding box center [1164, 201] width 105 height 39
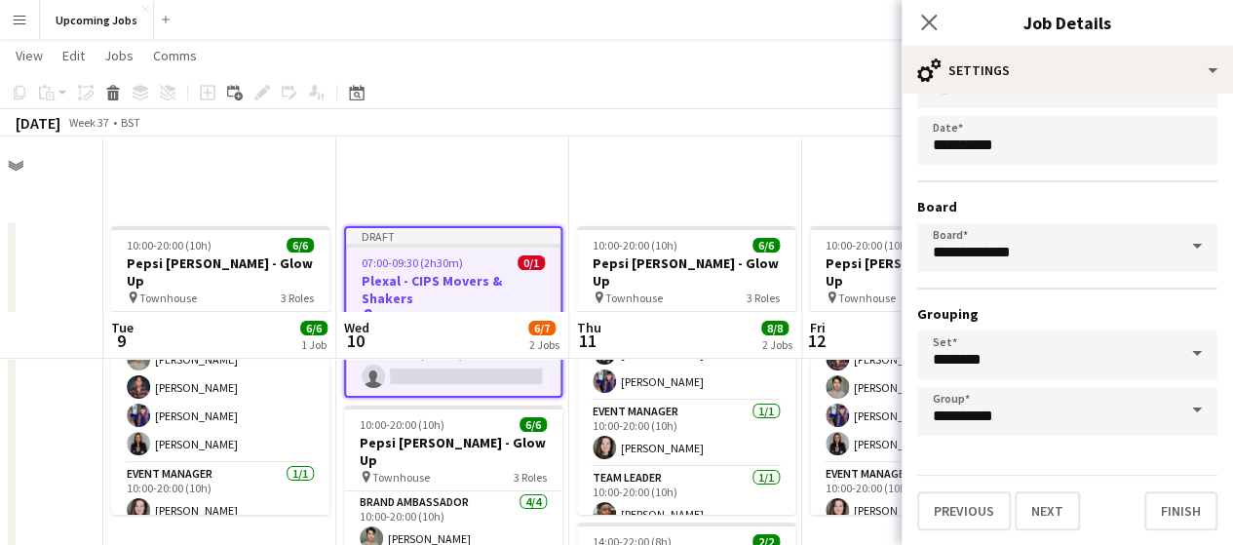
scroll to position [195, 0]
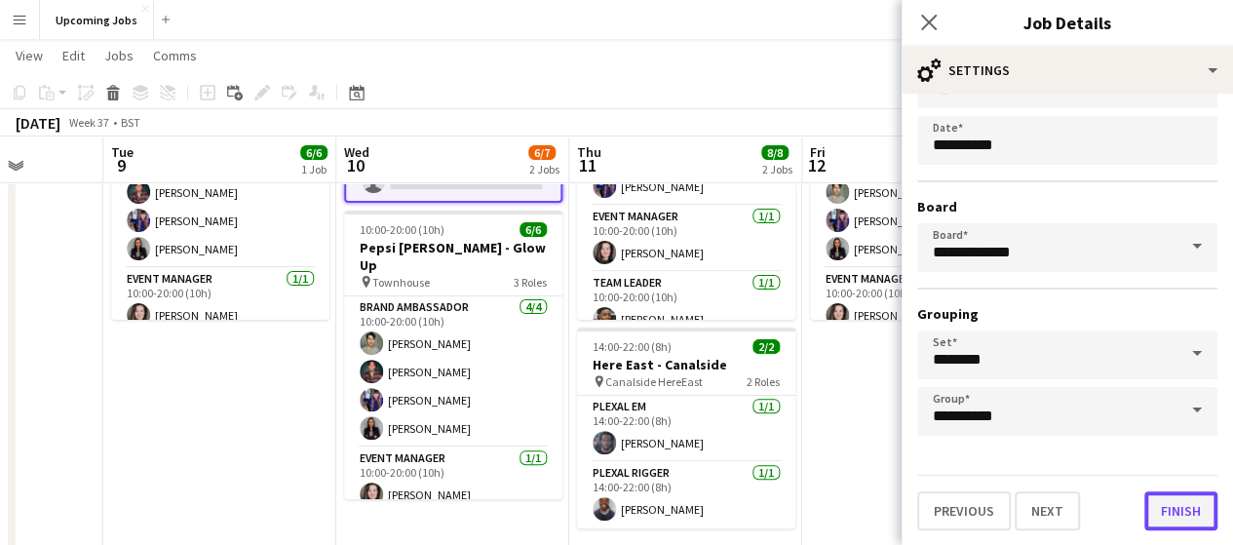
click at [1163, 512] on button "Finish" at bounding box center [1180, 510] width 73 height 39
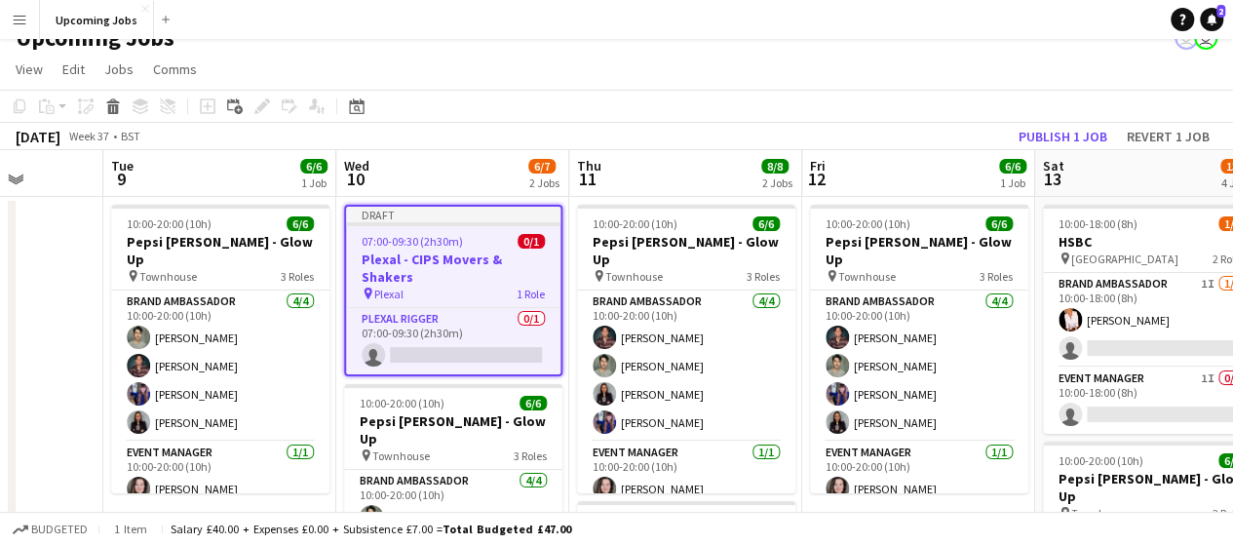
scroll to position [0, 0]
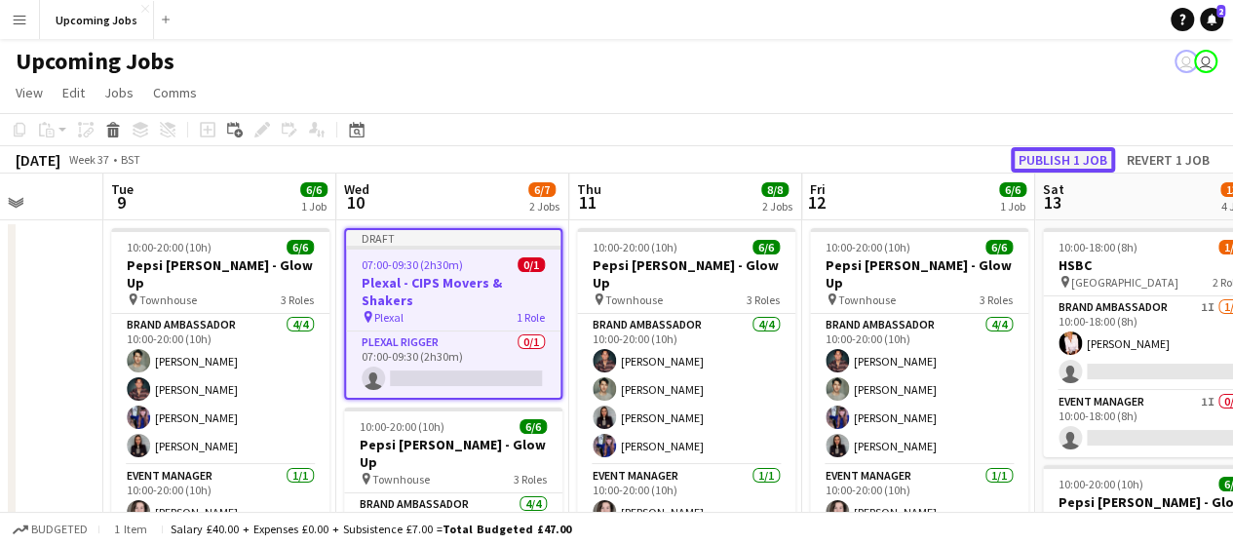
click at [1066, 157] on button "Publish 1 job" at bounding box center [1063, 159] width 104 height 25
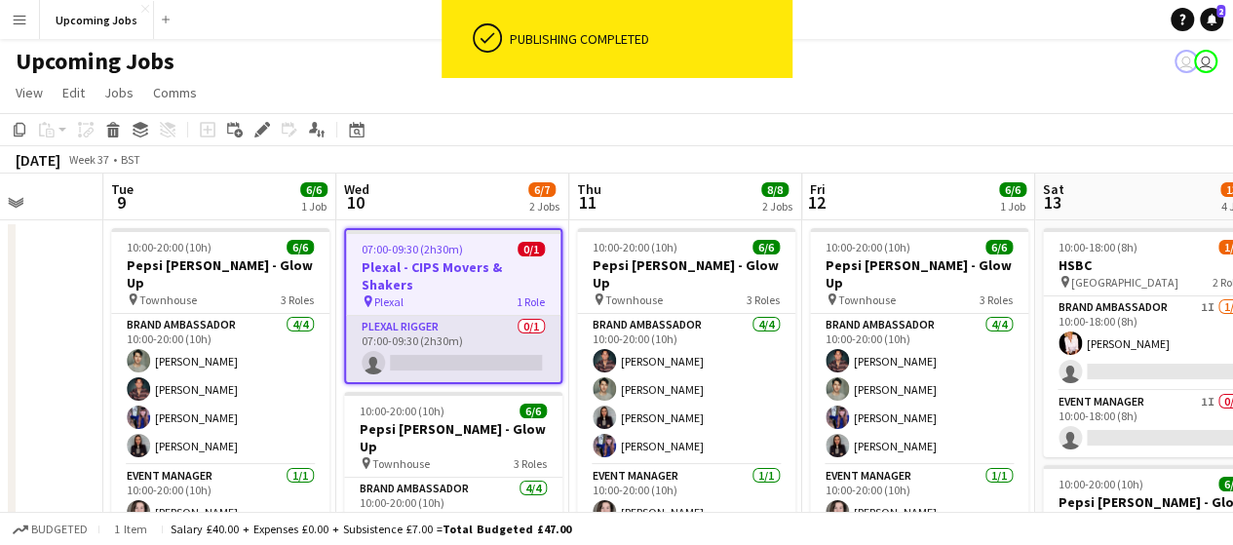
click at [431, 340] on app-card-role "Plexal Rigger 0/1 07:00-09:30 (2h30m) single-neutral-actions" at bounding box center [453, 349] width 214 height 66
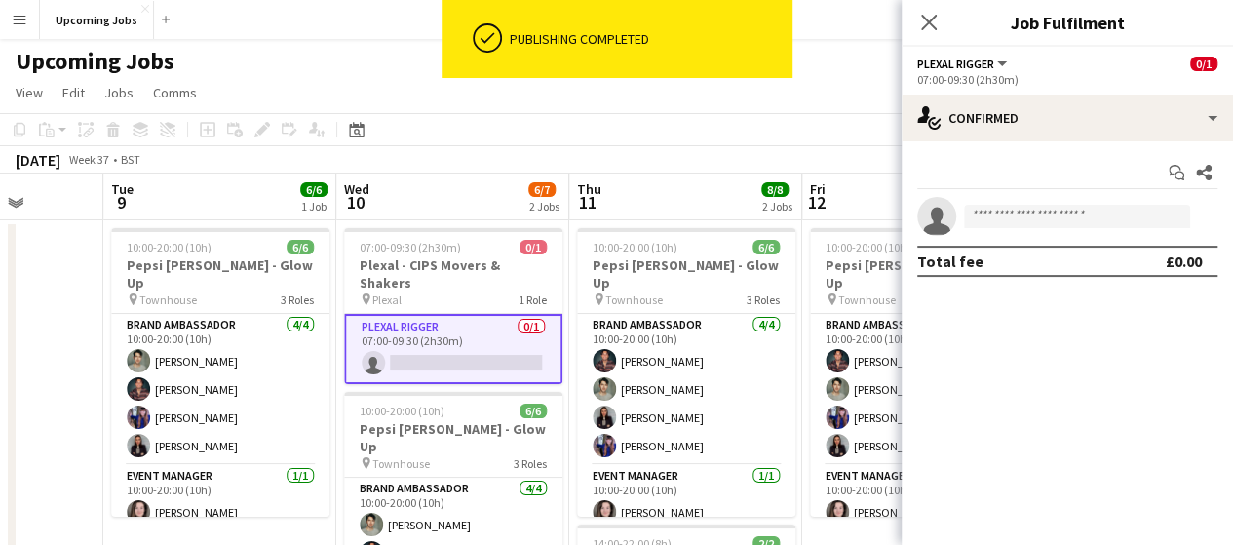
click at [1015, 202] on app-invite-slot "single-neutral-actions" at bounding box center [1067, 216] width 331 height 39
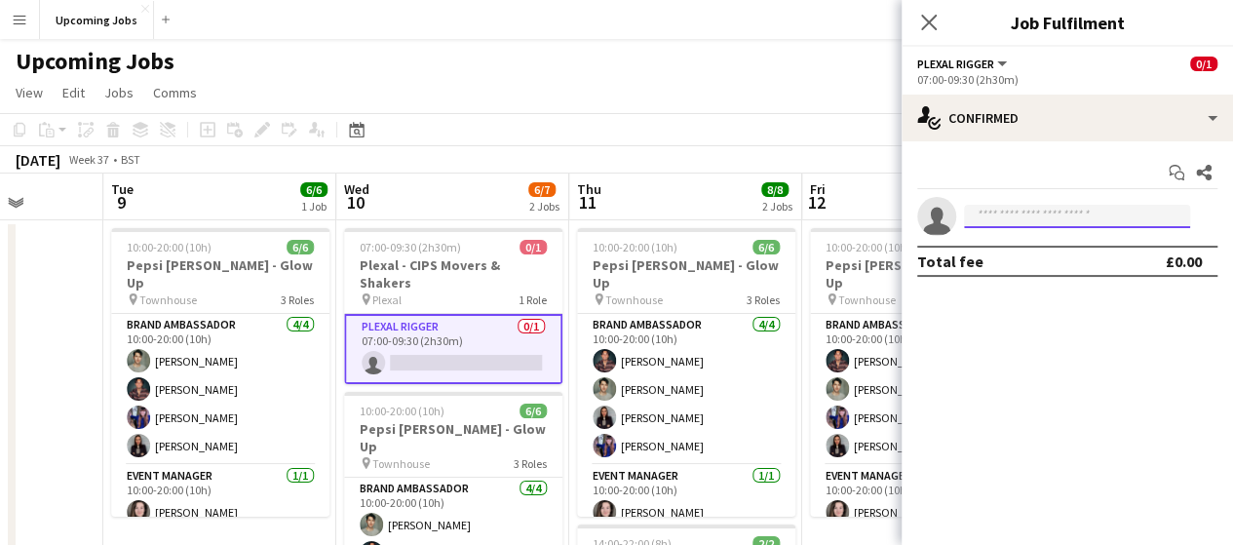
click at [1012, 212] on input at bounding box center [1077, 216] width 226 height 23
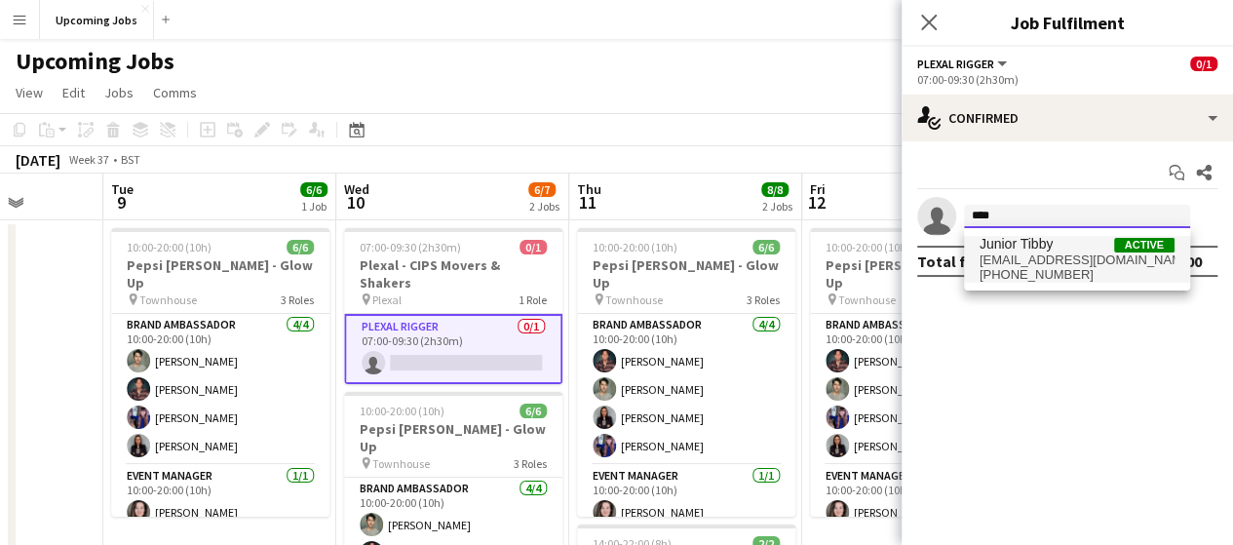
type input "****"
click at [1031, 258] on span "[EMAIL_ADDRESS][DOMAIN_NAME]" at bounding box center [1077, 260] width 195 height 16
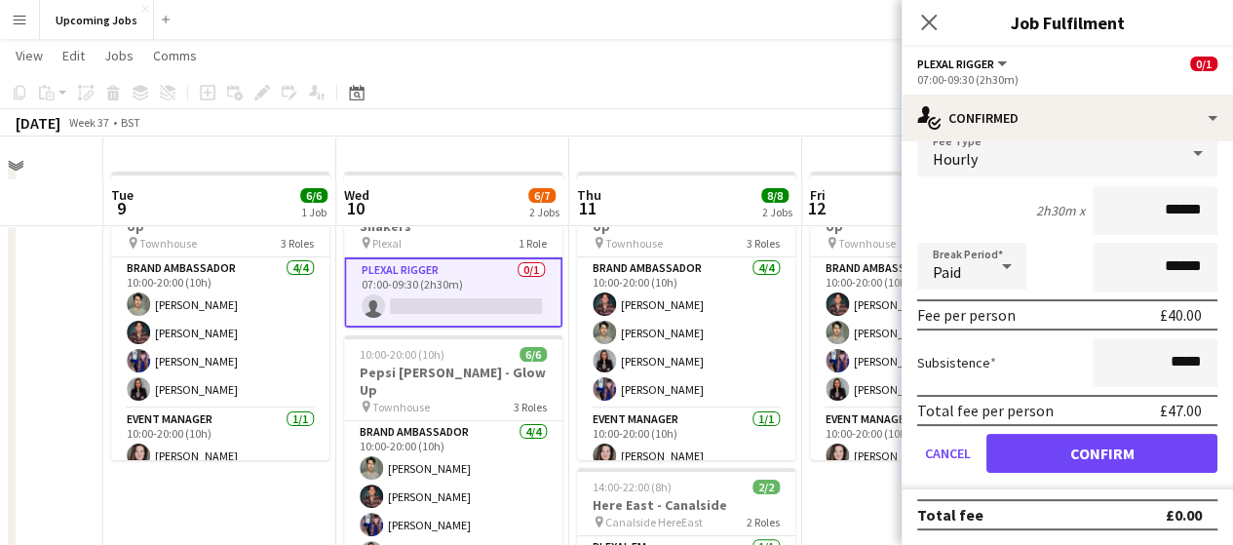
scroll to position [97, 0]
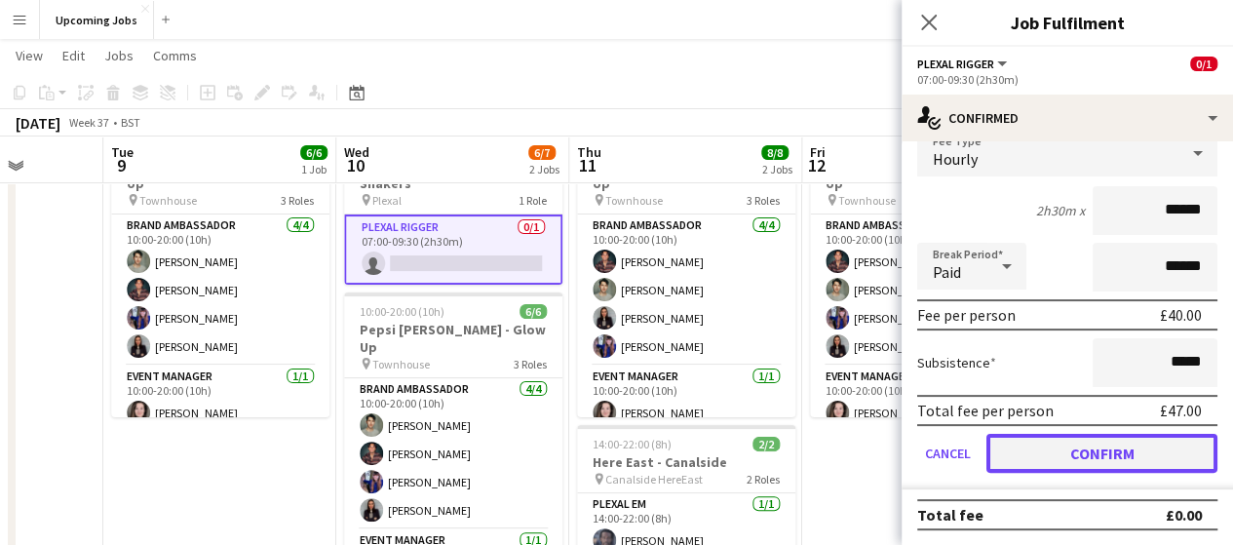
click at [1067, 449] on button "Confirm" at bounding box center [1101, 453] width 231 height 39
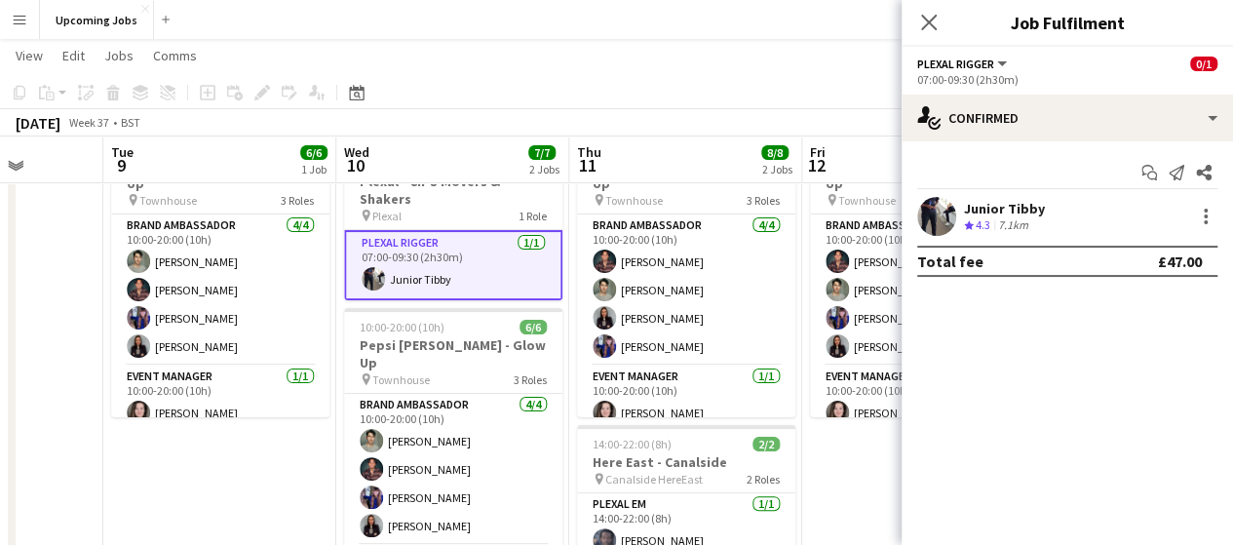
scroll to position [0, 0]
click at [930, 20] on icon at bounding box center [928, 22] width 19 height 19
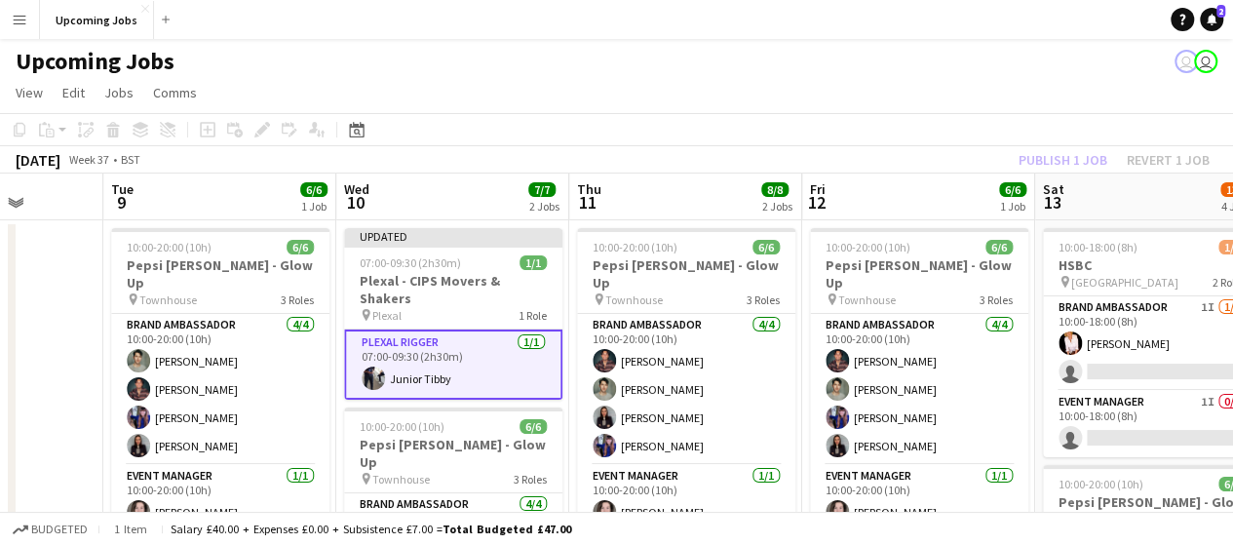
click at [1062, 162] on div "Publish 1 job Revert 1 job" at bounding box center [1114, 159] width 238 height 25
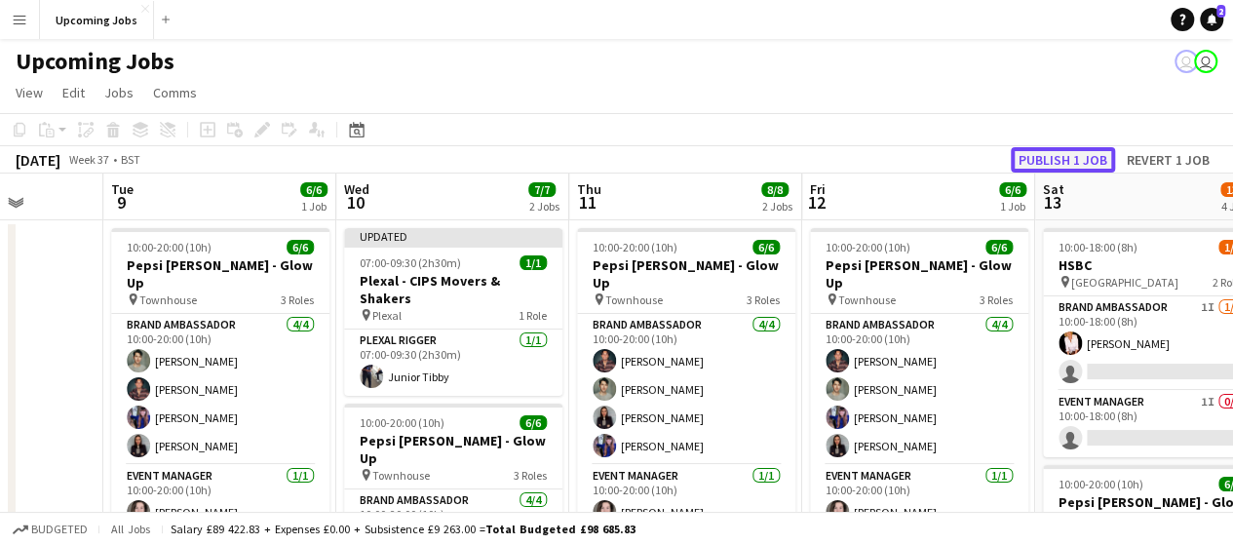
click at [1060, 147] on button "Publish 1 job" at bounding box center [1063, 159] width 104 height 25
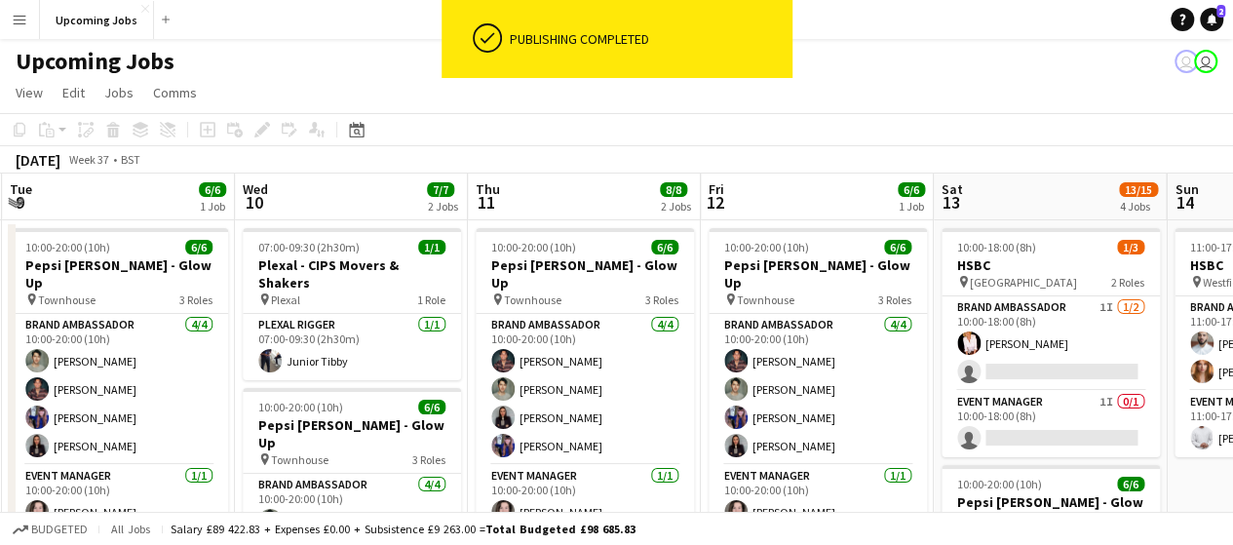
scroll to position [0, 935]
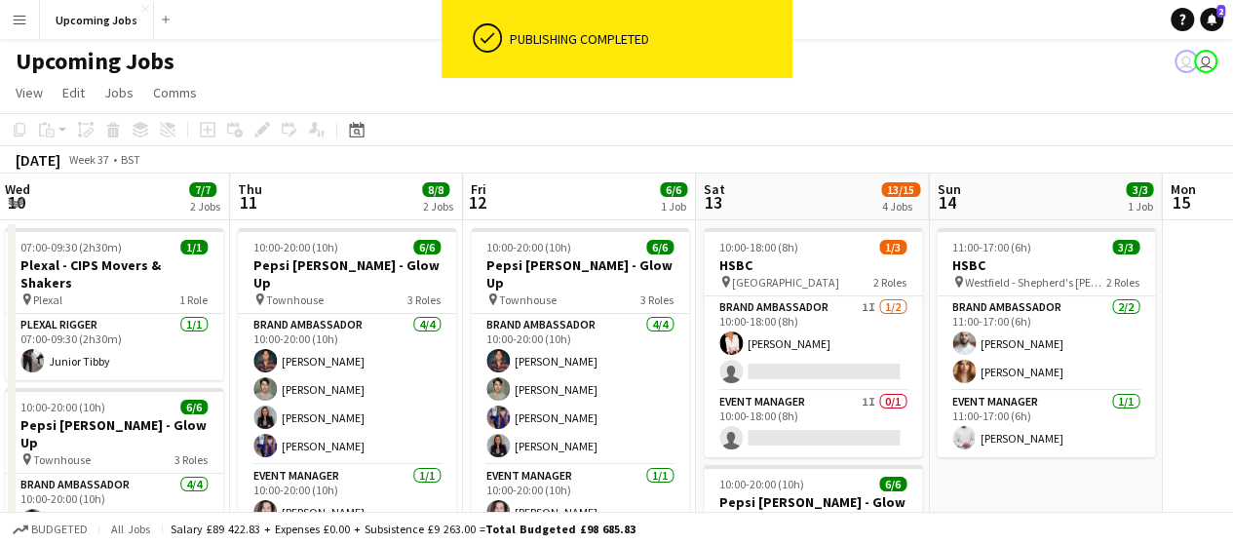
drag, startPoint x: 848, startPoint y: 343, endPoint x: 540, endPoint y: 342, distance: 308.0
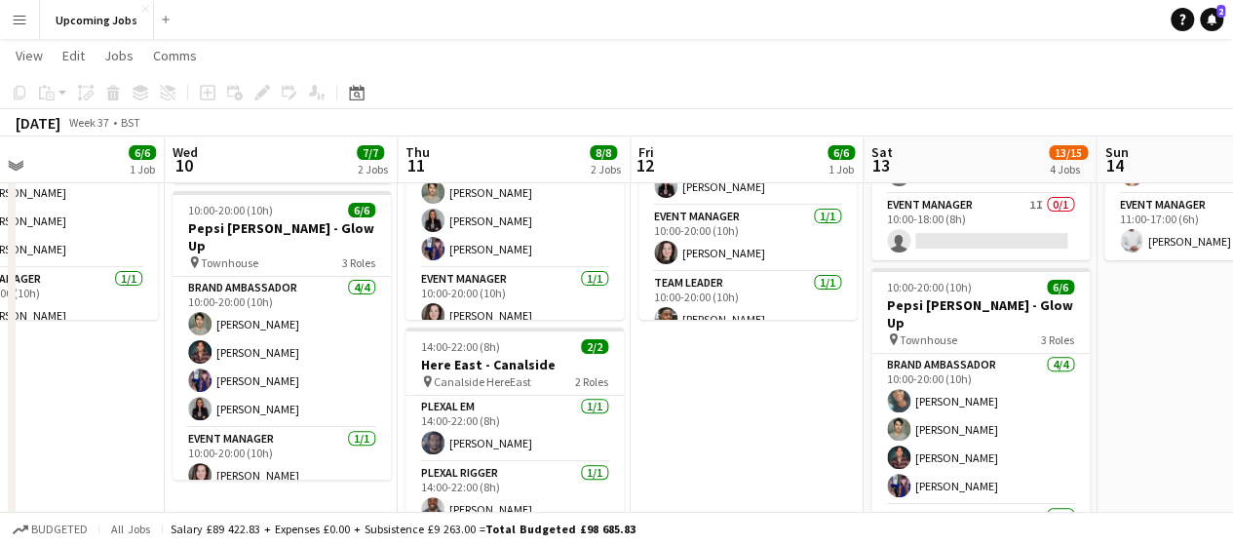
scroll to position [0, 678]
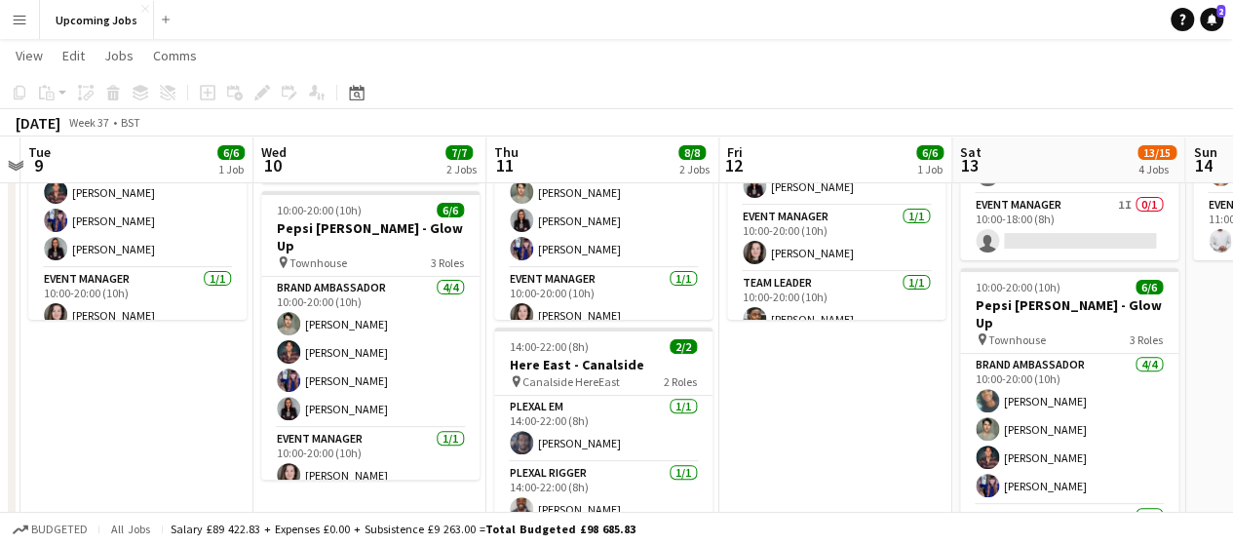
drag, startPoint x: 546, startPoint y: 360, endPoint x: 789, endPoint y: 362, distance: 243.7
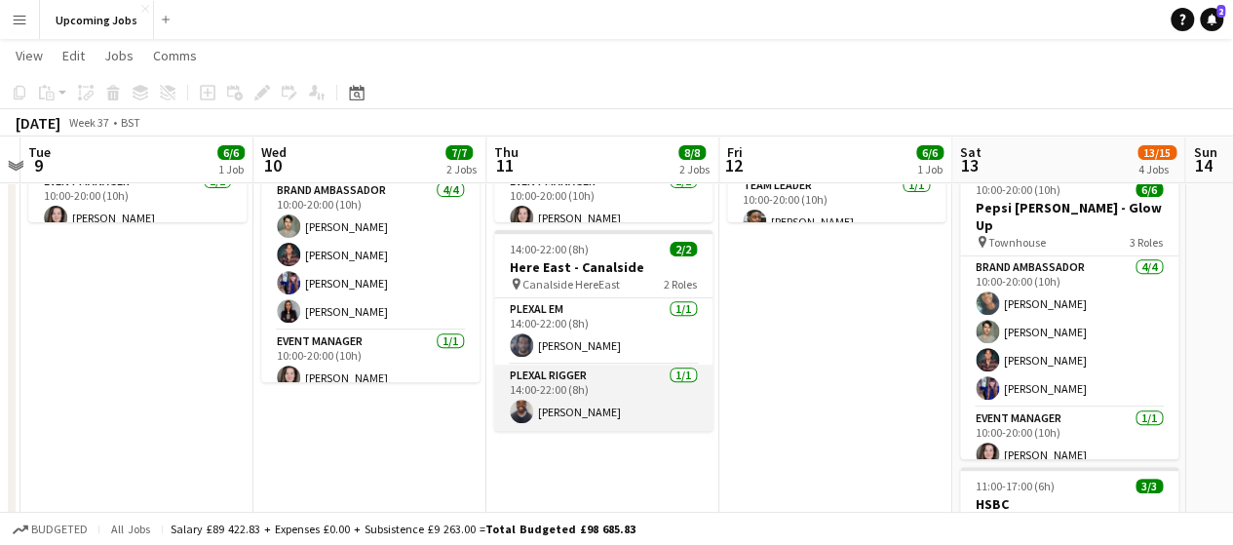
scroll to position [292, 0]
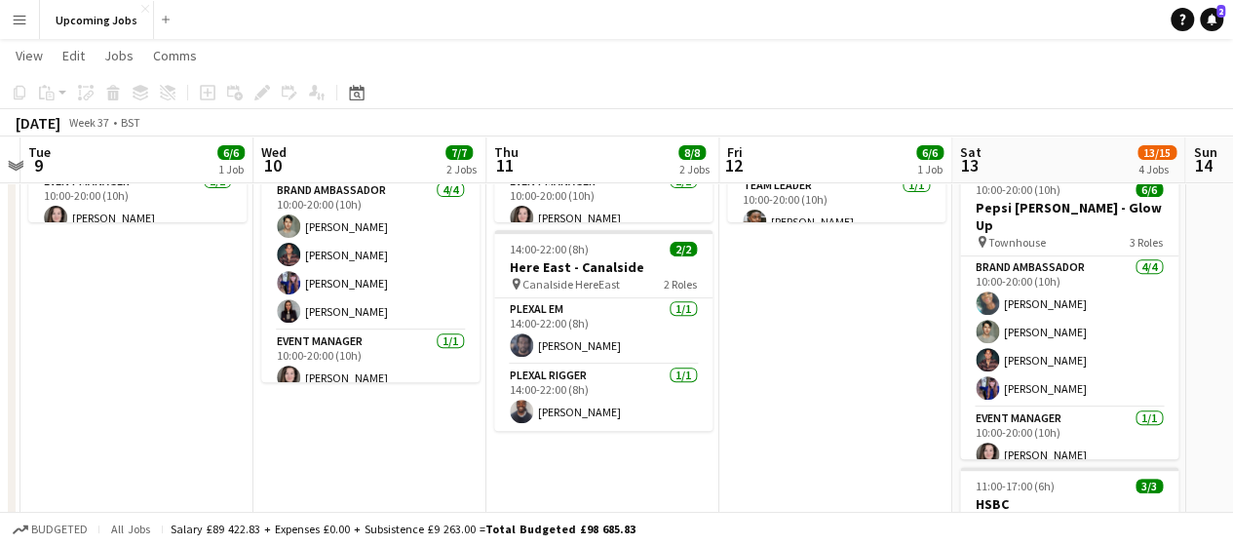
click at [578, 461] on app-date-cell "10:00-20:00 (10h) 6/6 Pepsi [PERSON_NAME] - Glow Up pin Townhouse 3 Roles Brand…" at bounding box center [602, 451] width 233 height 1051
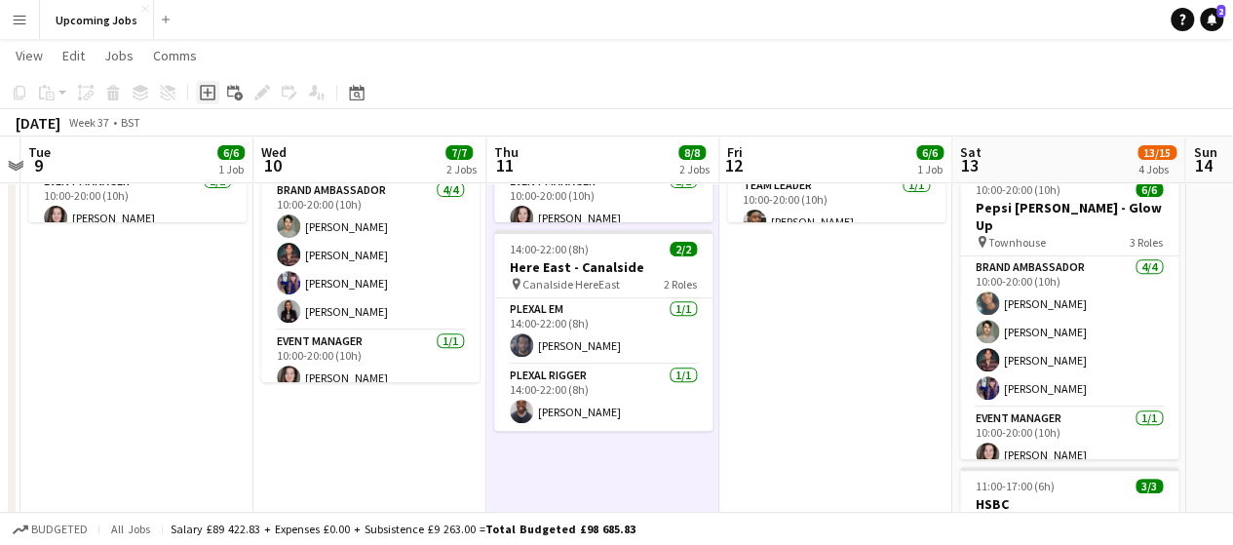
click at [201, 98] on icon at bounding box center [208, 93] width 16 height 16
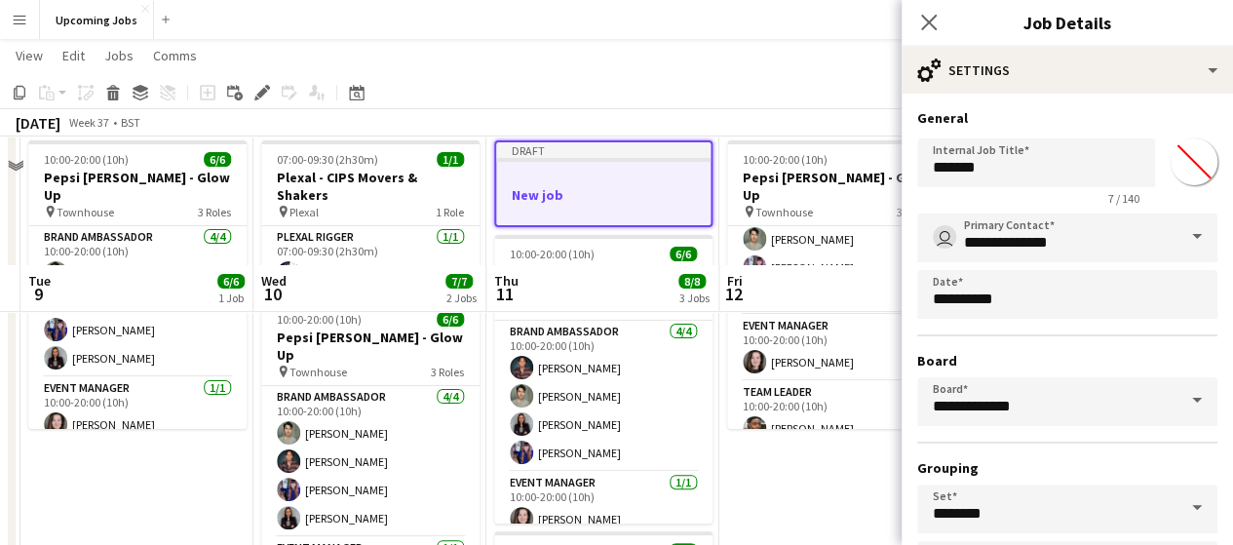
scroll to position [0, 0]
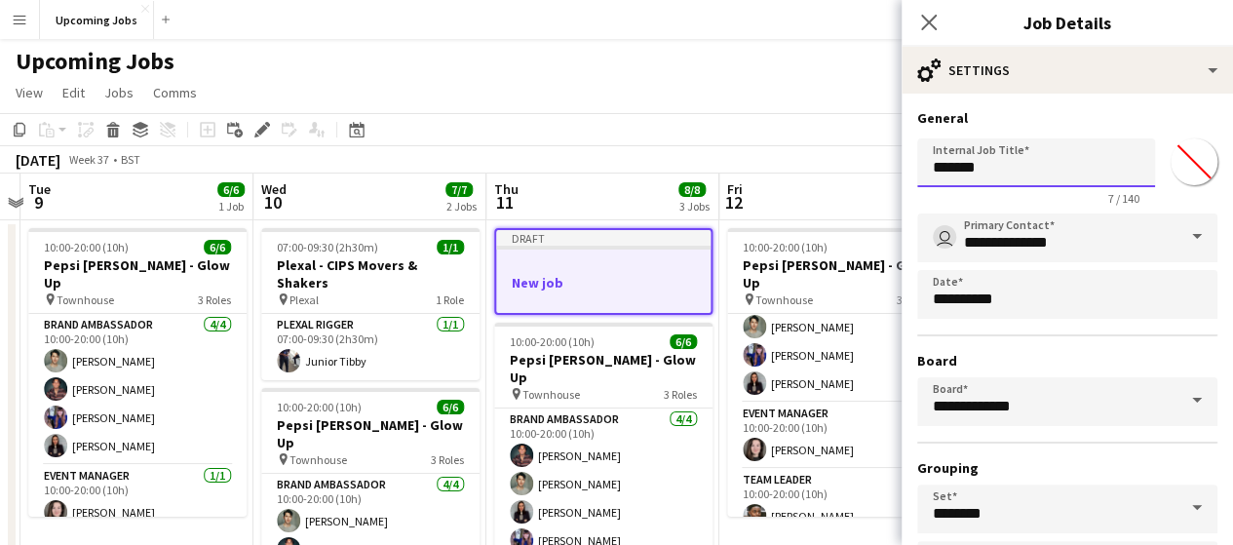
click at [1021, 165] on input "*******" at bounding box center [1036, 162] width 238 height 49
type input "*"
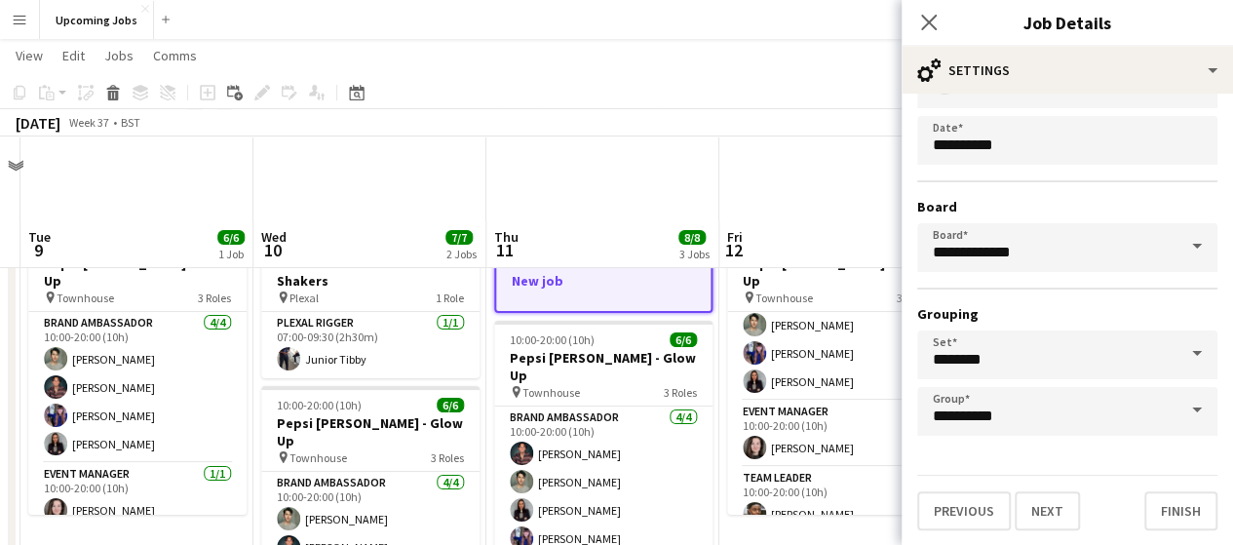
scroll to position [97, 0]
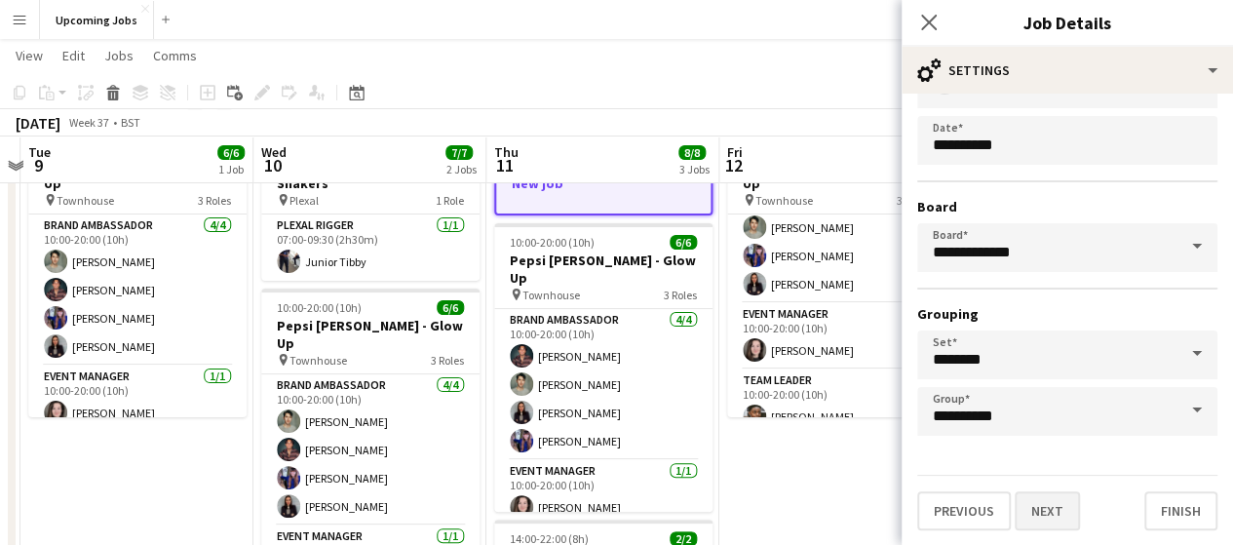
type input "**********"
click at [1058, 510] on button "Next" at bounding box center [1047, 510] width 65 height 39
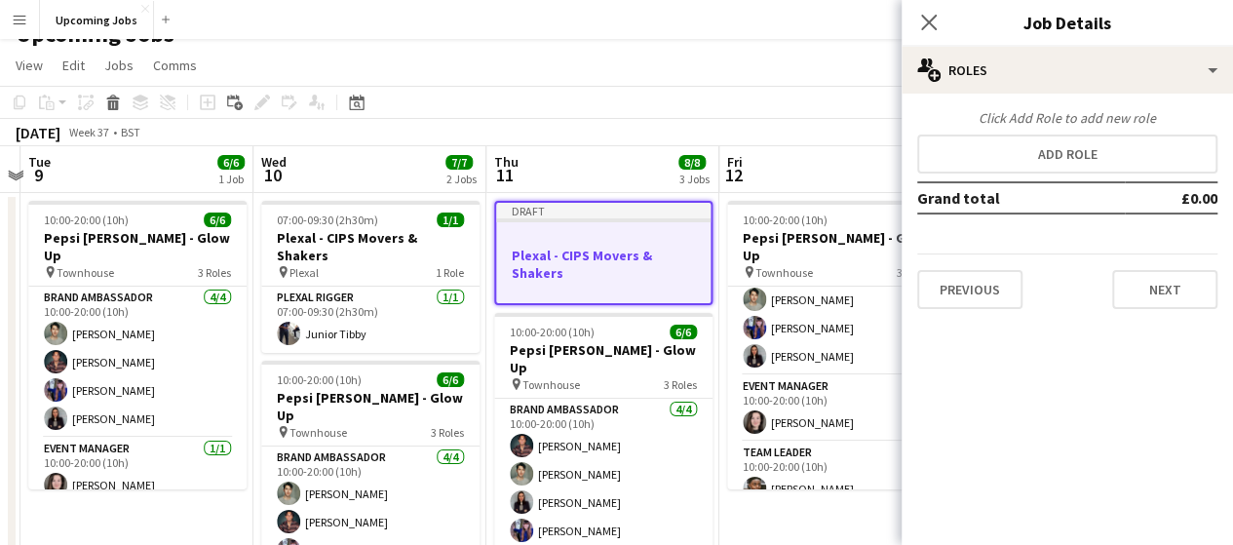
scroll to position [0, 0]
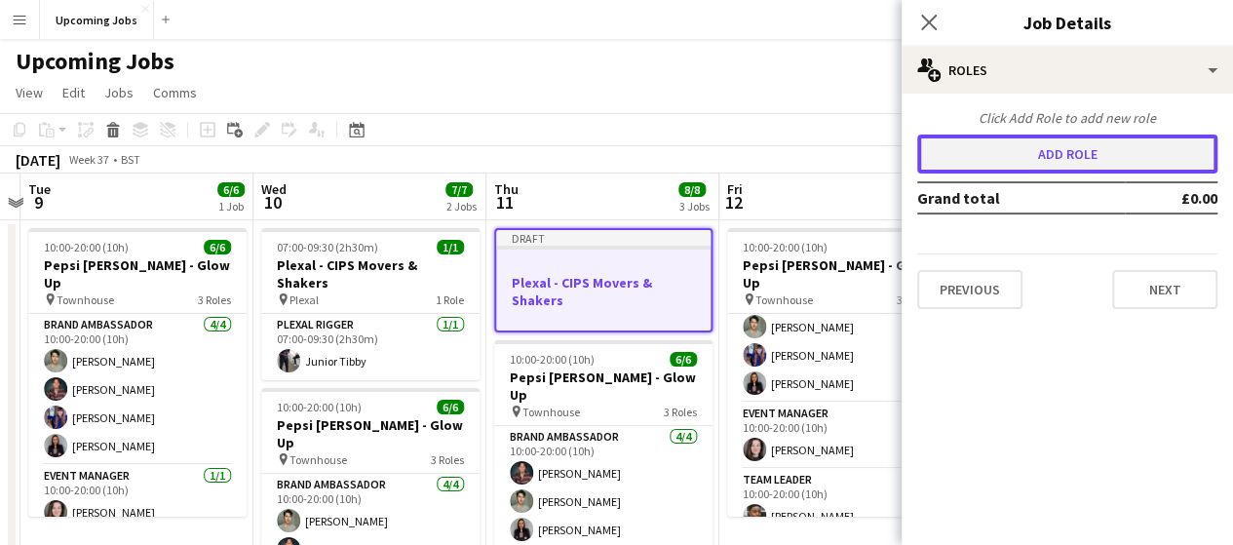
click at [1080, 151] on button "Add role" at bounding box center [1067, 154] width 300 height 39
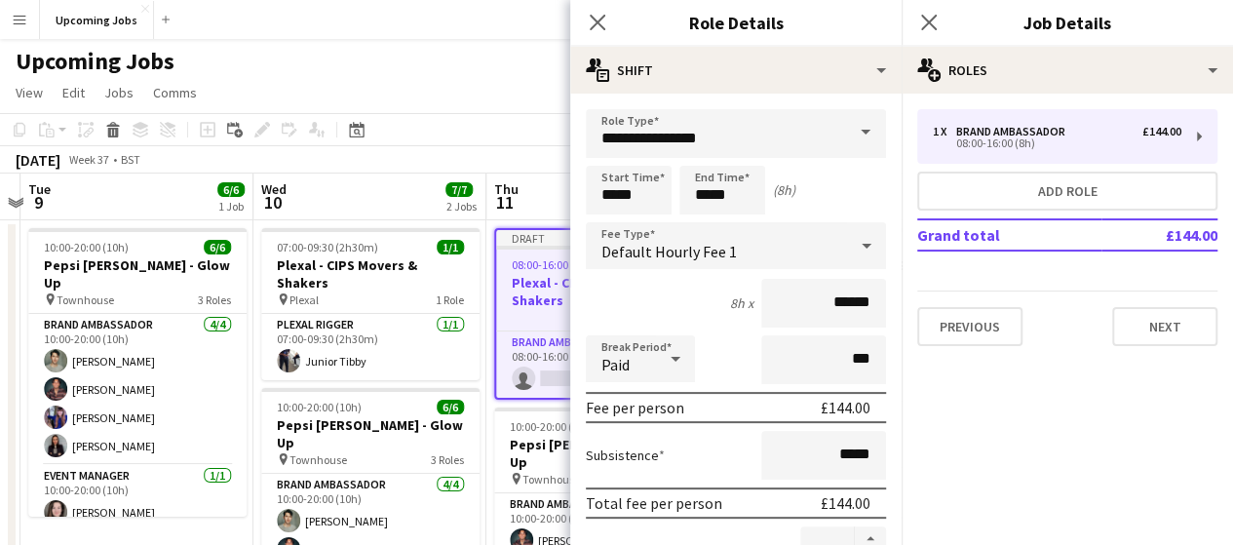
click at [845, 122] on span at bounding box center [865, 132] width 41 height 47
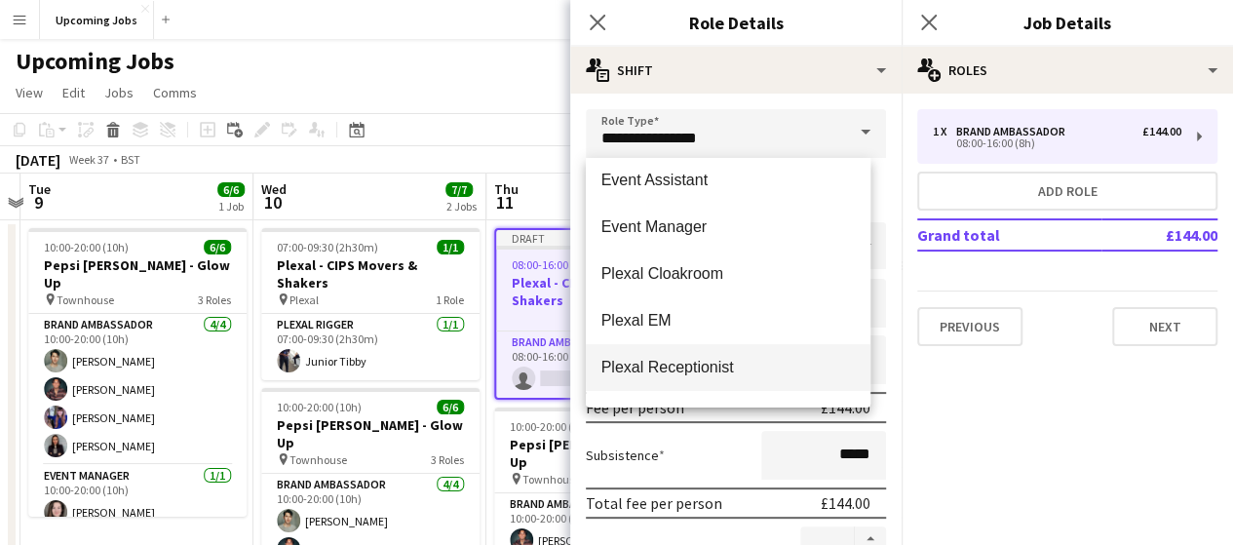
scroll to position [97, 0]
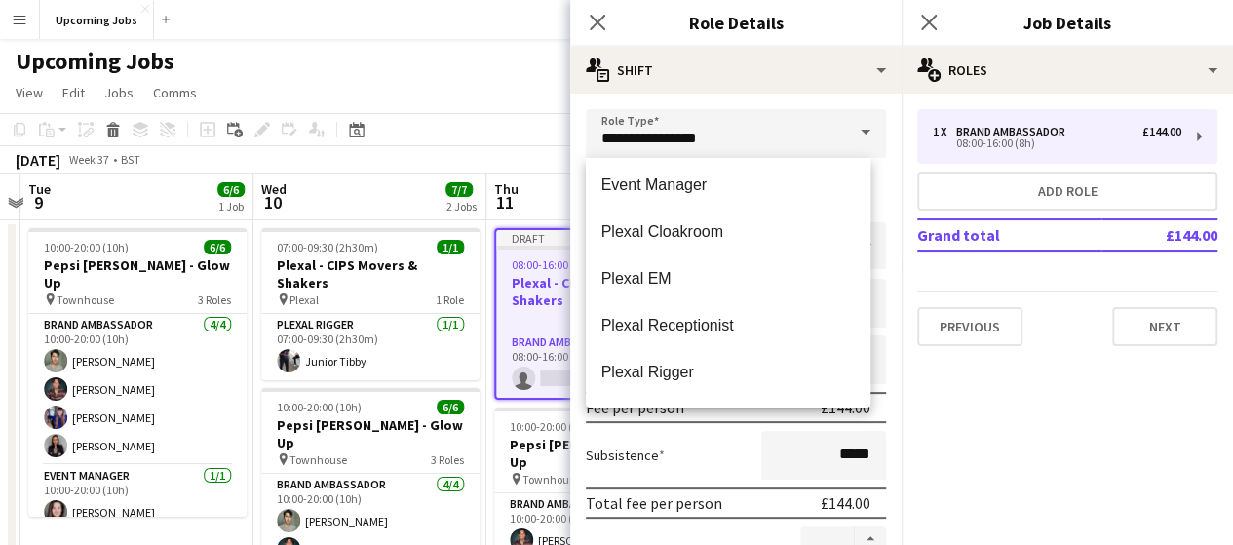
click at [712, 362] on mat-option "Plexal Rigger" at bounding box center [729, 372] width 286 height 47
type input "**********"
type input "******"
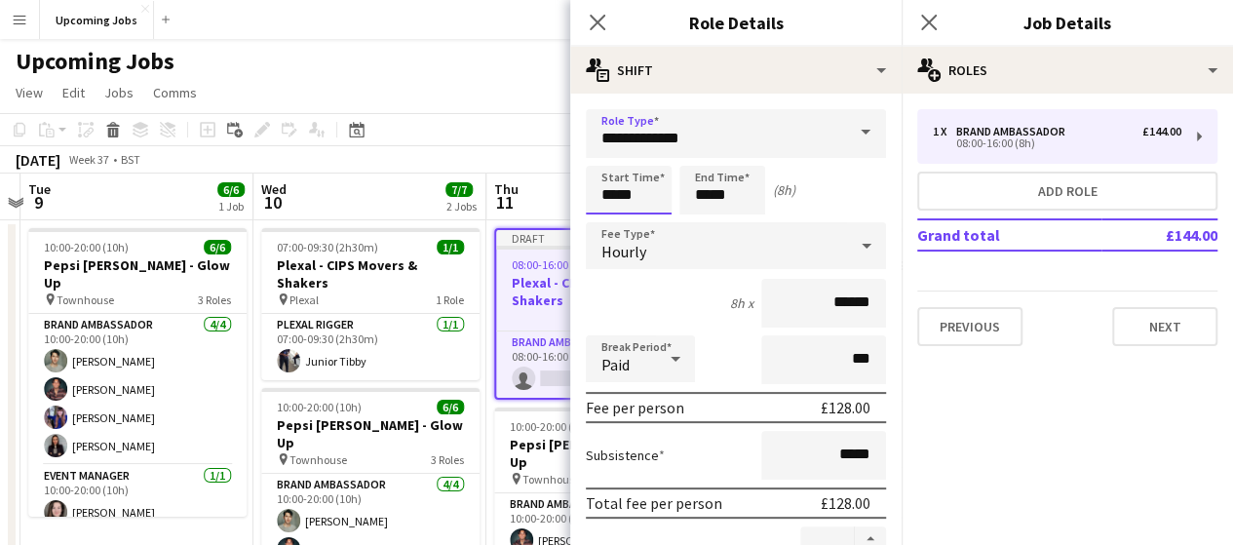
click at [659, 194] on input "*****" at bounding box center [629, 190] width 86 height 49
click at [614, 194] on input "*****" at bounding box center [629, 190] width 86 height 49
type input "*****"
click at [749, 176] on input "*****" at bounding box center [722, 190] width 86 height 49
drag, startPoint x: 736, startPoint y: 198, endPoint x: 690, endPoint y: 199, distance: 45.8
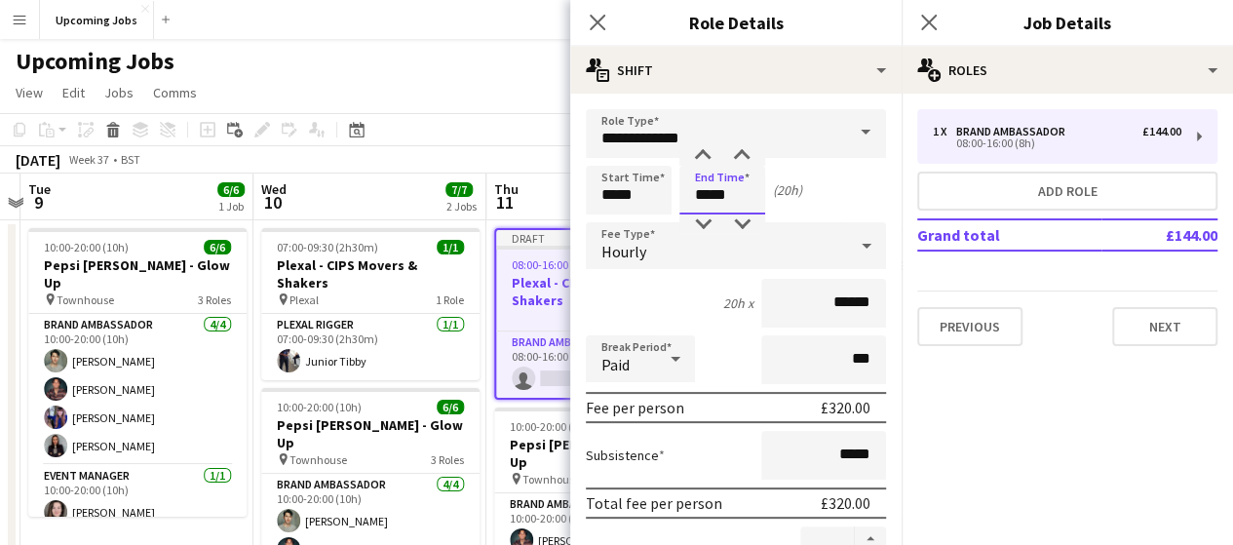
click at [690, 199] on input "*****" at bounding box center [722, 190] width 86 height 49
type input "*****"
click at [865, 198] on div "Start Time ***** End Time ***** (2h 30m)" at bounding box center [736, 190] width 300 height 49
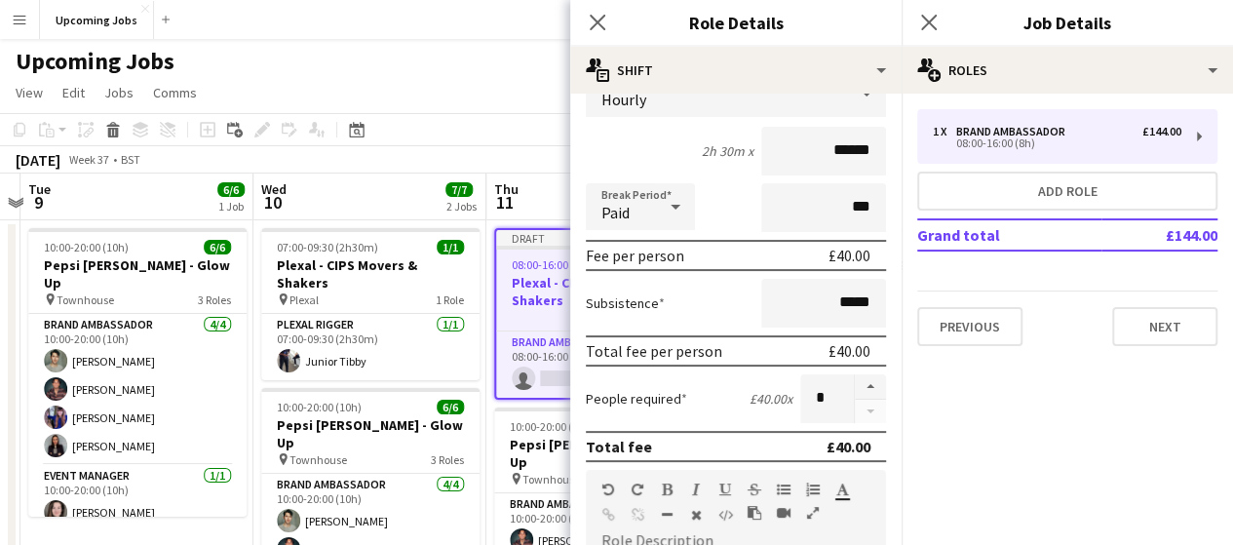
scroll to position [195, 0]
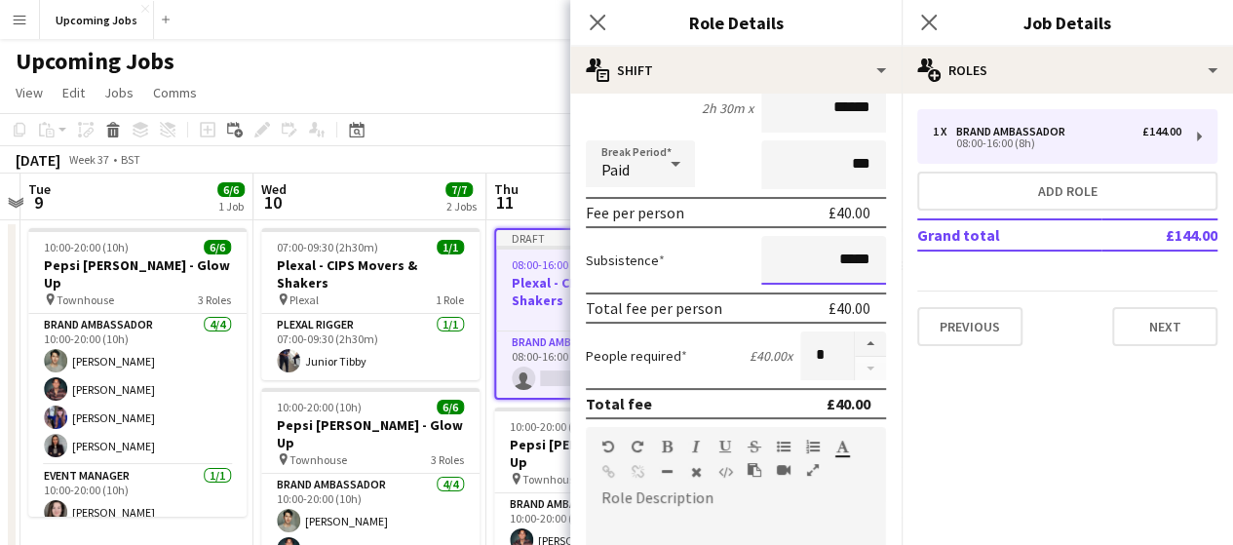
drag, startPoint x: 853, startPoint y: 258, endPoint x: 858, endPoint y: 268, distance: 10.9
click at [852, 258] on input "*****" at bounding box center [823, 260] width 125 height 49
drag, startPoint x: 862, startPoint y: 264, endPoint x: 799, endPoint y: 261, distance: 62.4
click at [803, 261] on input "*****" at bounding box center [823, 260] width 125 height 49
type input "*****"
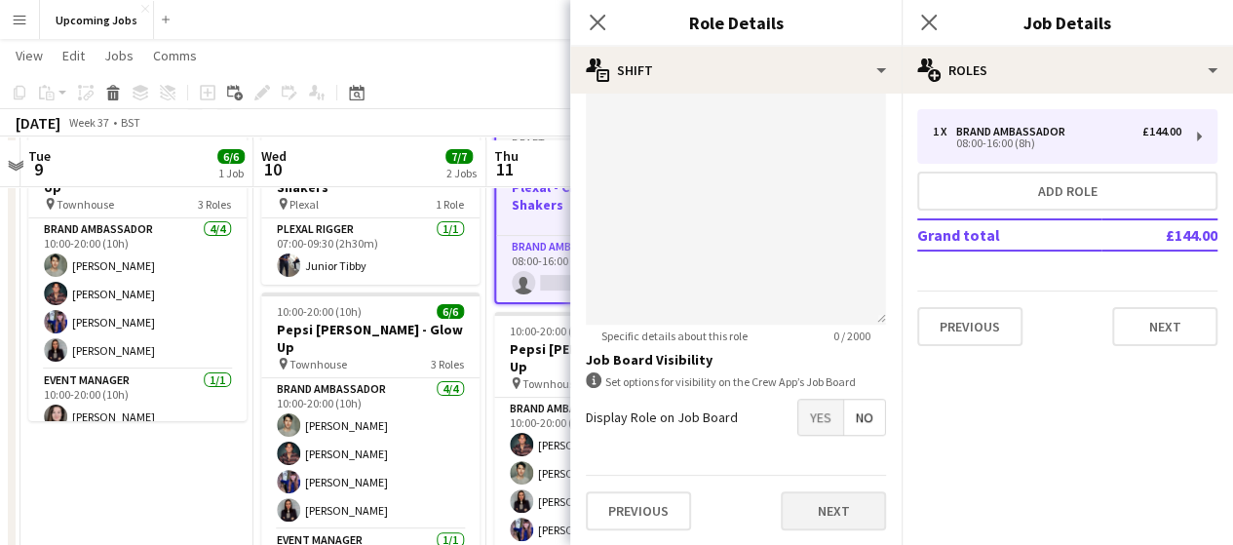
scroll to position [97, 0]
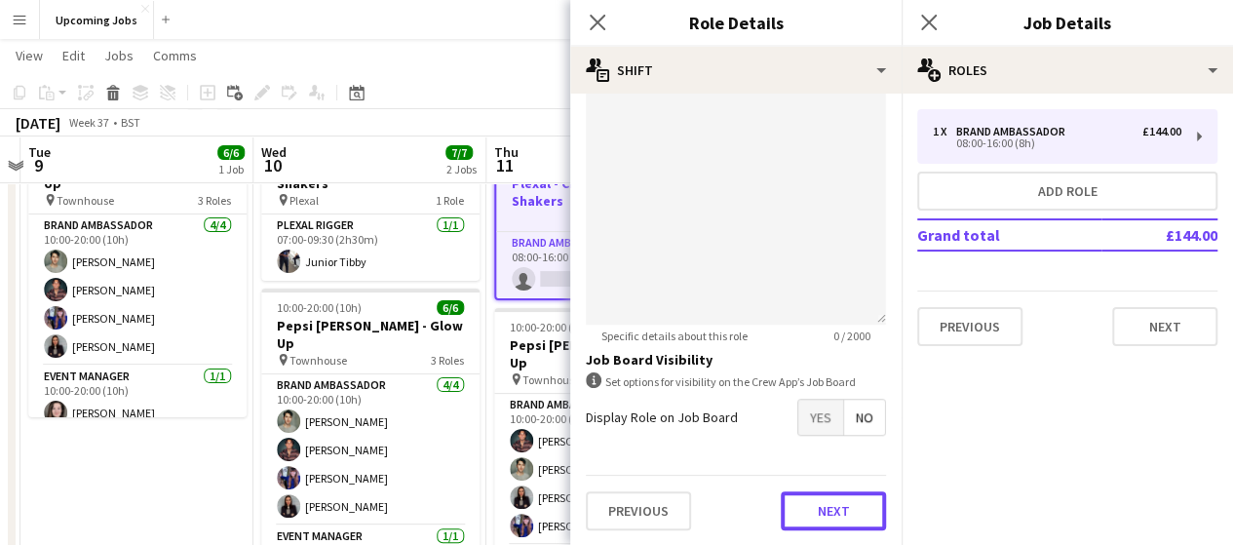
click at [817, 495] on button "Next" at bounding box center [833, 510] width 105 height 39
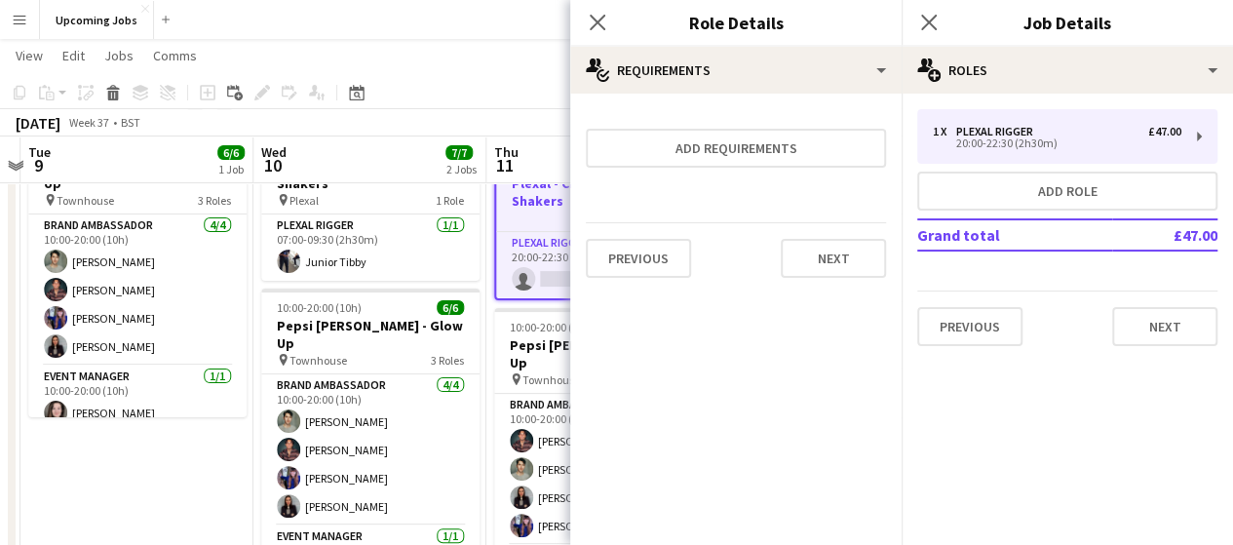
scroll to position [0, 0]
click at [829, 256] on button "Next" at bounding box center [833, 258] width 105 height 39
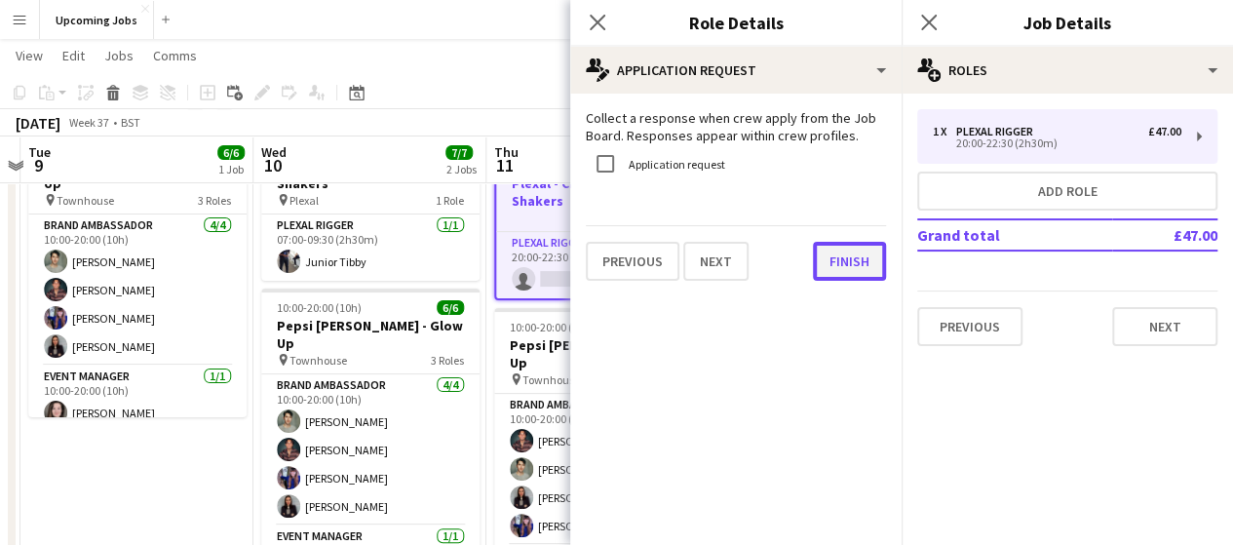
click at [840, 269] on button "Finish" at bounding box center [849, 261] width 73 height 39
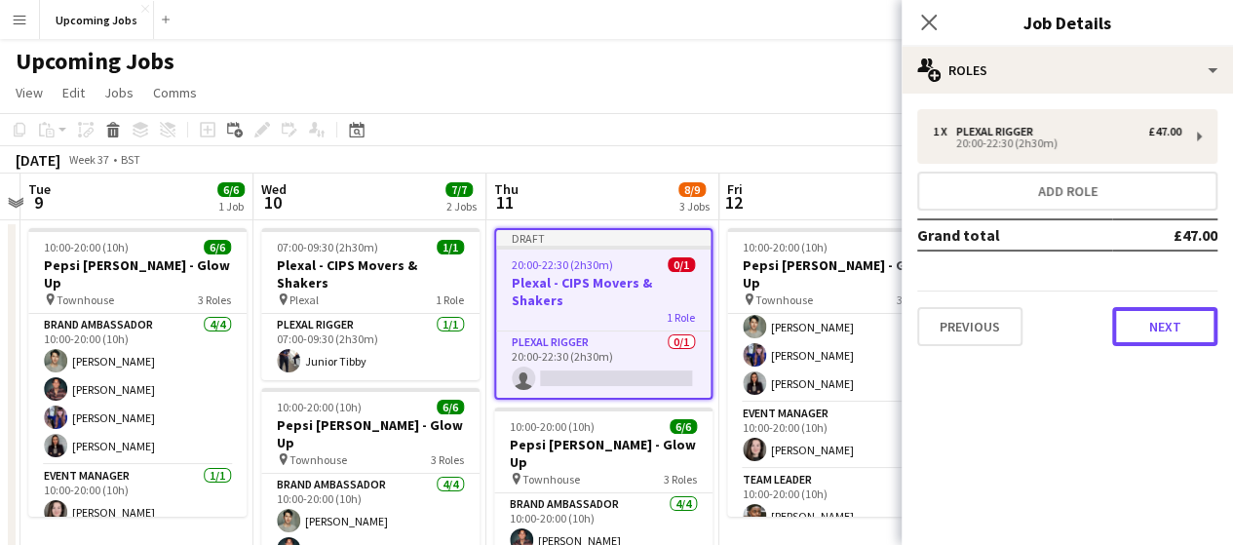
click at [1156, 323] on button "Next" at bounding box center [1164, 326] width 105 height 39
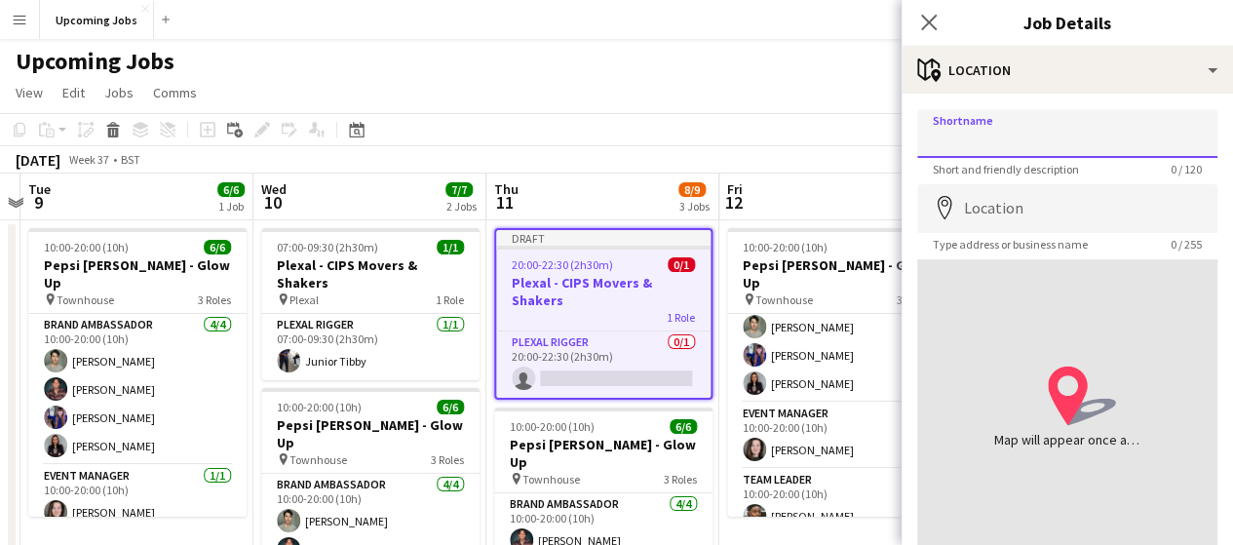
click at [1025, 131] on input "Shortname" at bounding box center [1067, 133] width 300 height 49
type input "******"
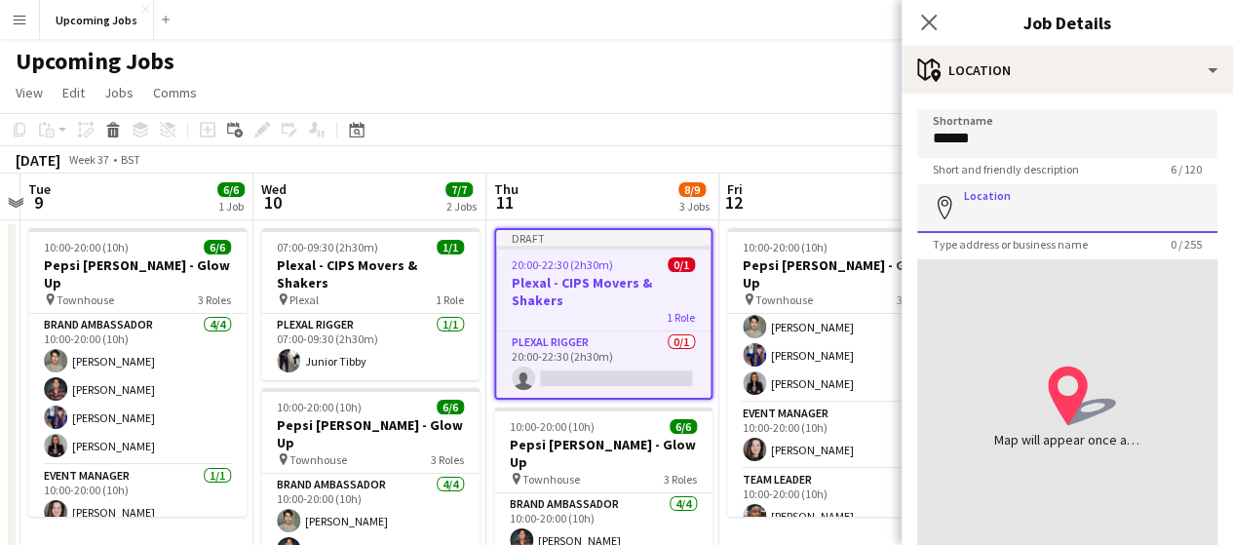
click at [985, 215] on input "Location" at bounding box center [1067, 208] width 300 height 49
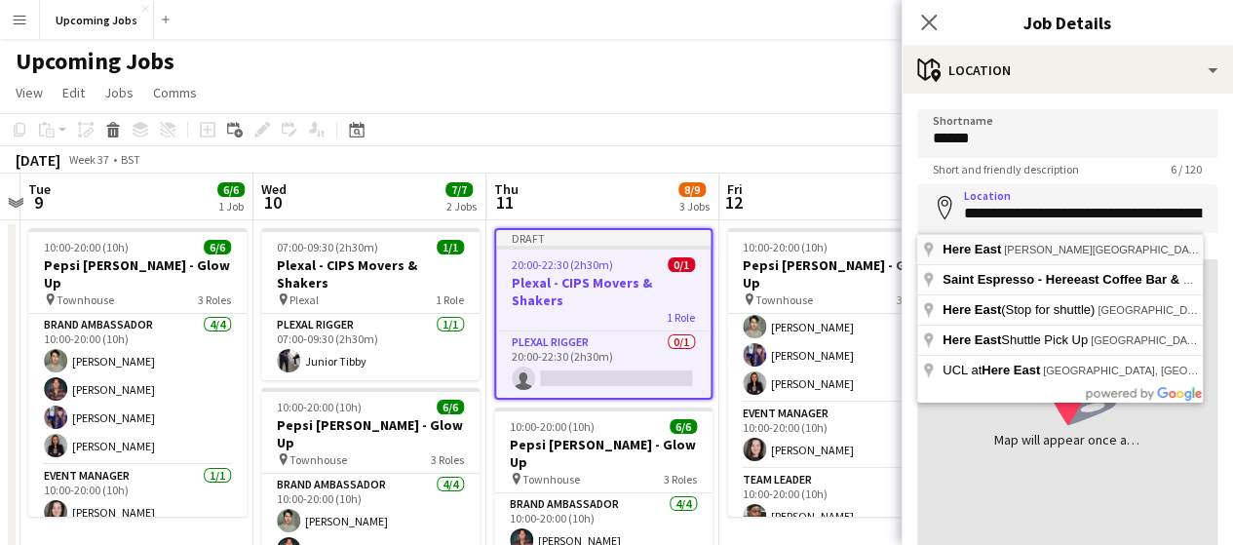
type input "**********"
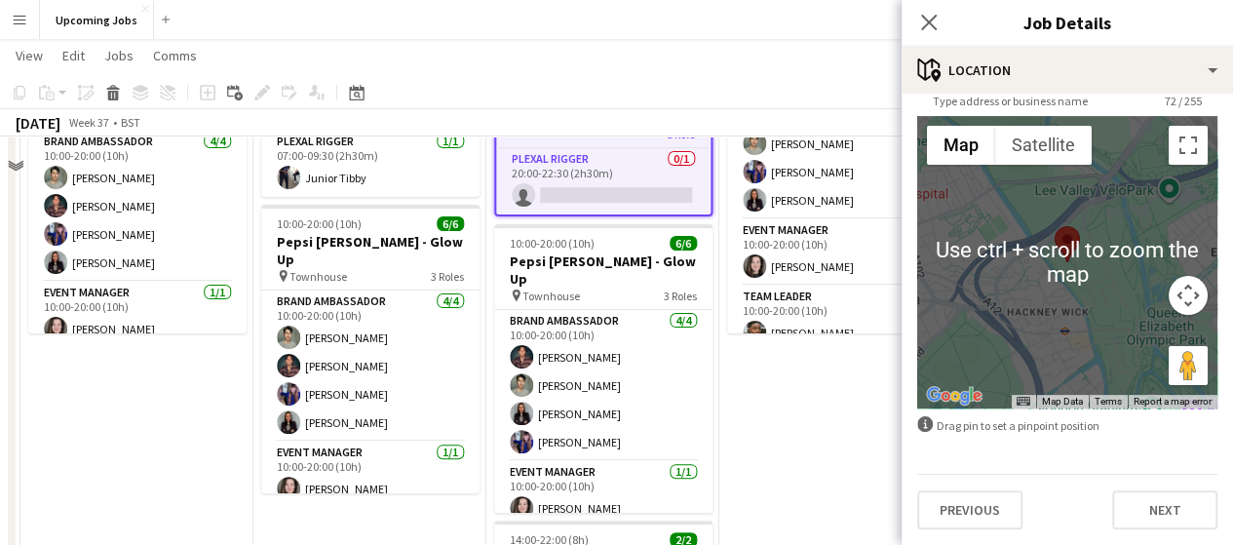
scroll to position [195, 0]
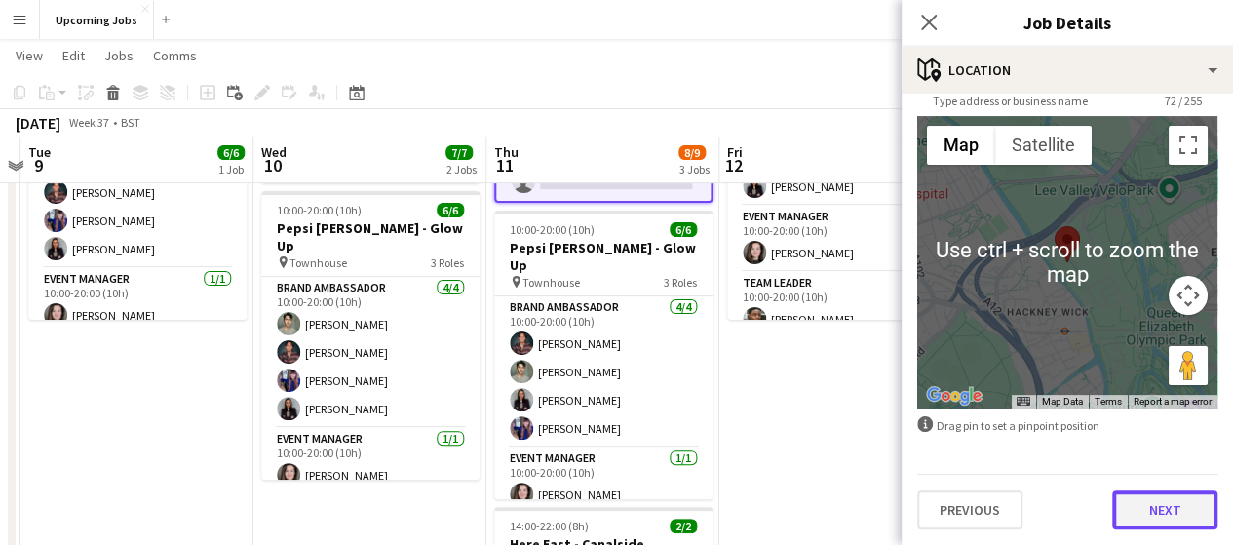
click at [1143, 514] on button "Next" at bounding box center [1164, 509] width 105 height 39
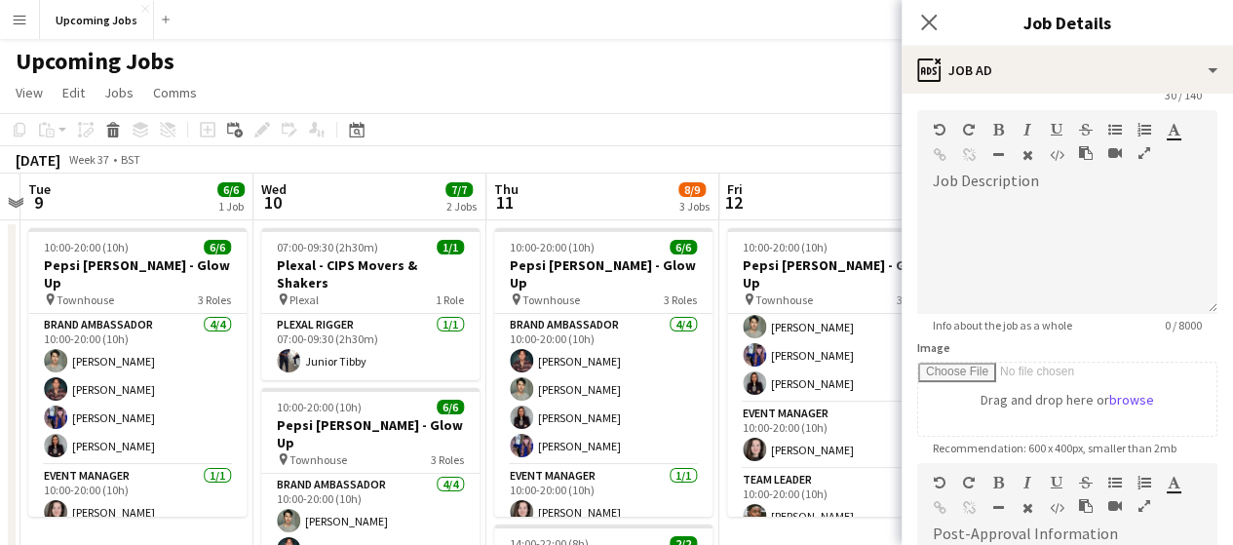
scroll to position [97, 0]
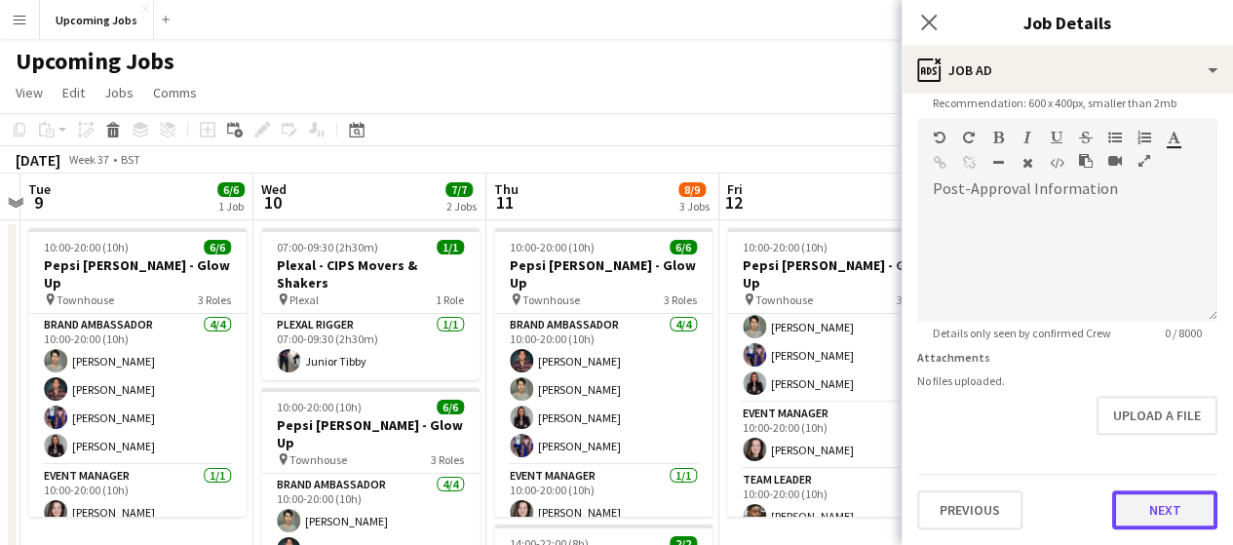
click at [1135, 430] on form "**********" at bounding box center [1067, 109] width 331 height 839
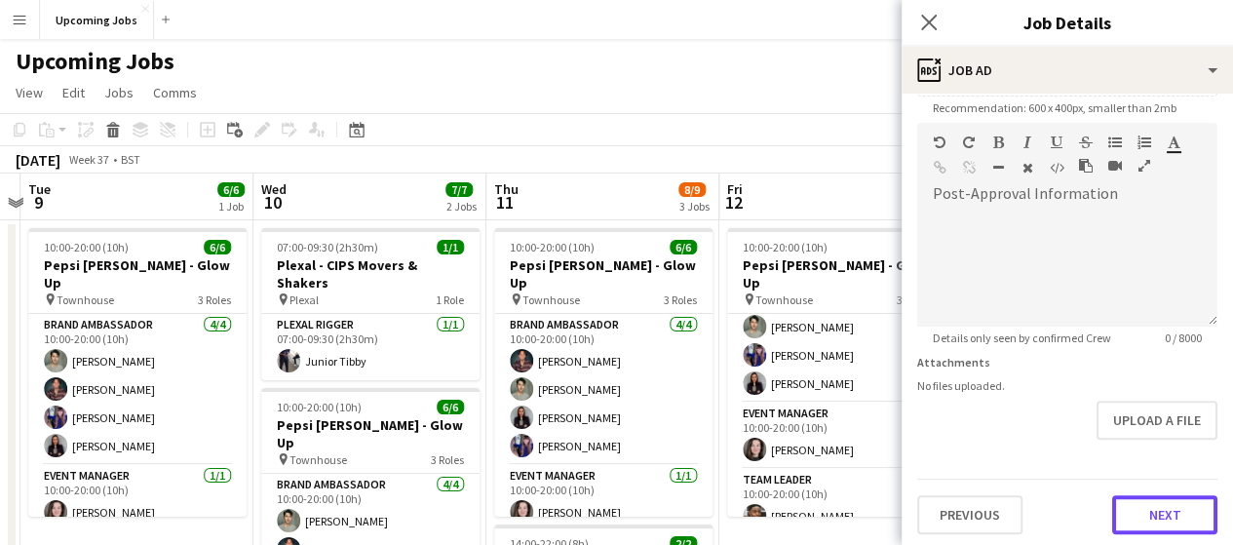
scroll to position [418, 0]
click at [1143, 519] on button "Next" at bounding box center [1164, 510] width 105 height 39
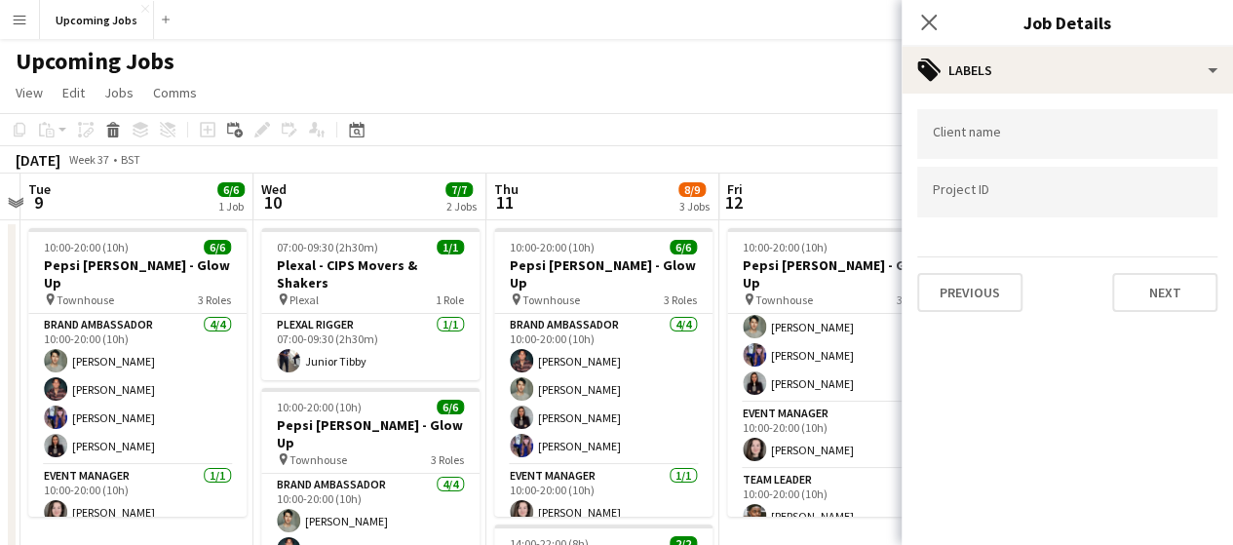
scroll to position [0, 0]
click at [1143, 304] on button "Next" at bounding box center [1164, 292] width 105 height 39
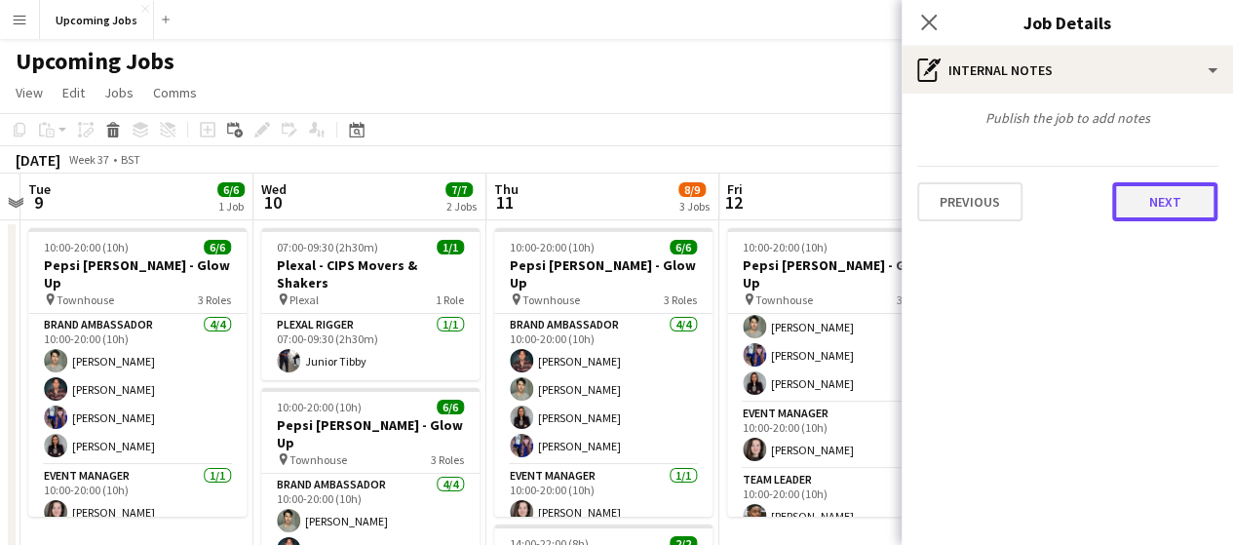
click at [1141, 206] on button "Next" at bounding box center [1164, 201] width 105 height 39
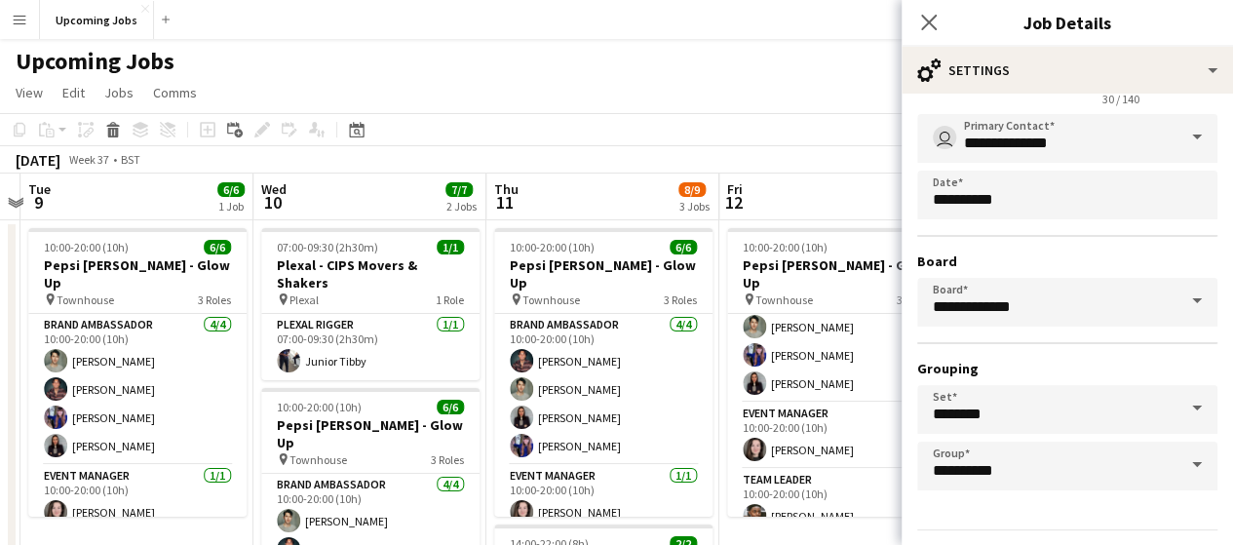
scroll to position [154, 0]
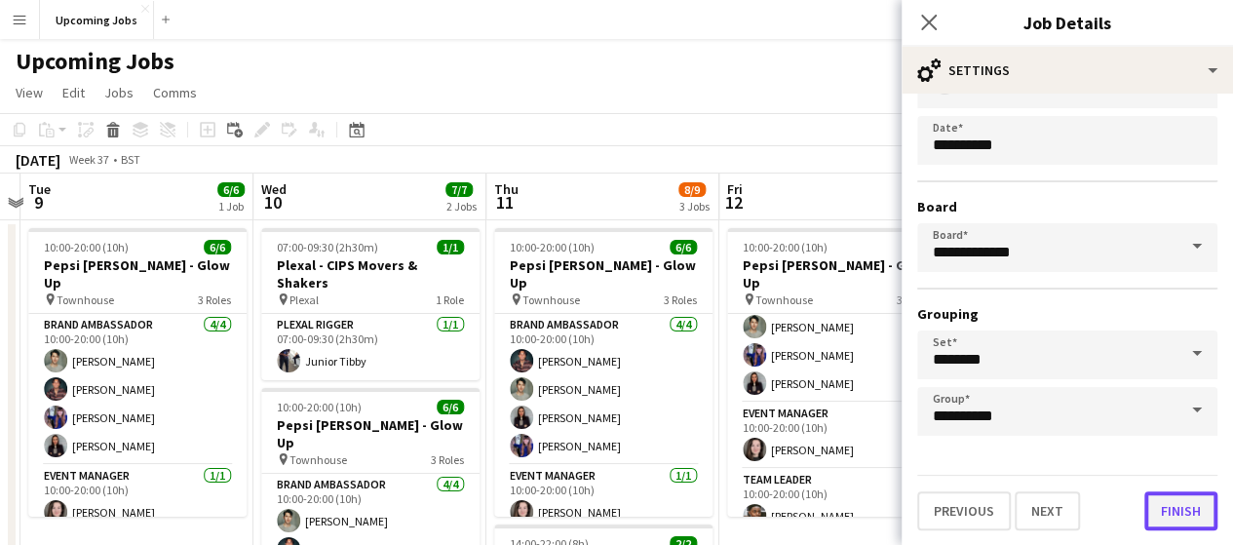
click at [1159, 509] on button "Finish" at bounding box center [1180, 510] width 73 height 39
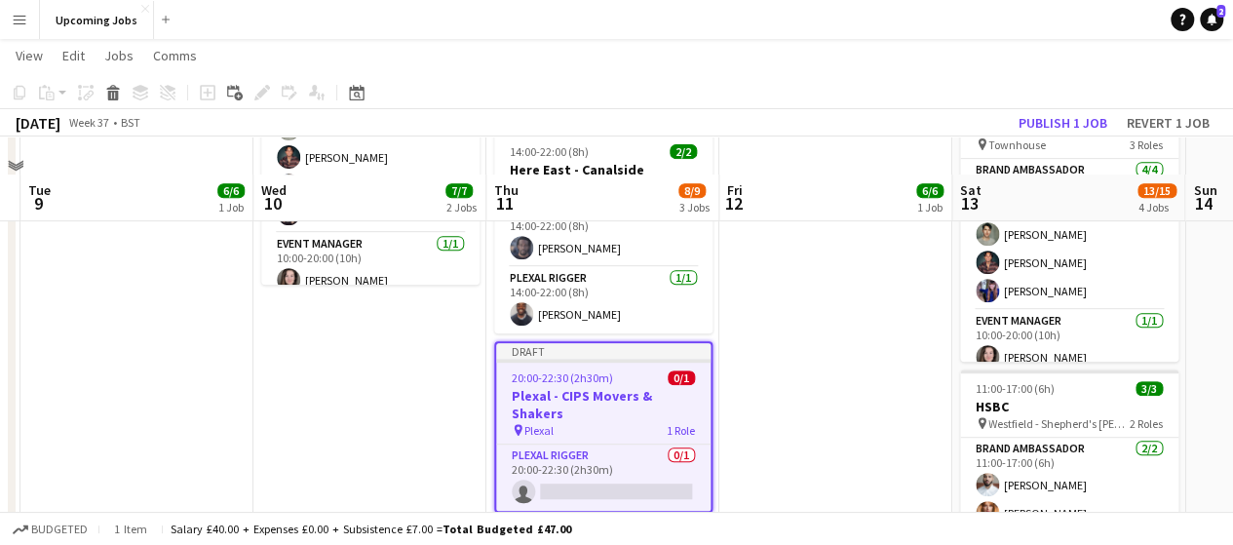
scroll to position [487, 0]
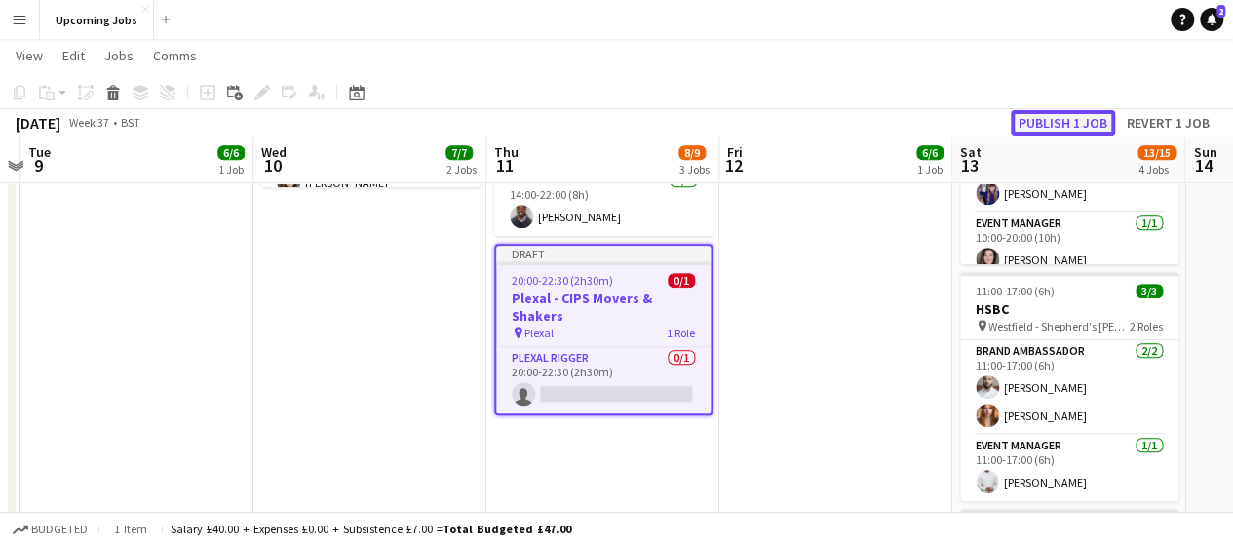
click at [1078, 120] on button "Publish 1 job" at bounding box center [1063, 122] width 104 height 25
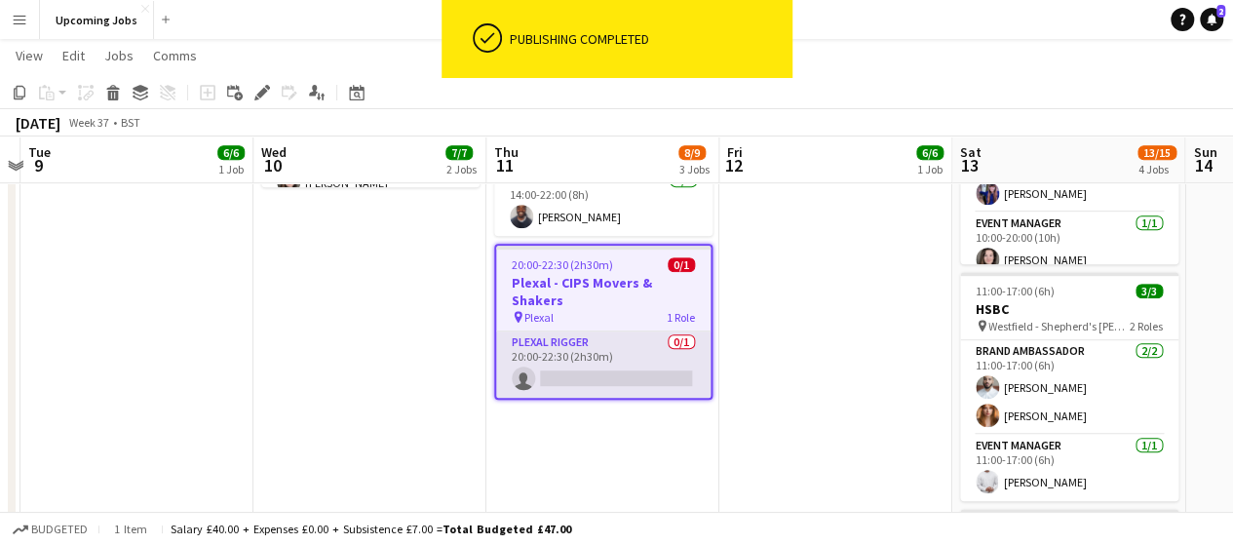
click at [606, 357] on app-card-role "Plexal Rigger 0/1 20:00-22:30 (2h30m) single-neutral-actions" at bounding box center [603, 364] width 214 height 66
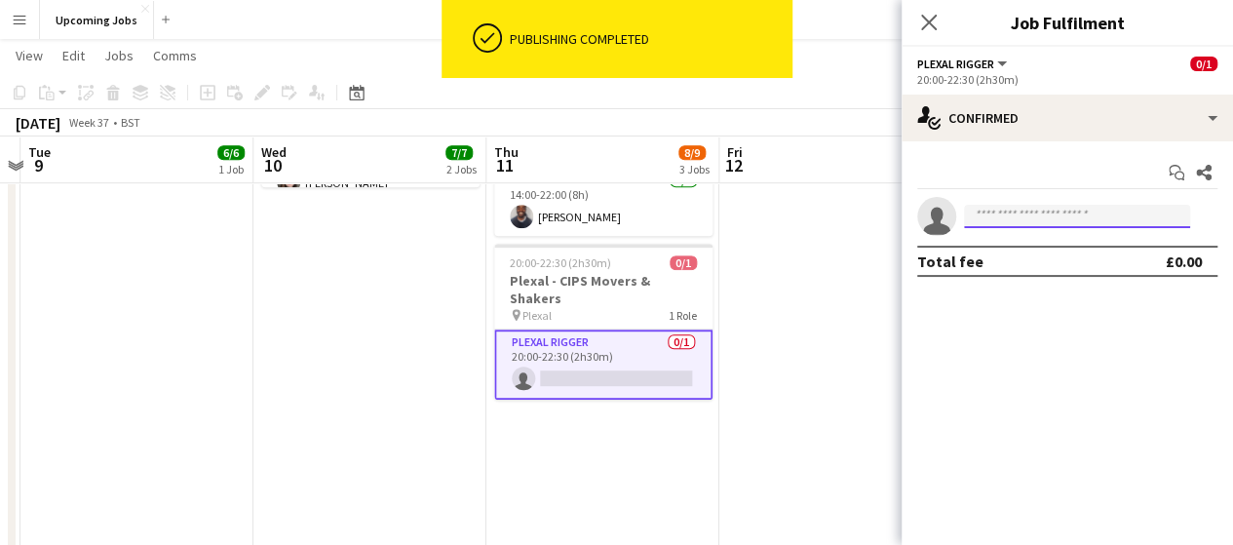
click at [1026, 215] on input at bounding box center [1077, 216] width 226 height 23
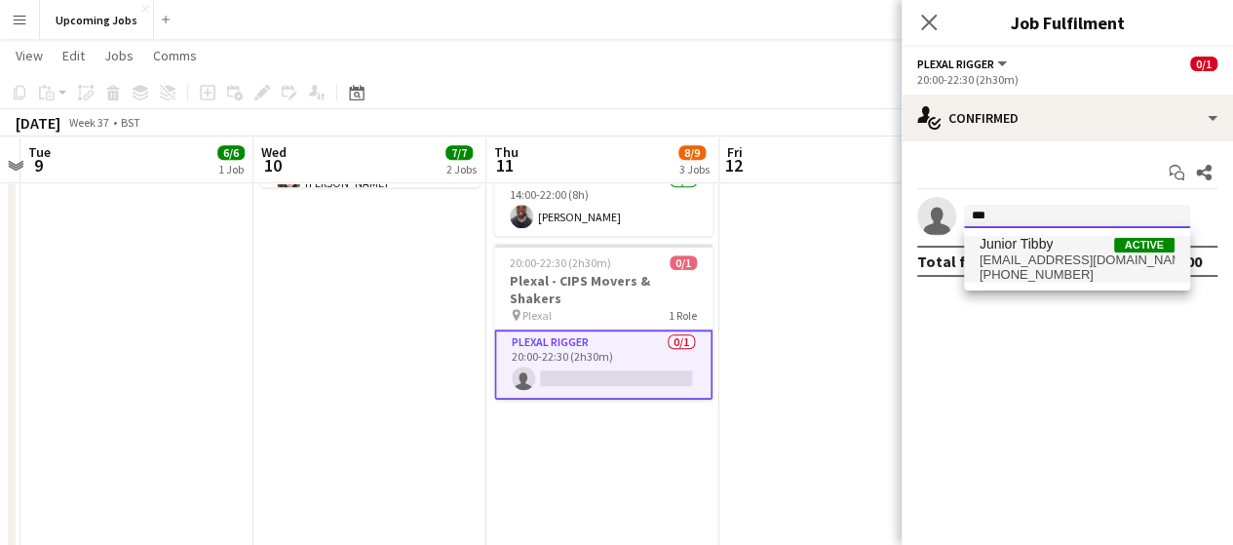
type input "***"
click at [1039, 256] on span "[EMAIL_ADDRESS][DOMAIN_NAME]" at bounding box center [1077, 260] width 195 height 16
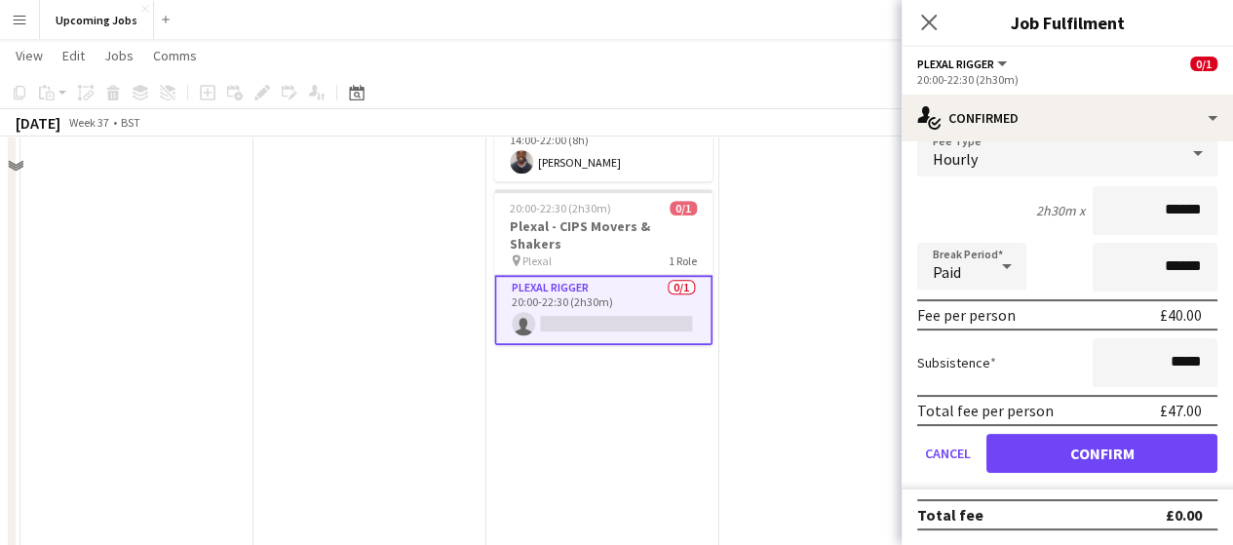
scroll to position [585, 0]
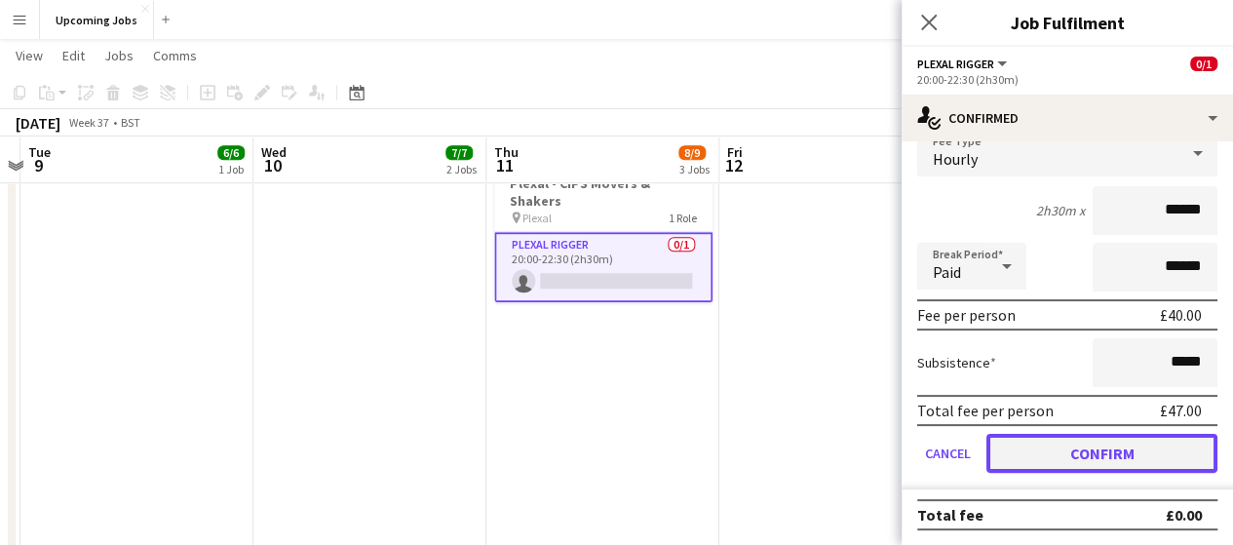
click at [1094, 457] on button "Confirm" at bounding box center [1101, 453] width 231 height 39
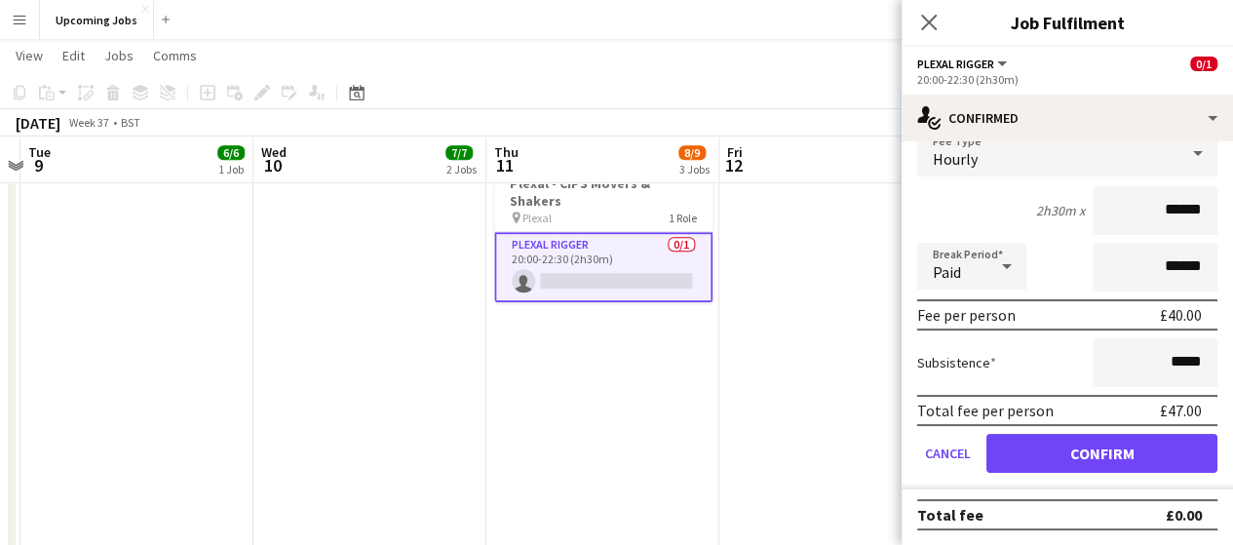
scroll to position [0, 0]
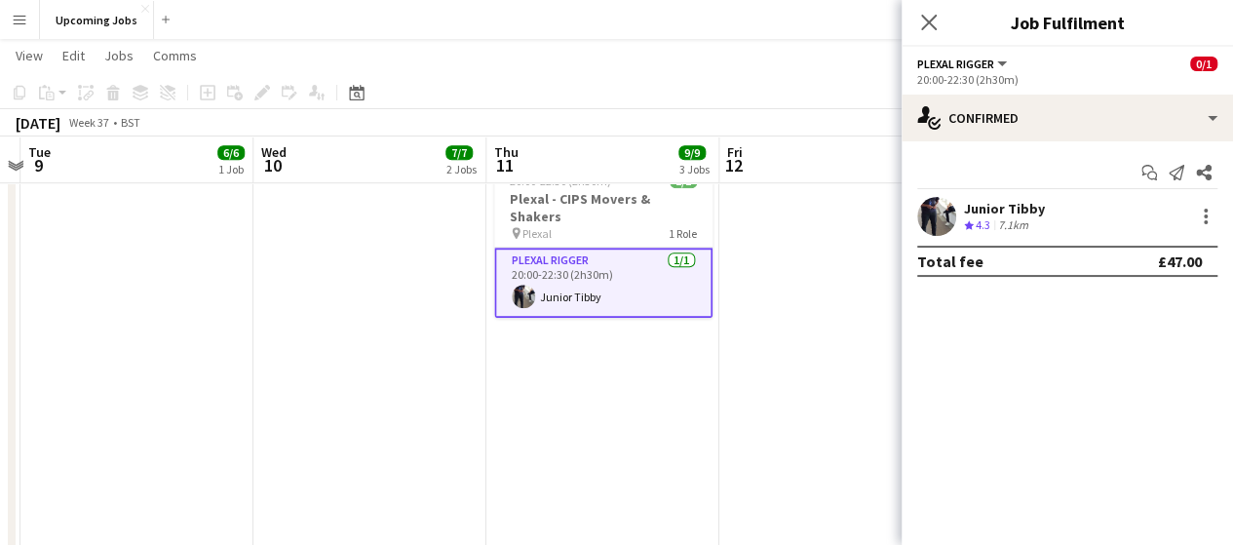
click at [933, 19] on icon at bounding box center [929, 23] width 16 height 16
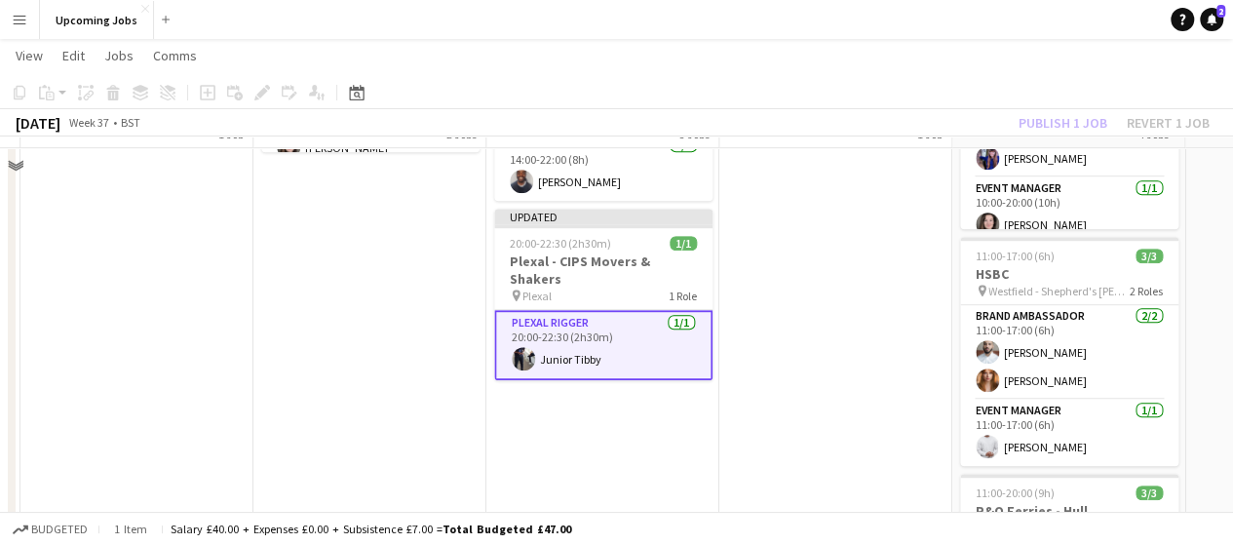
scroll to position [487, 0]
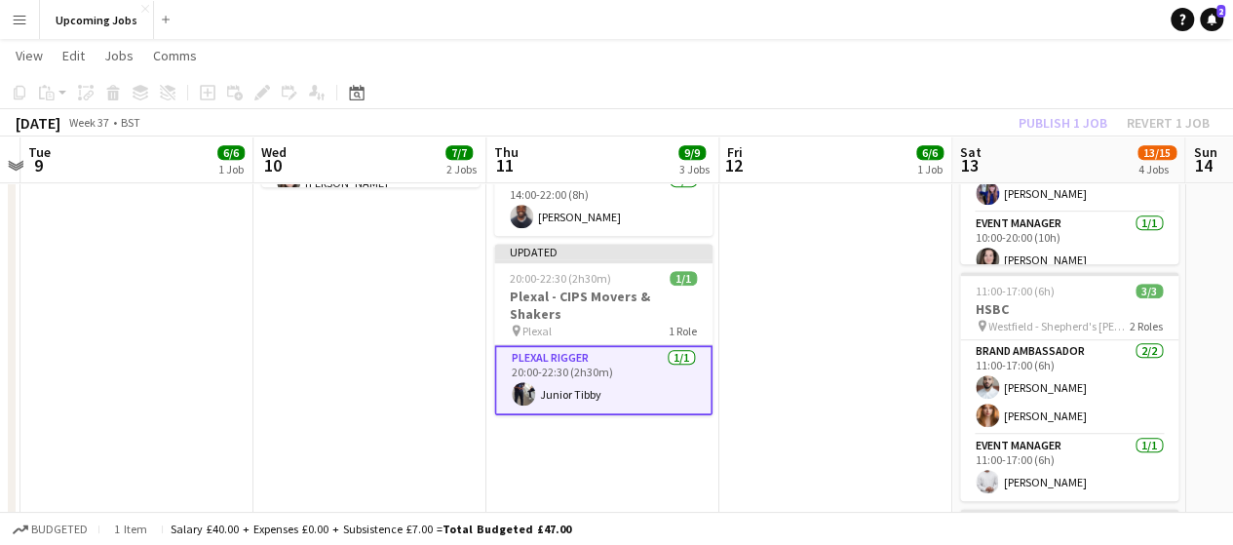
click at [1059, 121] on div "Publish 1 job Revert 1 job" at bounding box center [1114, 122] width 238 height 25
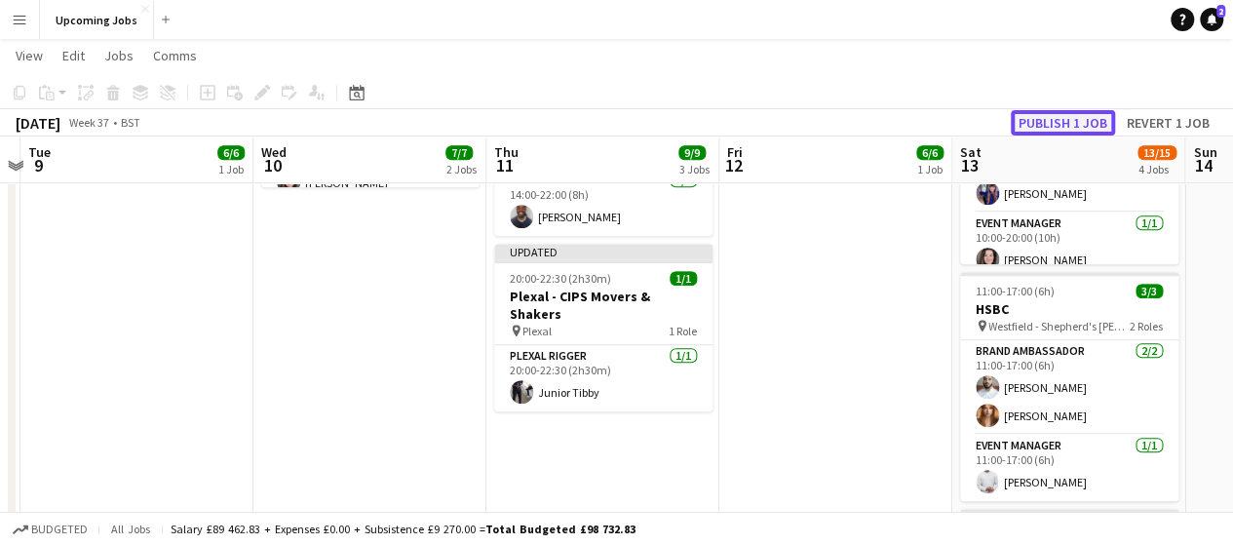
click at [1064, 121] on button "Publish 1 job" at bounding box center [1063, 122] width 104 height 25
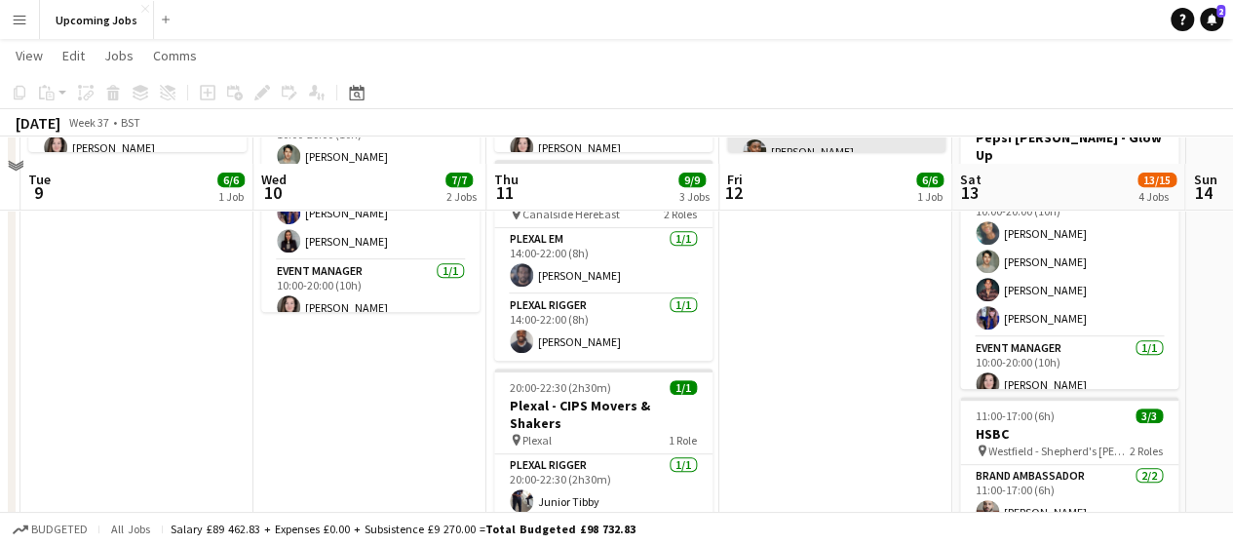
scroll to position [390, 0]
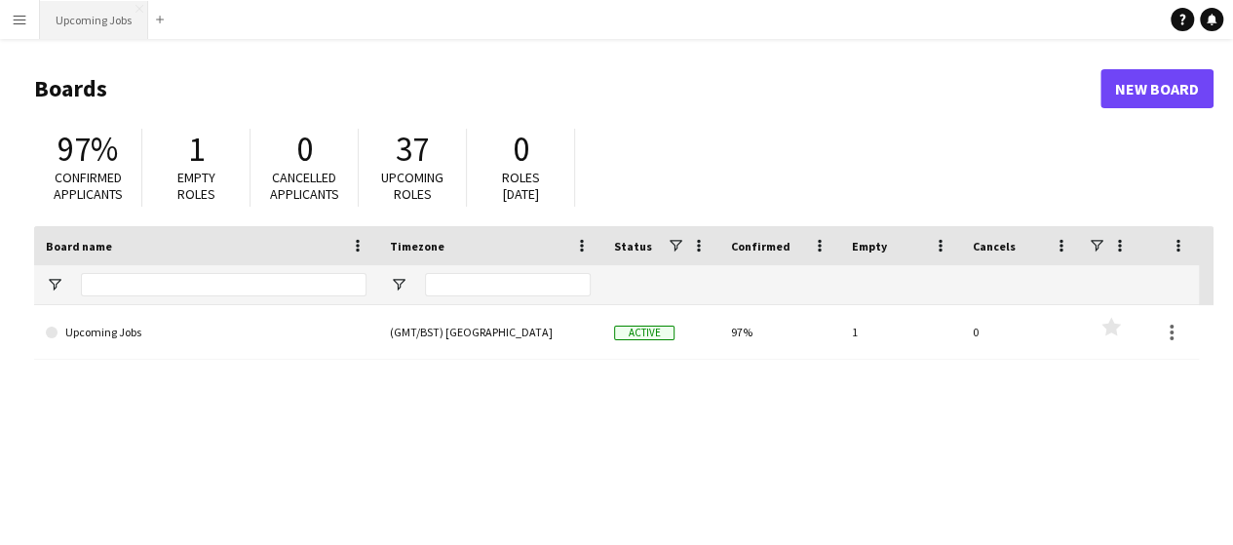
click at [115, 32] on button "Upcoming Jobs Close" at bounding box center [94, 20] width 108 height 38
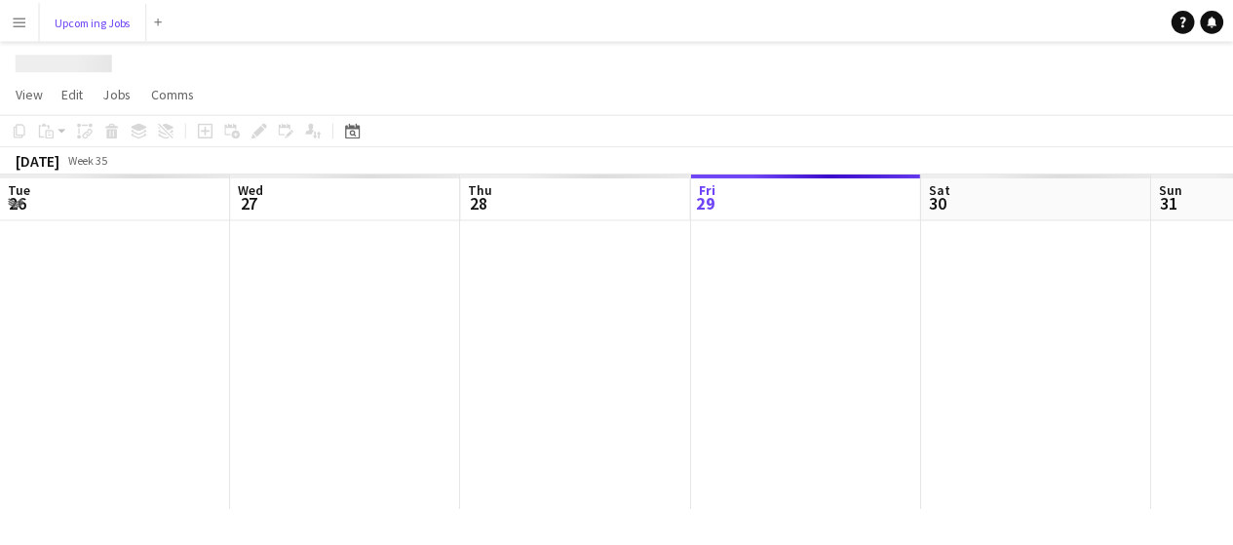
scroll to position [0, 466]
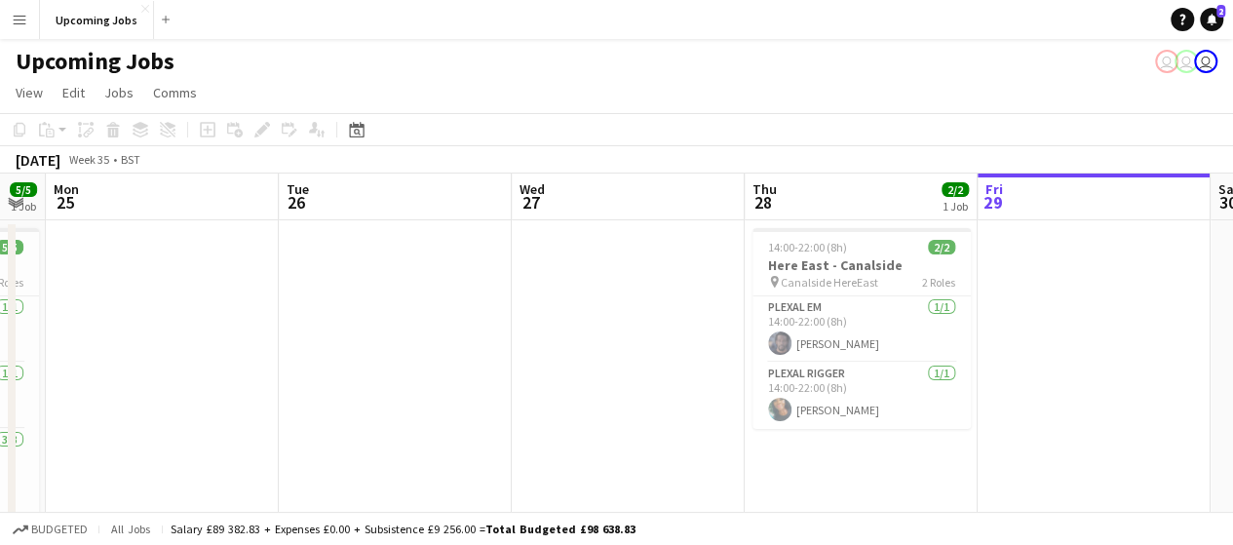
drag, startPoint x: 379, startPoint y: 327, endPoint x: 978, endPoint y: 303, distance: 598.9
click at [991, 303] on app-calendar-viewport "Sat 23 5/5 1 Job Sun 24 5/5 1 Job Mon 25 Tue 26 Wed 27 Thu 28 2/2 1 Job Fri 29 …" at bounding box center [616, 543] width 1233 height 741
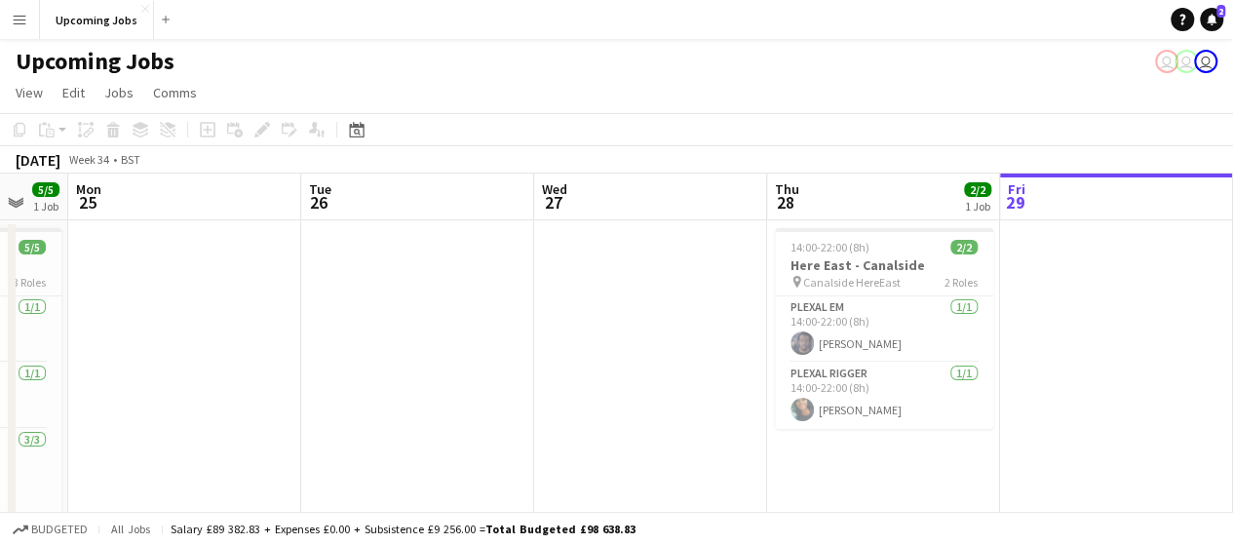
drag, startPoint x: 478, startPoint y: 311, endPoint x: 1052, endPoint y: 275, distance: 575.2
click at [1069, 268] on app-calendar-viewport "Sat 23 5/5 1 Job Sun 24 5/5 1 Job Mon 25 Tue 26 Wed 27 Thu 28 2/2 1 Job Fri 29 …" at bounding box center [616, 543] width 1233 height 741
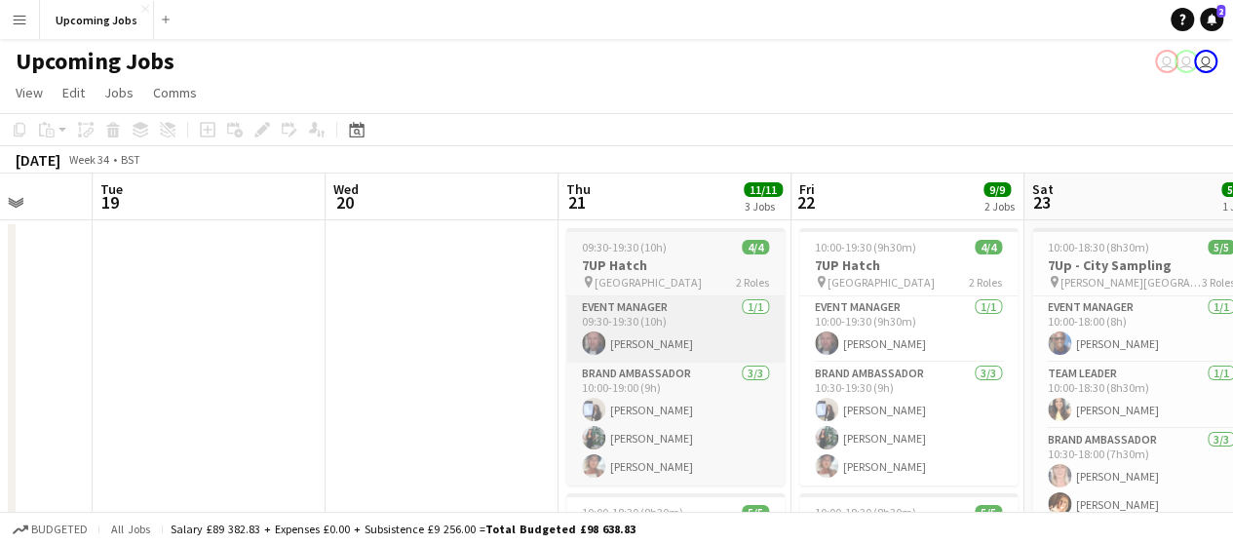
drag, startPoint x: 663, startPoint y: 334, endPoint x: 759, endPoint y: 352, distance: 98.1
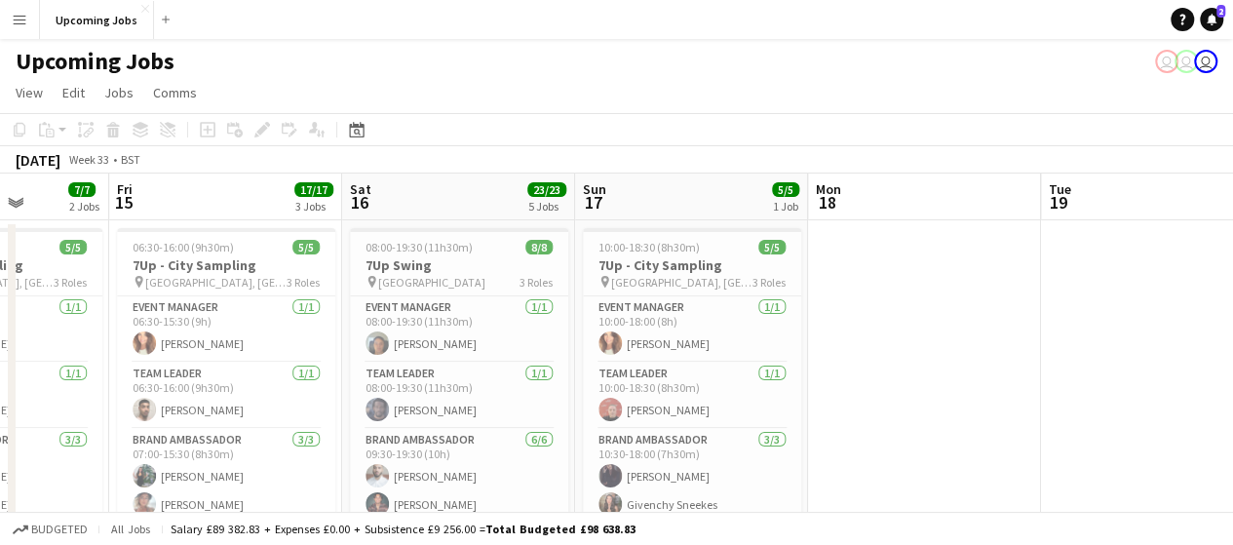
drag, startPoint x: 227, startPoint y: 327, endPoint x: 1096, endPoint y: 291, distance: 870.1
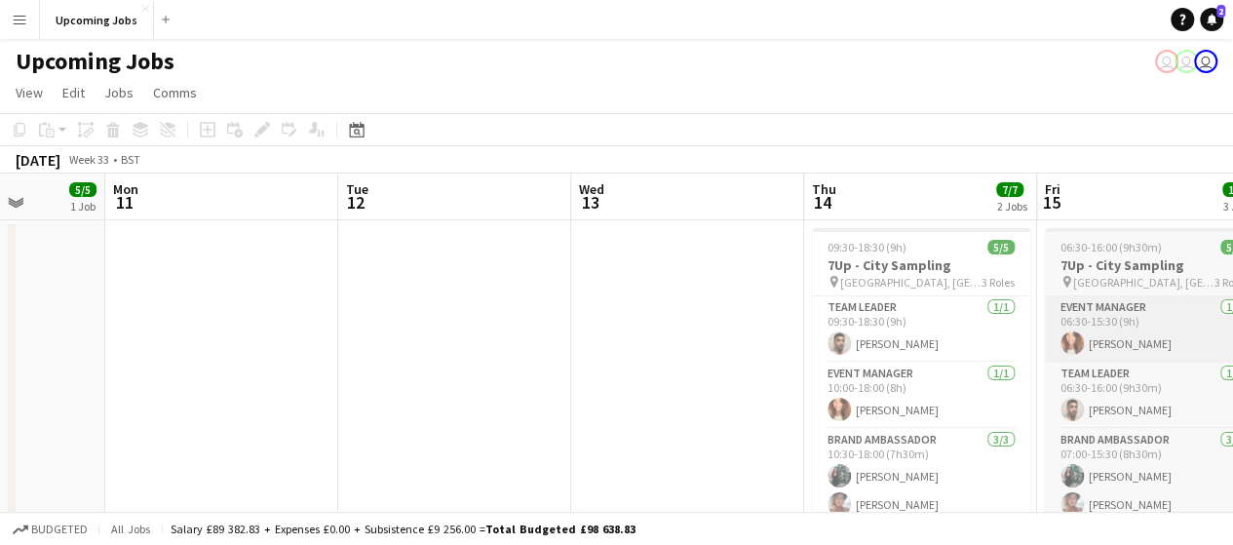
drag, startPoint x: 400, startPoint y: 334, endPoint x: 937, endPoint y: 328, distance: 537.1
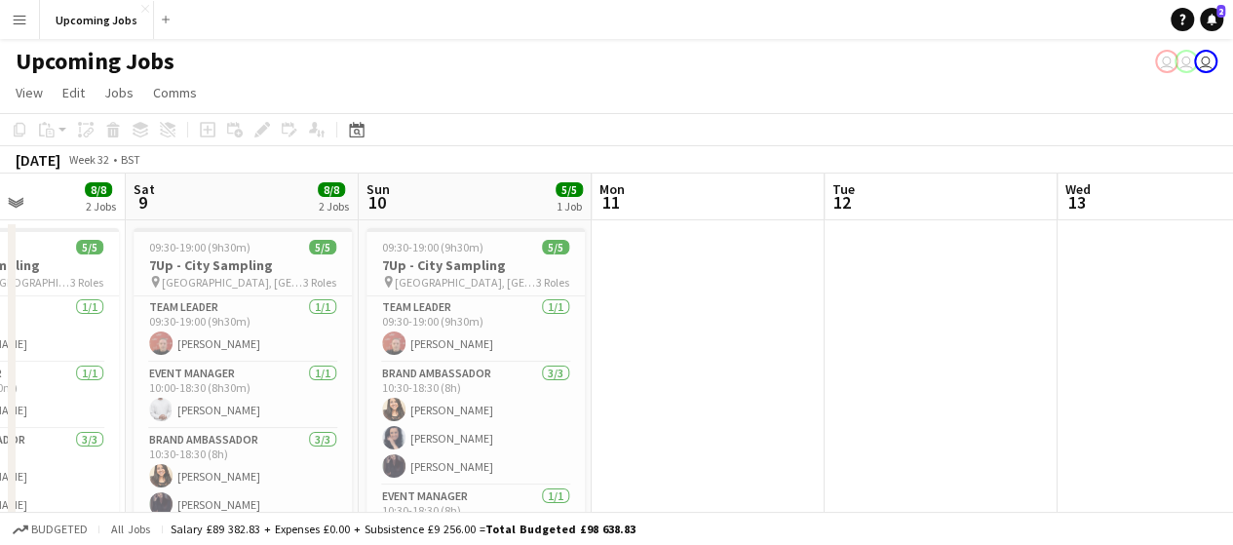
drag, startPoint x: 909, startPoint y: 297, endPoint x: 902, endPoint y: 310, distance: 14.9
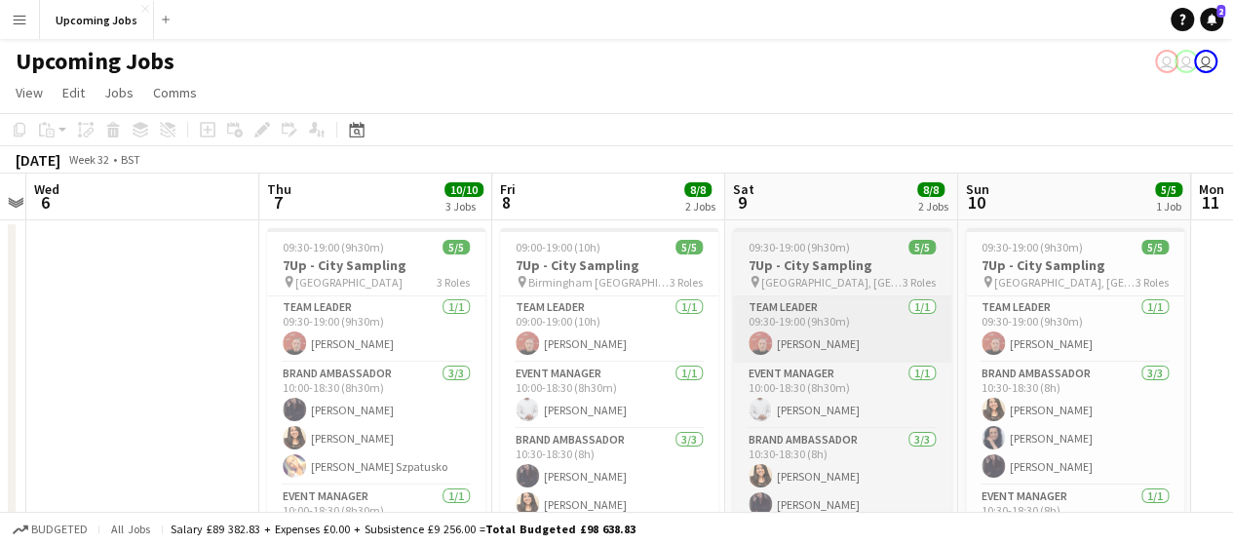
drag, startPoint x: 666, startPoint y: 328, endPoint x: 1061, endPoint y: 314, distance: 396.0
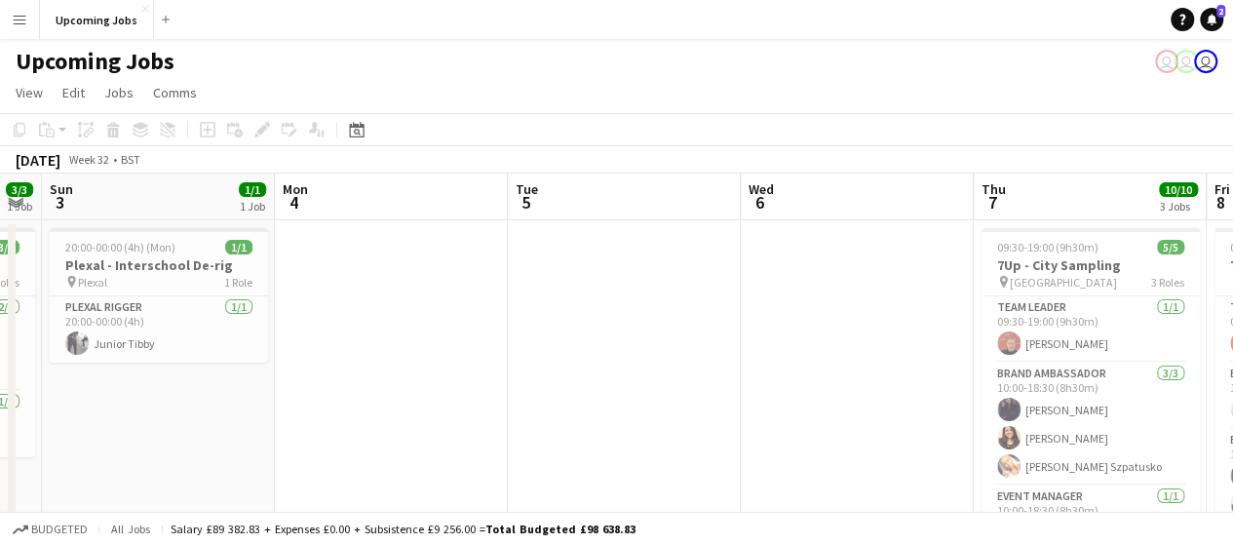
drag, startPoint x: 915, startPoint y: 317, endPoint x: 1209, endPoint y: 325, distance: 293.5
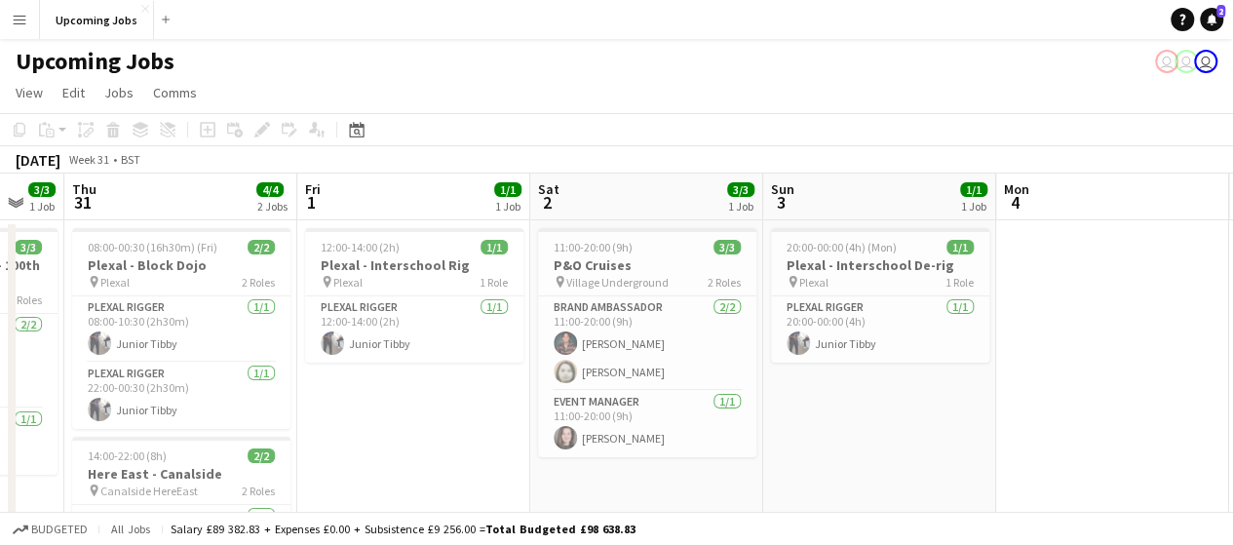
drag, startPoint x: 916, startPoint y: 375, endPoint x: 945, endPoint y: 387, distance: 31.5
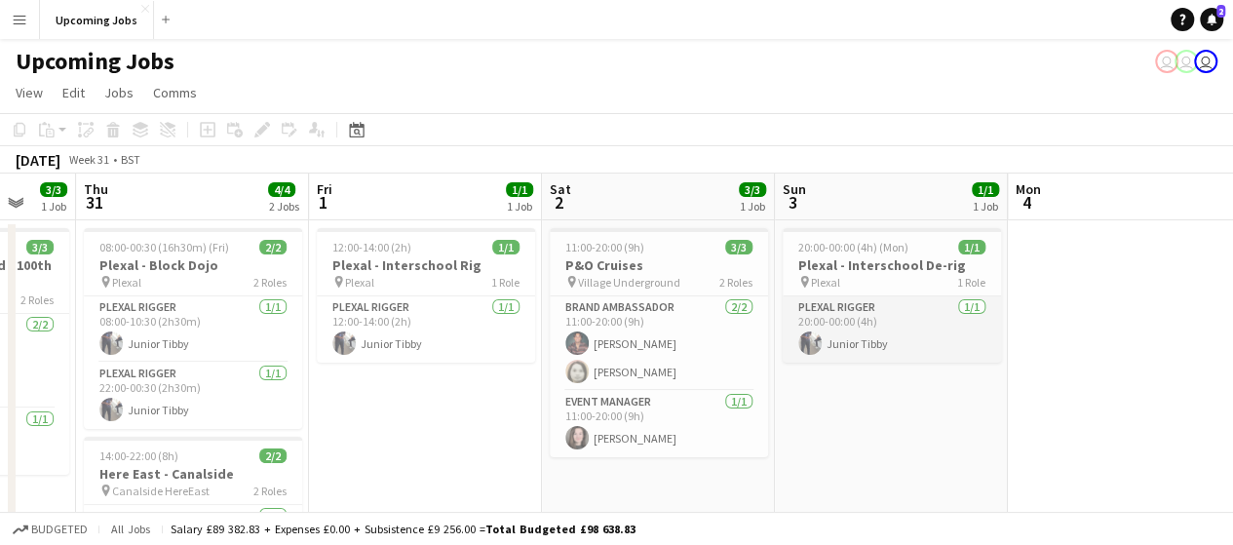
click at [897, 311] on app-card-role "Plexal Rigger 1/1 20:00-00:00 (4h) Junior Tibby" at bounding box center [892, 329] width 218 height 66
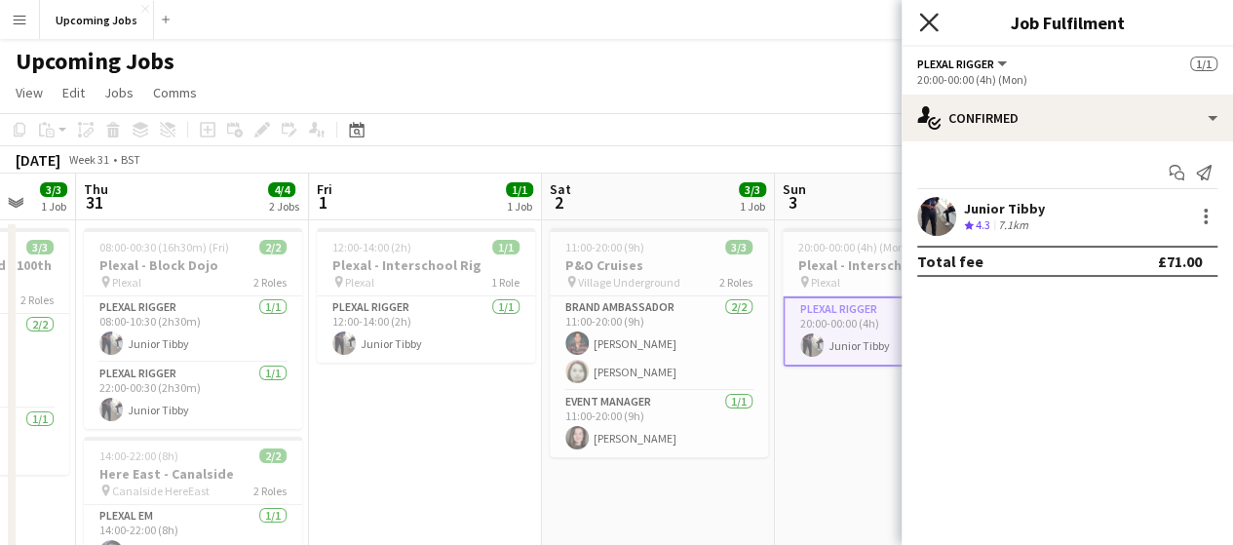
click at [926, 28] on icon "Close pop-in" at bounding box center [928, 22] width 19 height 19
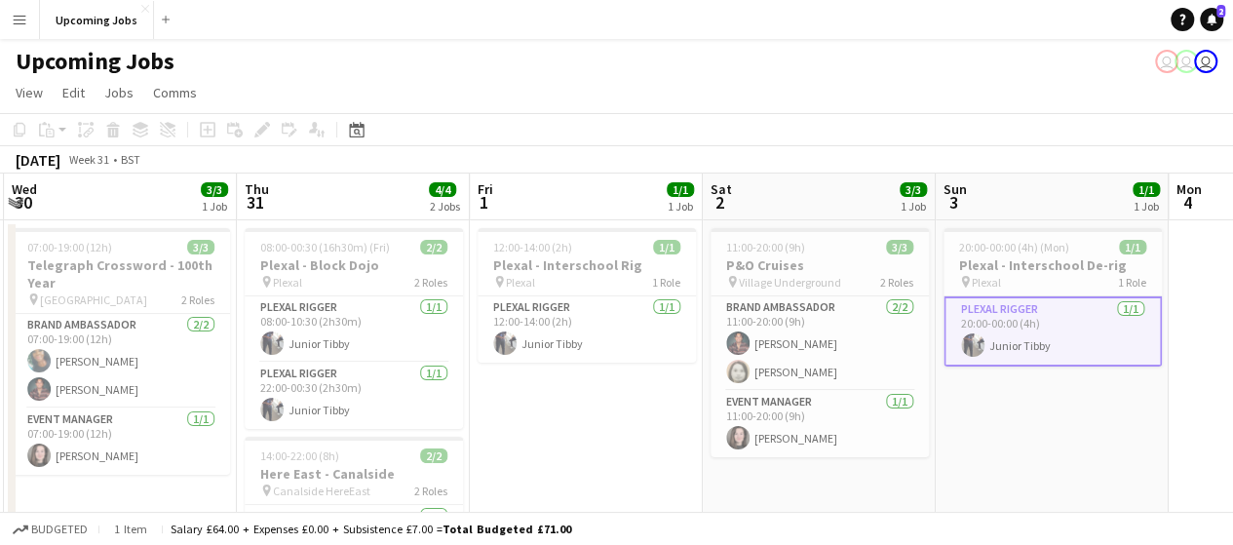
scroll to position [0, 454]
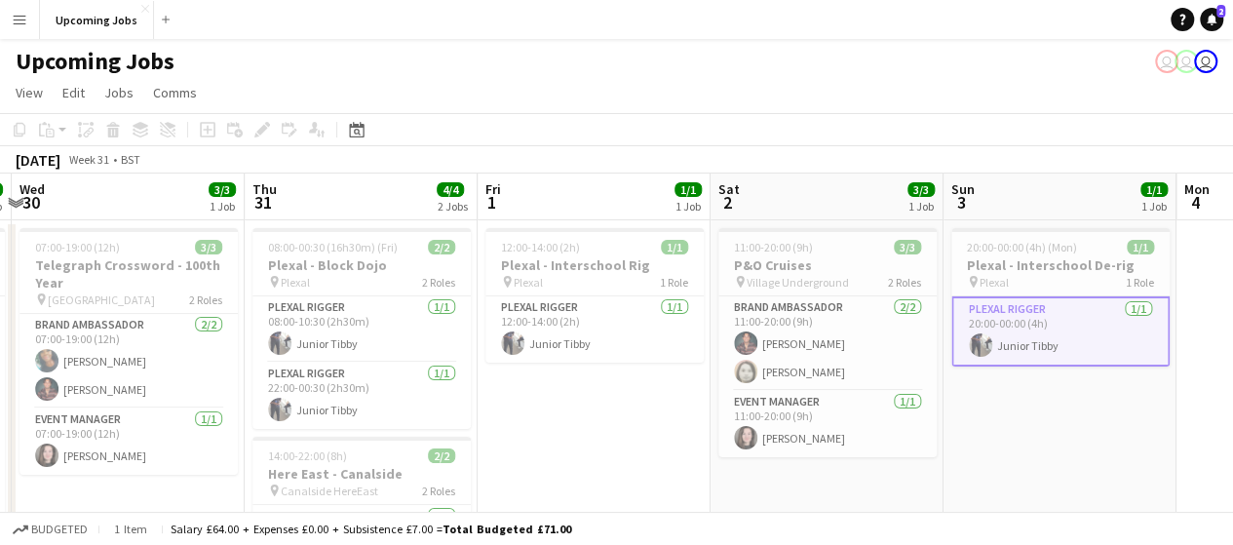
drag, startPoint x: 423, startPoint y: 393, endPoint x: 592, endPoint y: 371, distance: 170.0
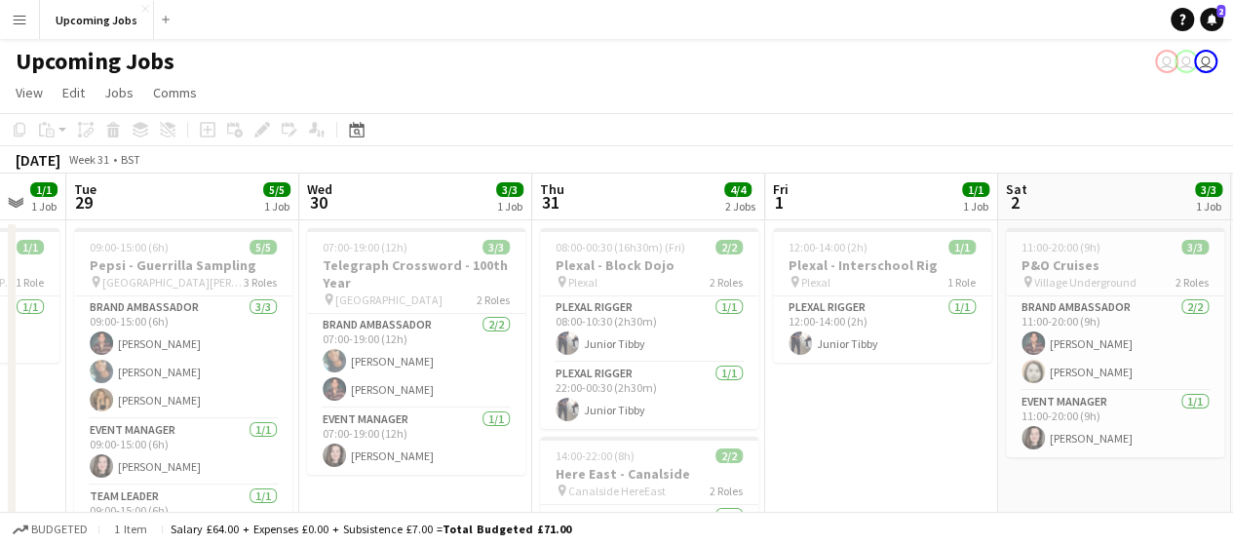
scroll to position [0, 398]
drag, startPoint x: 556, startPoint y: 404, endPoint x: 847, endPoint y: 387, distance: 292.0
click at [652, 311] on app-card-role "Plexal Rigger 1/1 08:00-10:30 (2h30m) Junior Tibby" at bounding box center [651, 329] width 218 height 66
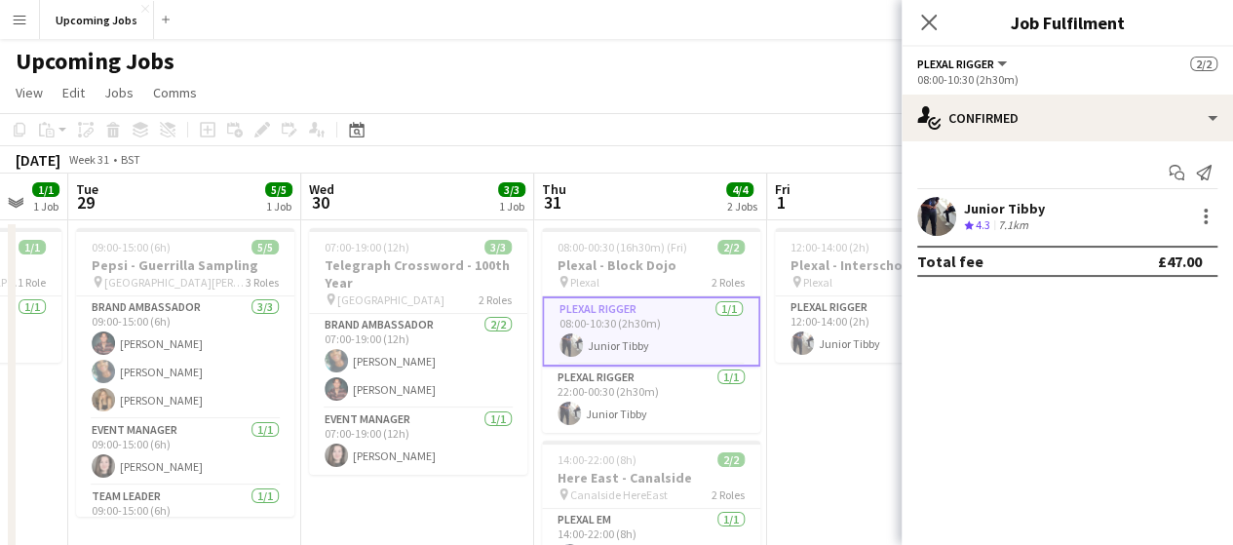
drag, startPoint x: 637, startPoint y: 352, endPoint x: 626, endPoint y: 293, distance: 59.6
click at [637, 350] on app-card-role "Plexal Rigger 1/1 08:00-10:30 (2h30m) Junior Tibby" at bounding box center [651, 331] width 218 height 70
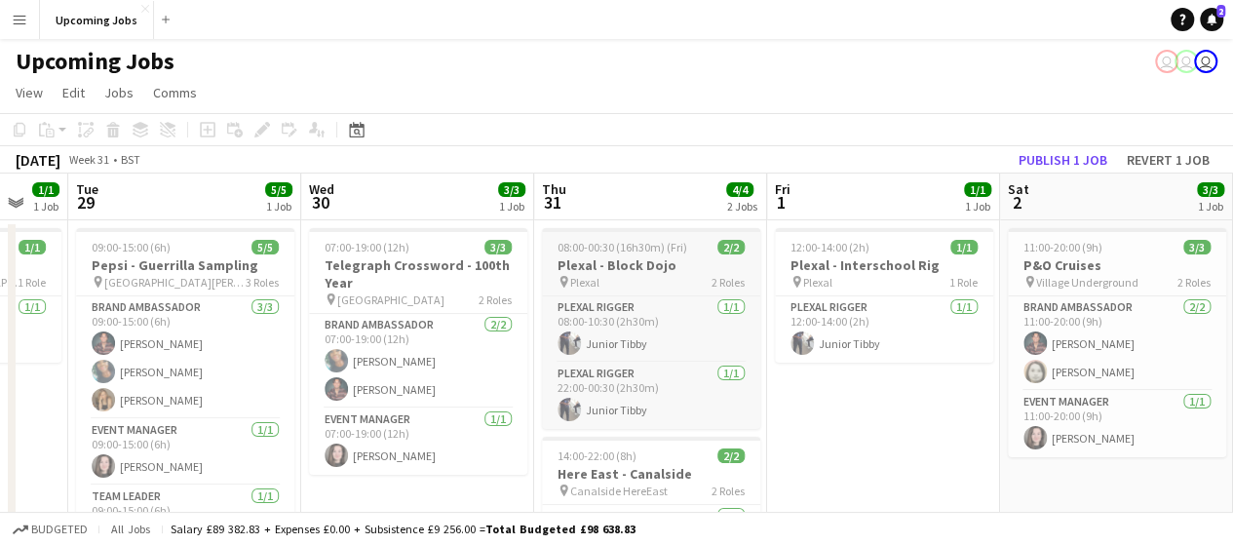
click at [628, 258] on h3 "Plexal - Block Dojo" at bounding box center [651, 265] width 218 height 18
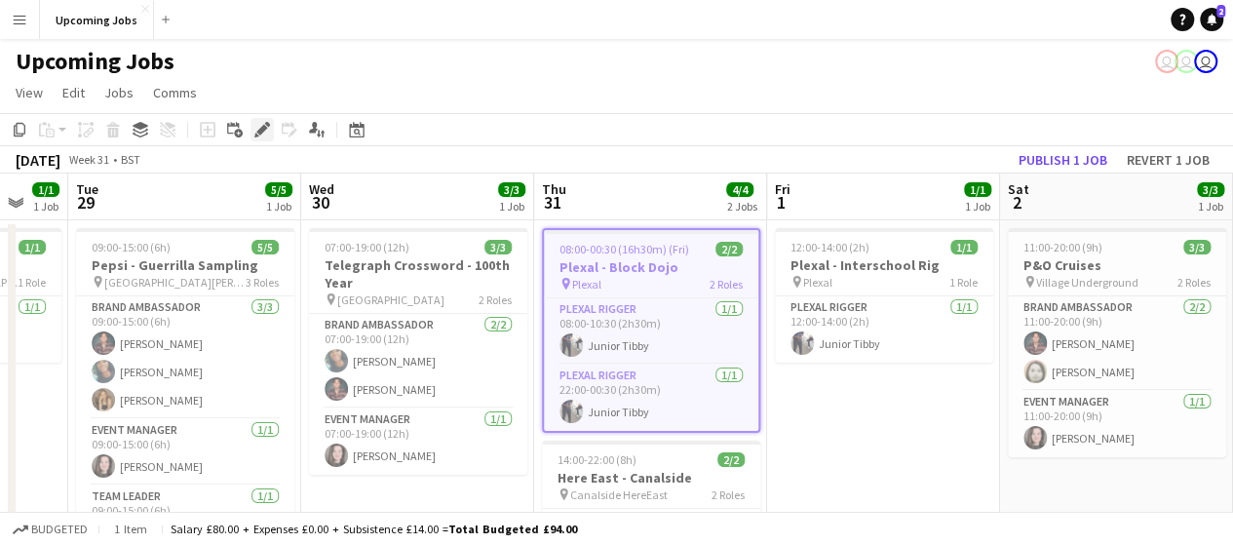
click at [263, 124] on icon "Edit" at bounding box center [262, 130] width 16 height 16
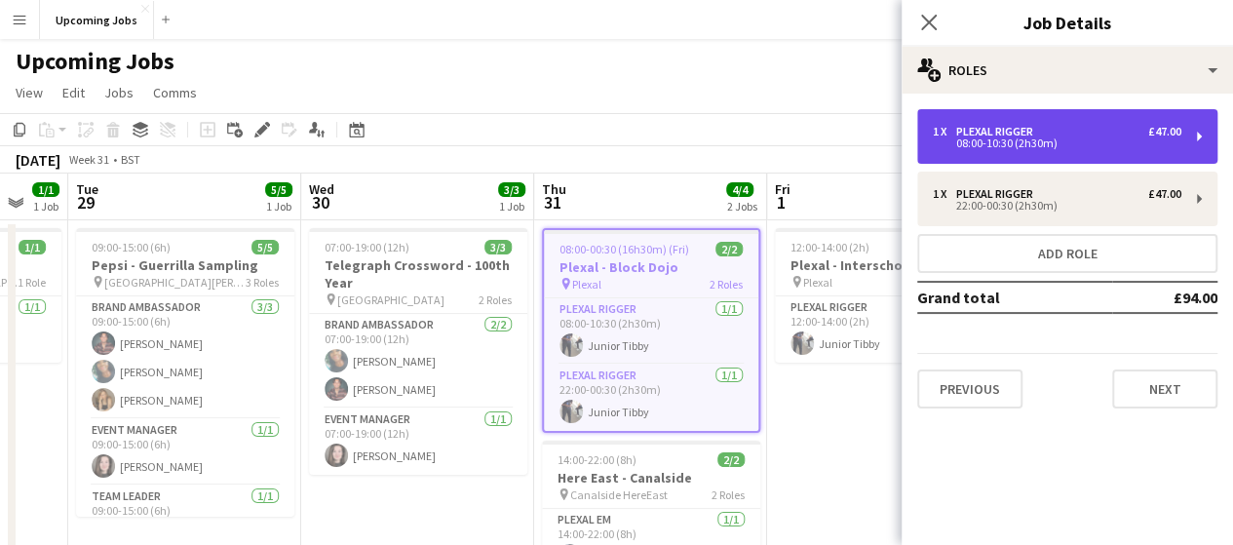
click at [1107, 135] on div "1 x Plexal Rigger £47.00" at bounding box center [1057, 132] width 249 height 14
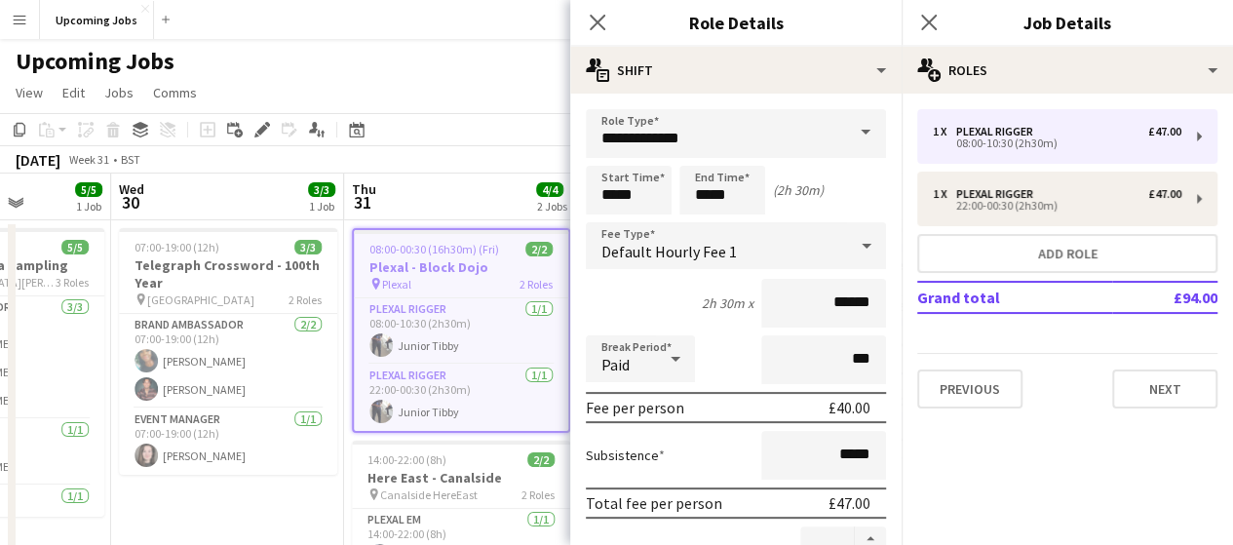
scroll to position [0, 599]
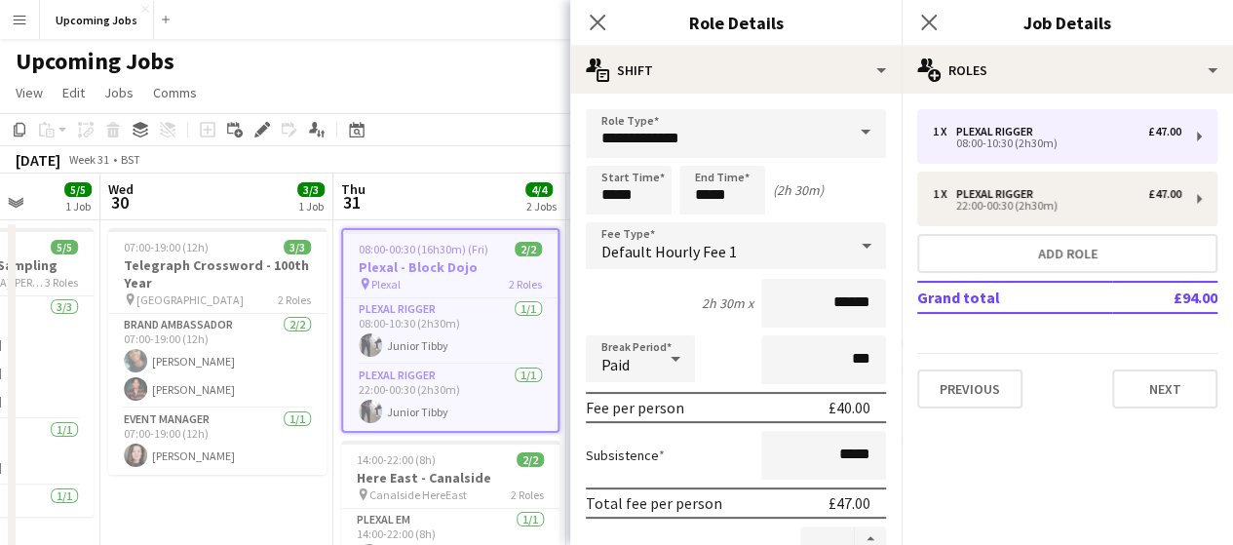
drag, startPoint x: 484, startPoint y: 232, endPoint x: 286, endPoint y: 218, distance: 199.3
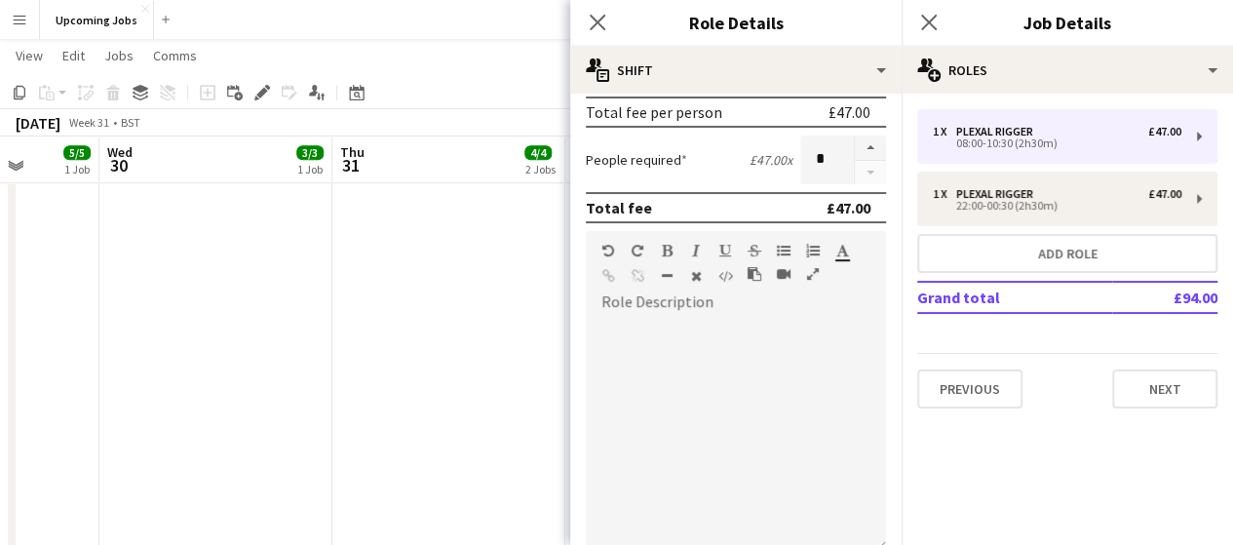
scroll to position [618, 0]
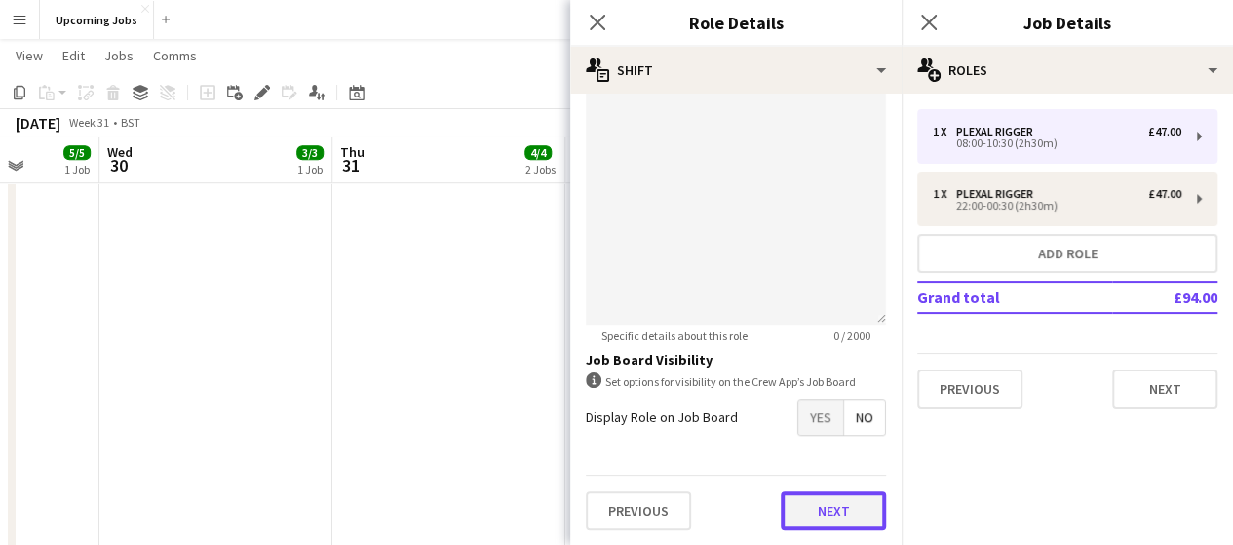
click at [808, 520] on button "Next" at bounding box center [833, 510] width 105 height 39
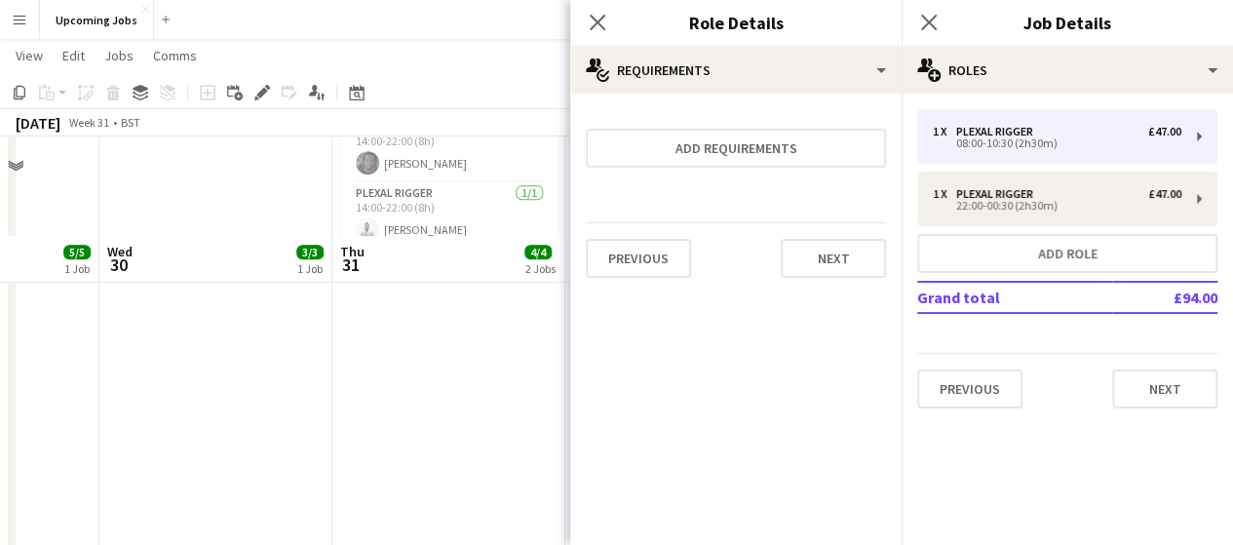
scroll to position [0, 0]
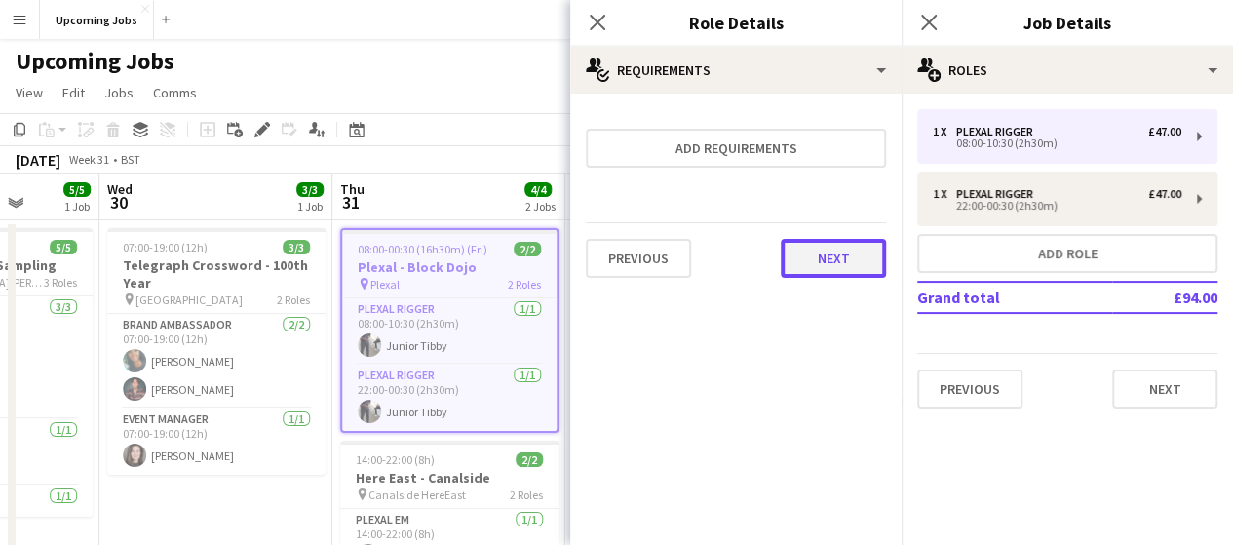
click at [824, 256] on button "Next" at bounding box center [833, 258] width 105 height 39
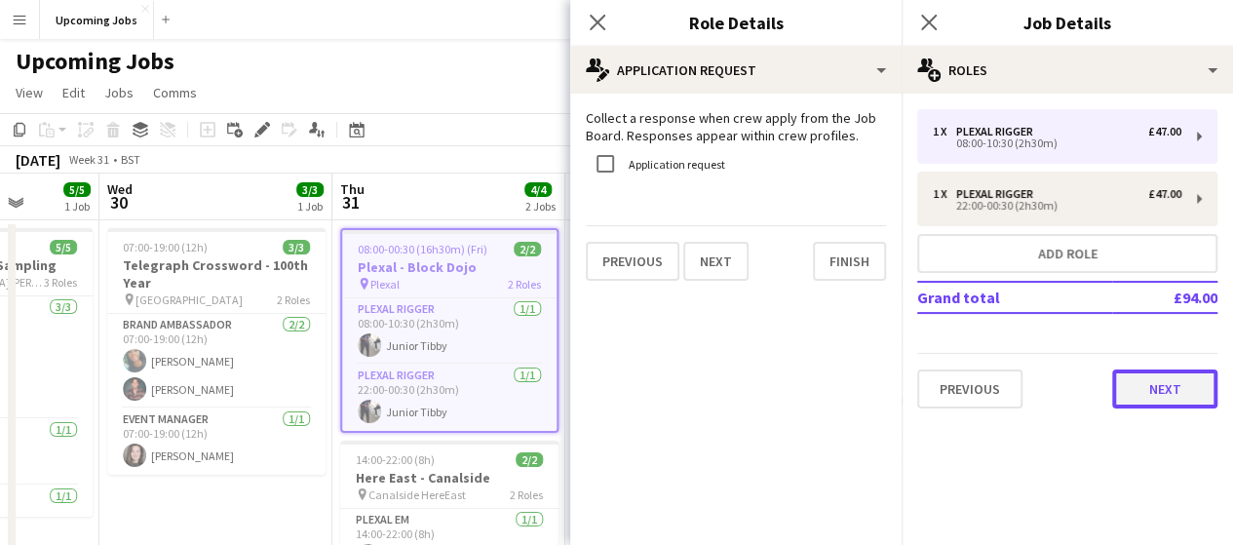
click at [1165, 393] on button "Next" at bounding box center [1164, 388] width 105 height 39
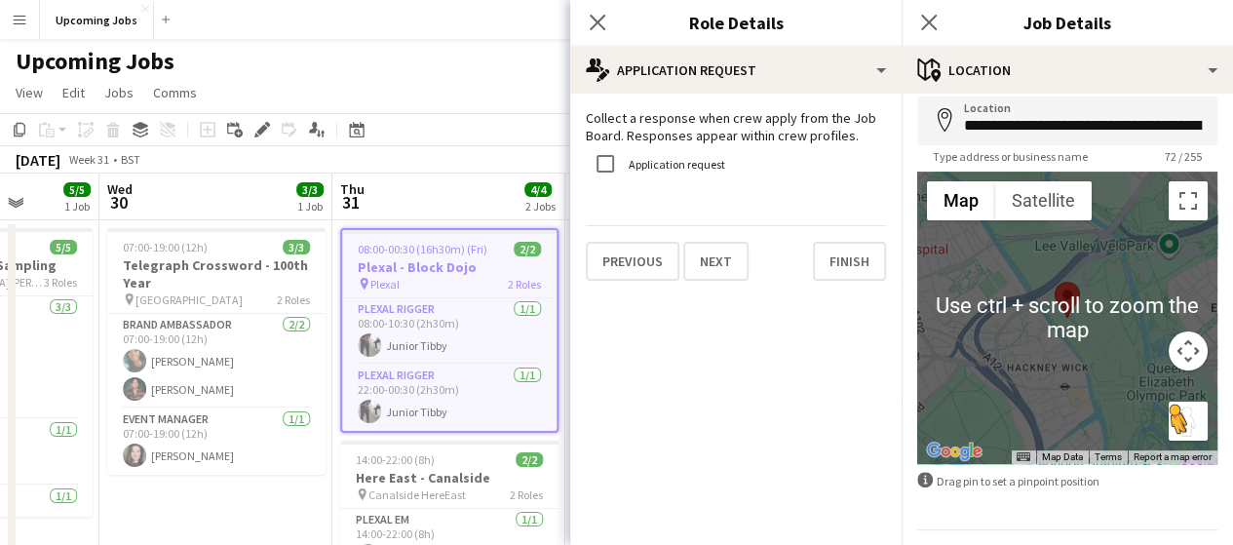
scroll to position [143, 0]
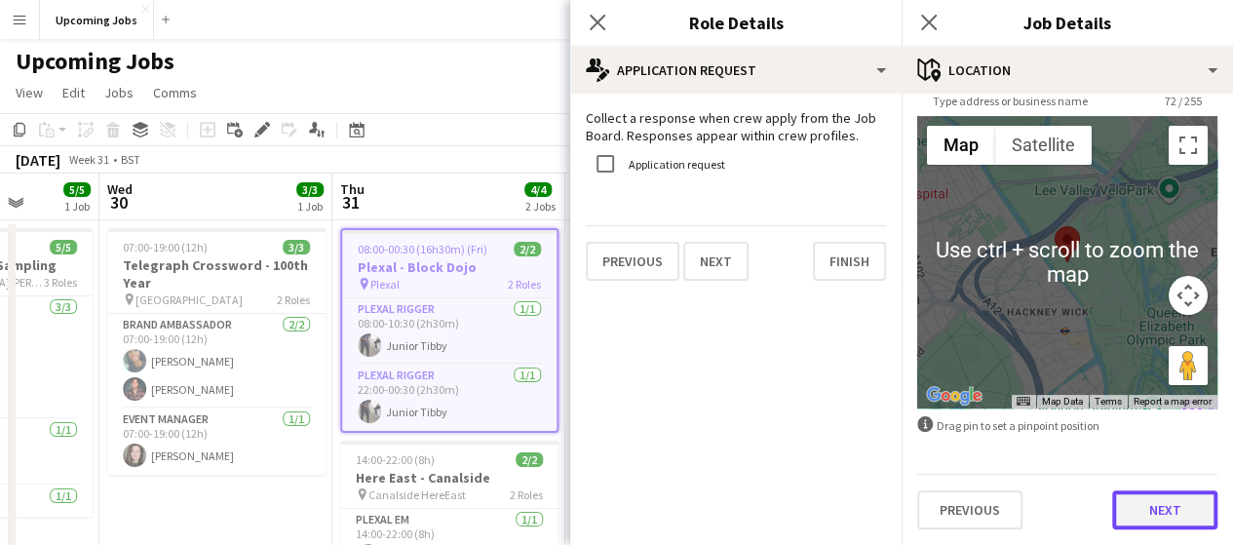
click at [1155, 502] on button "Next" at bounding box center [1164, 509] width 105 height 39
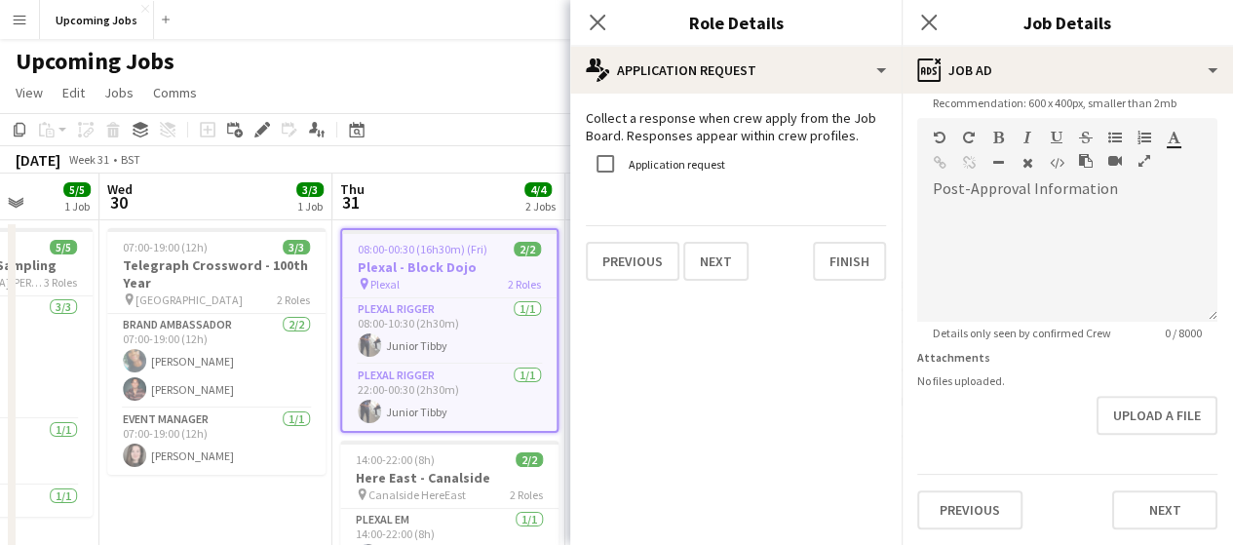
scroll to position [494, 0]
click at [832, 264] on button "Finish" at bounding box center [849, 261] width 73 height 39
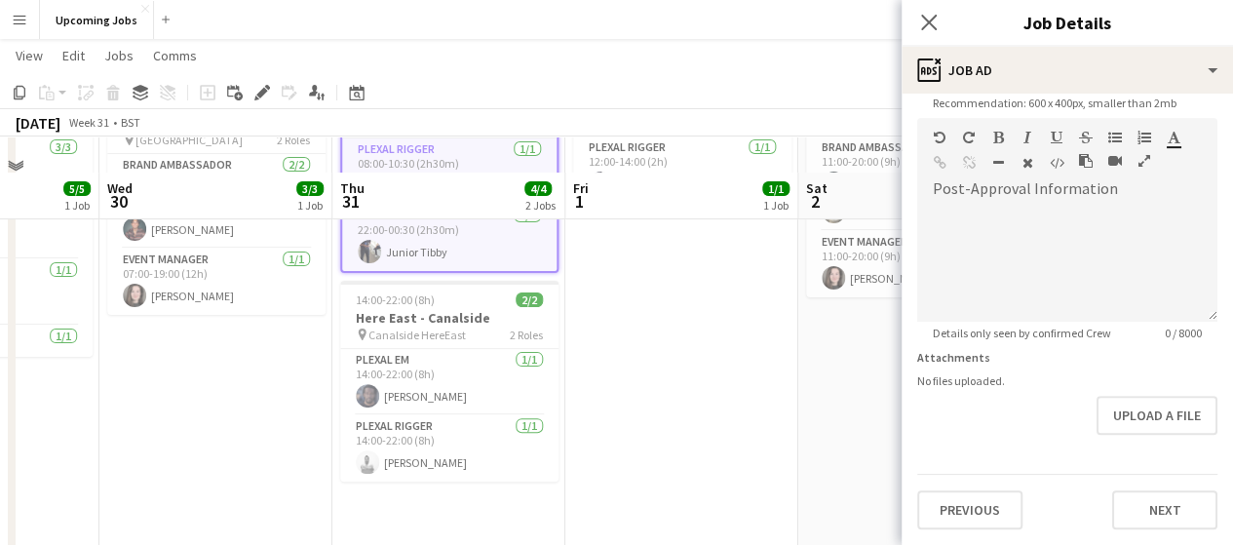
scroll to position [195, 0]
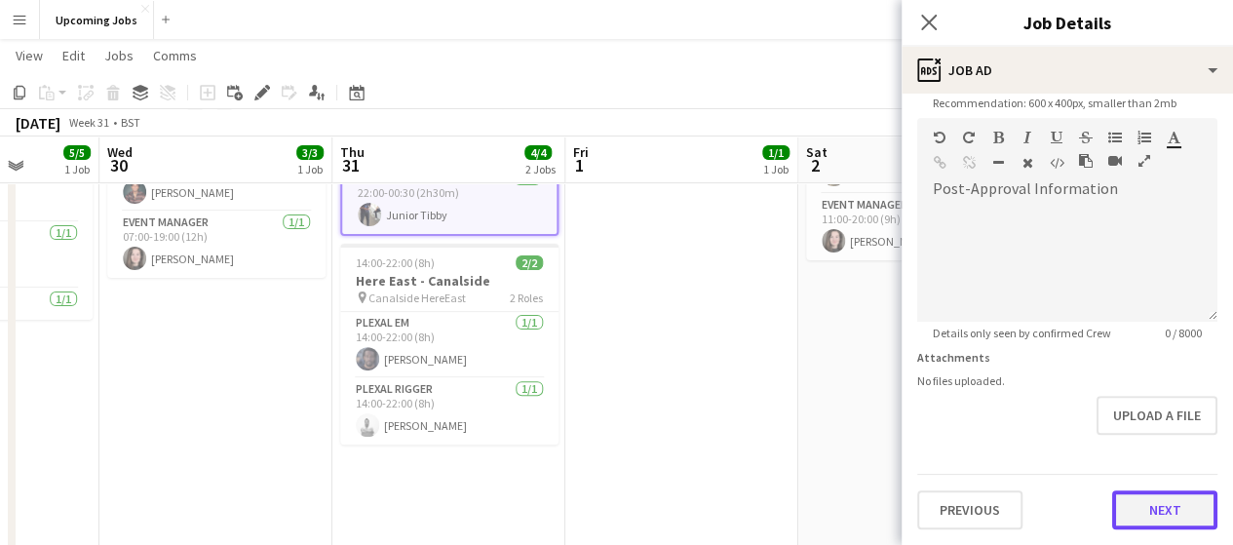
click at [1141, 444] on form "**********" at bounding box center [1067, 109] width 331 height 839
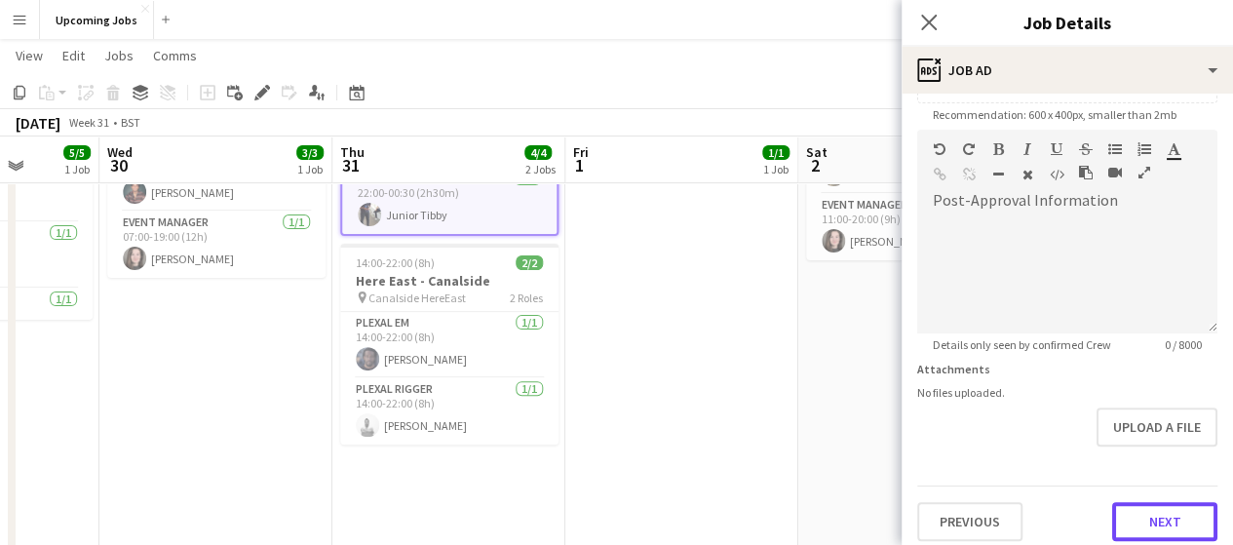
scroll to position [418, 0]
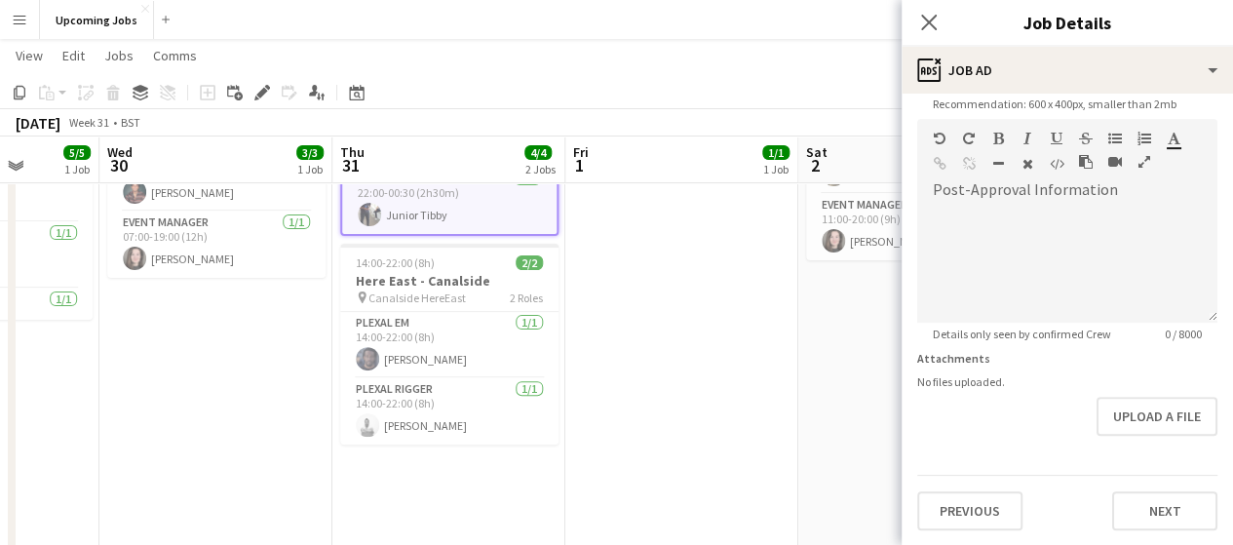
click at [913, 23] on div "Close pop-in" at bounding box center [929, 22] width 55 height 45
click at [1158, 516] on button "Next" at bounding box center [1164, 510] width 105 height 39
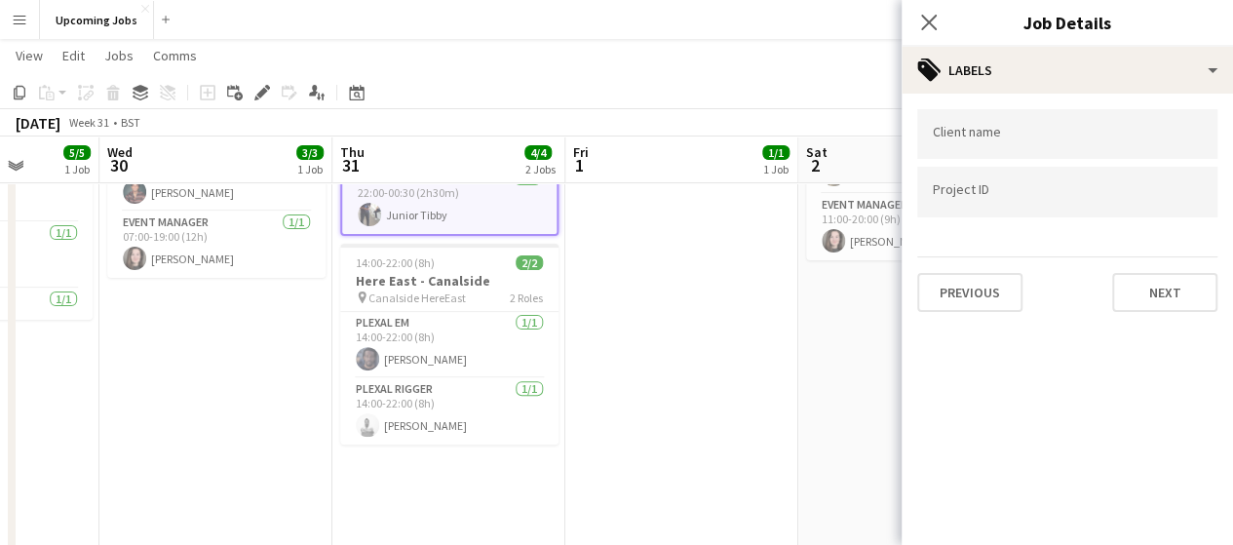
scroll to position [0, 0]
click at [1147, 291] on button "Next" at bounding box center [1164, 292] width 105 height 39
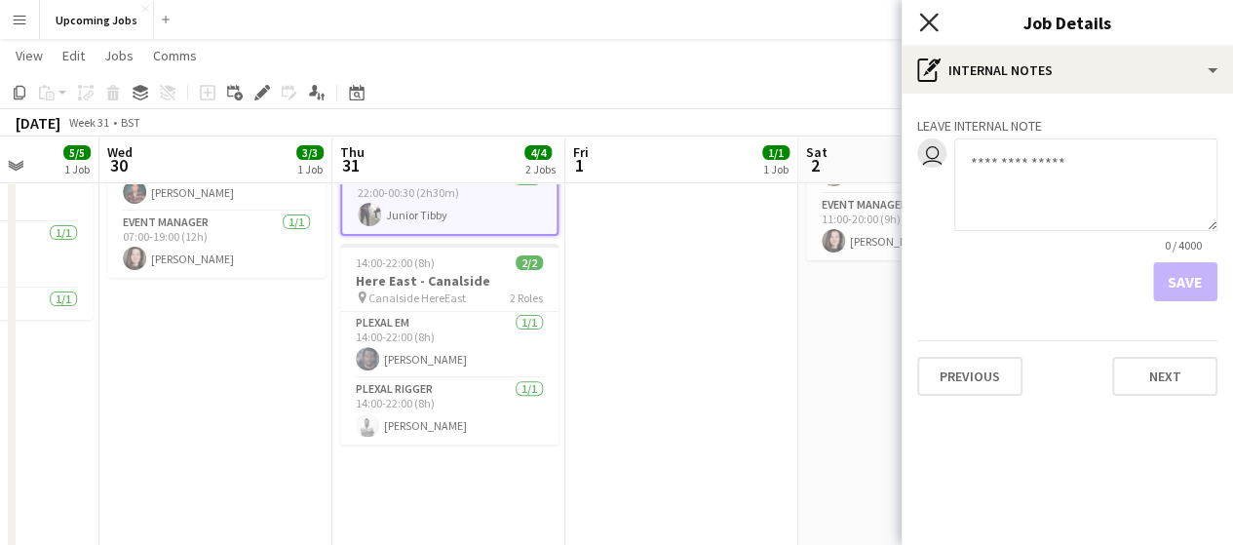
click at [935, 19] on icon "Close pop-in" at bounding box center [928, 22] width 19 height 19
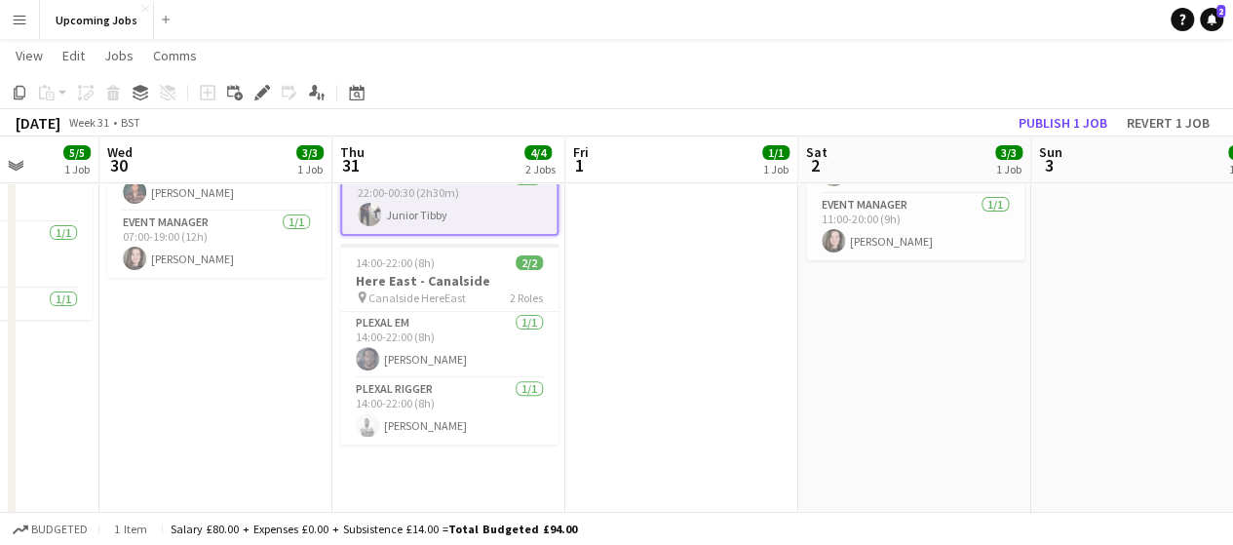
click at [471, 215] on app-card-role "Plexal Rigger 1/1 22:00-00:30 (2h30m) Junior Tibby" at bounding box center [449, 201] width 214 height 66
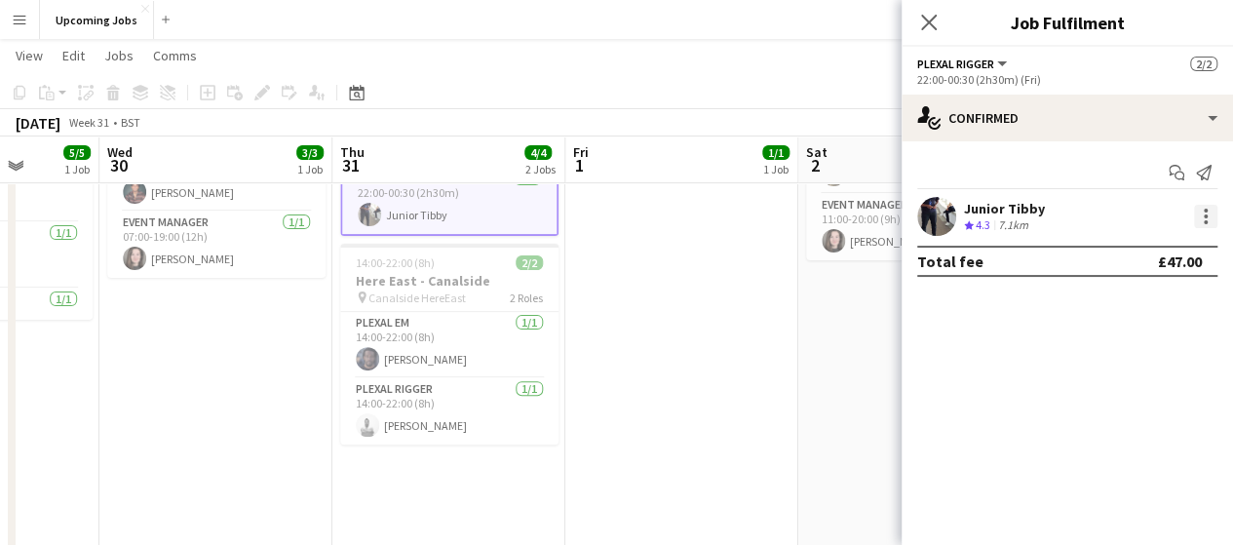
click at [1211, 217] on div at bounding box center [1205, 216] width 23 height 23
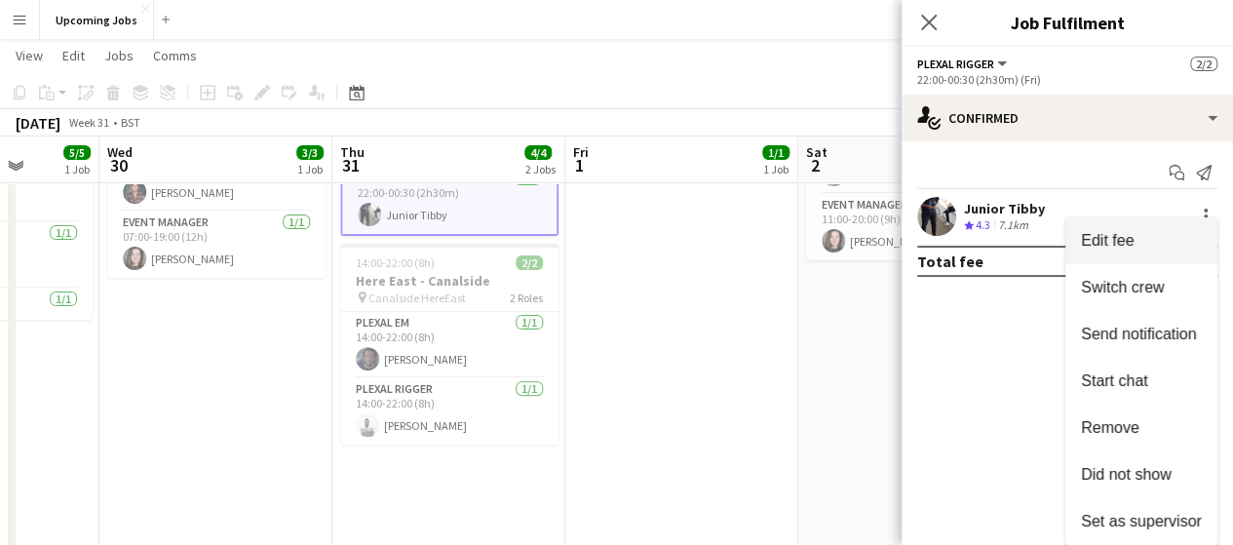
click at [1119, 234] on span "Edit fee" at bounding box center [1107, 240] width 53 height 17
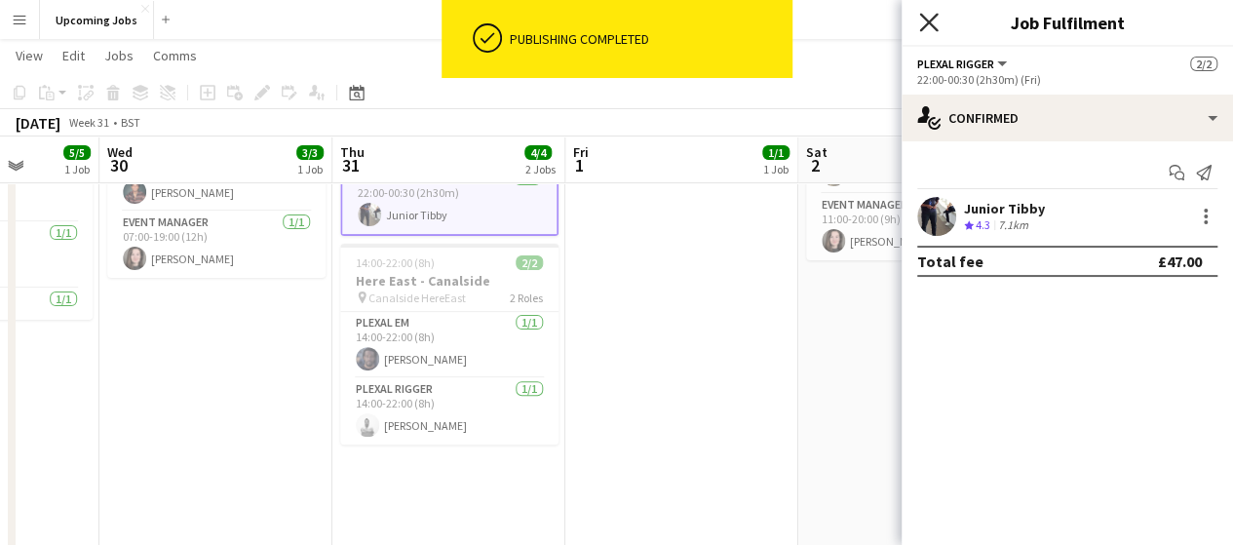
click at [934, 19] on icon at bounding box center [928, 22] width 19 height 19
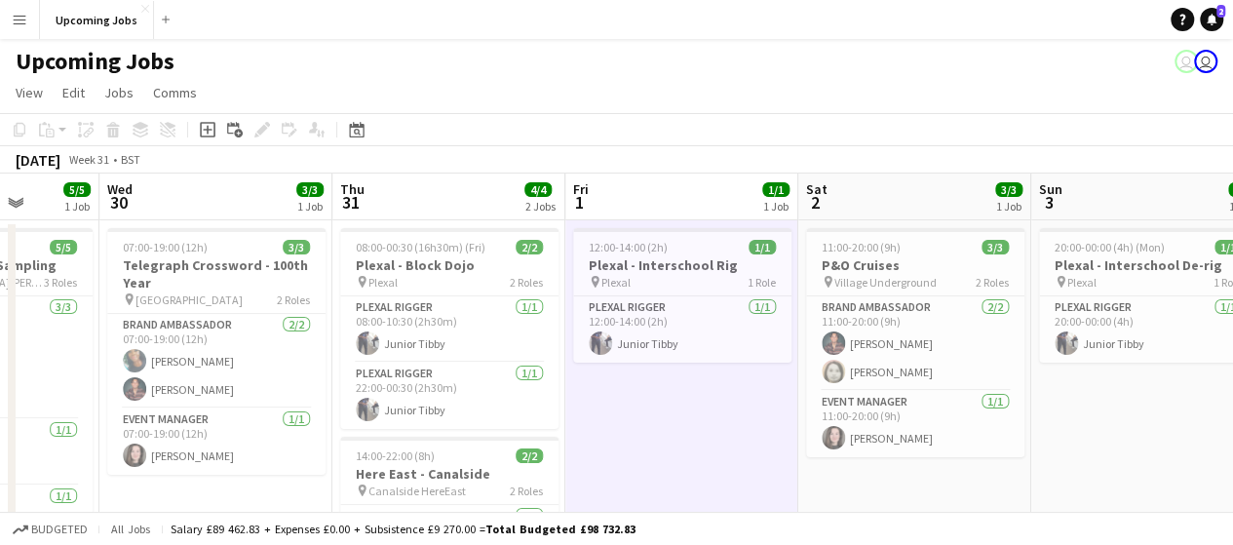
scroll to position [0, 596]
